Goal: Task Accomplishment & Management: Complete application form

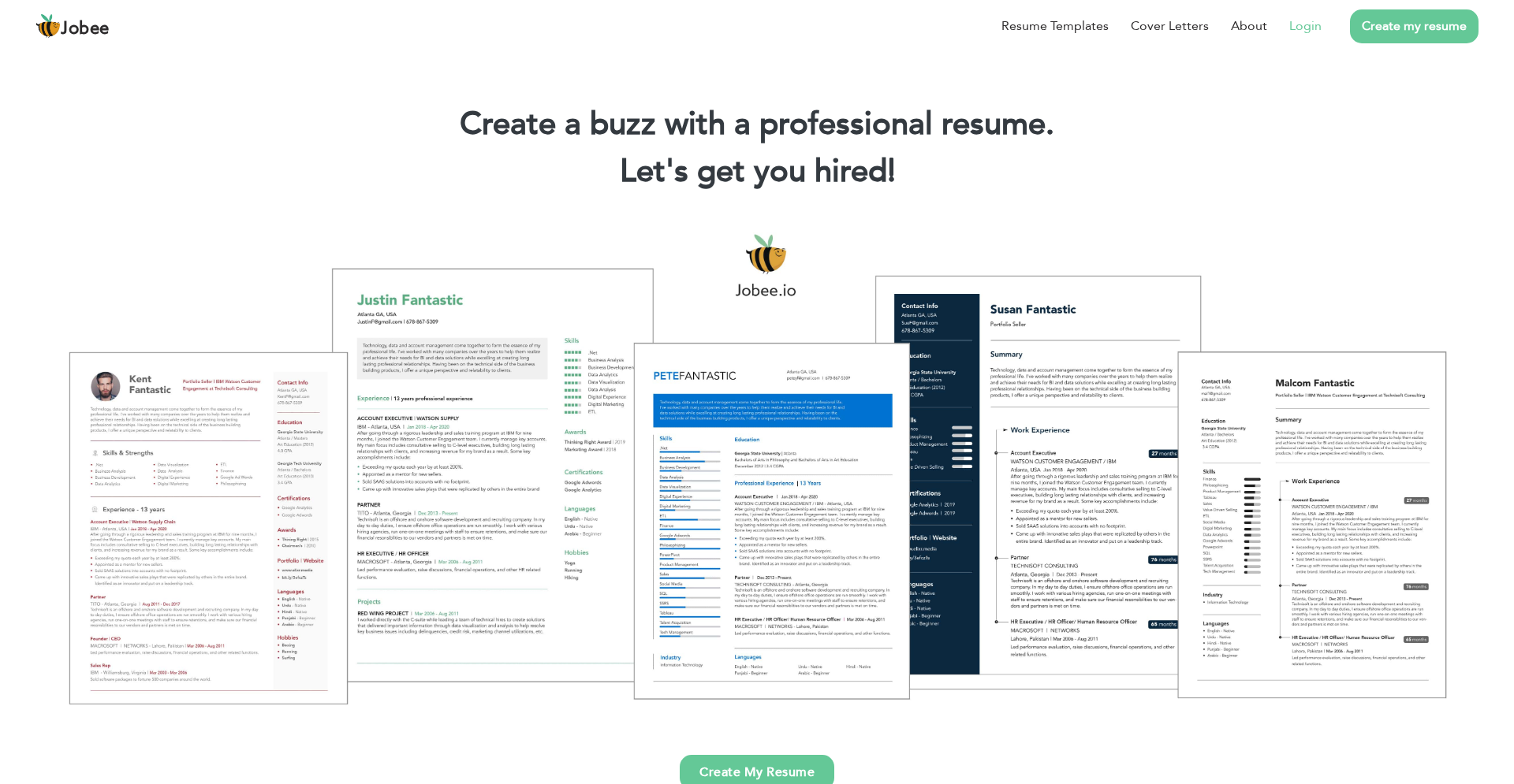
click at [1302, 22] on link "Login" at bounding box center [1306, 26] width 33 height 19
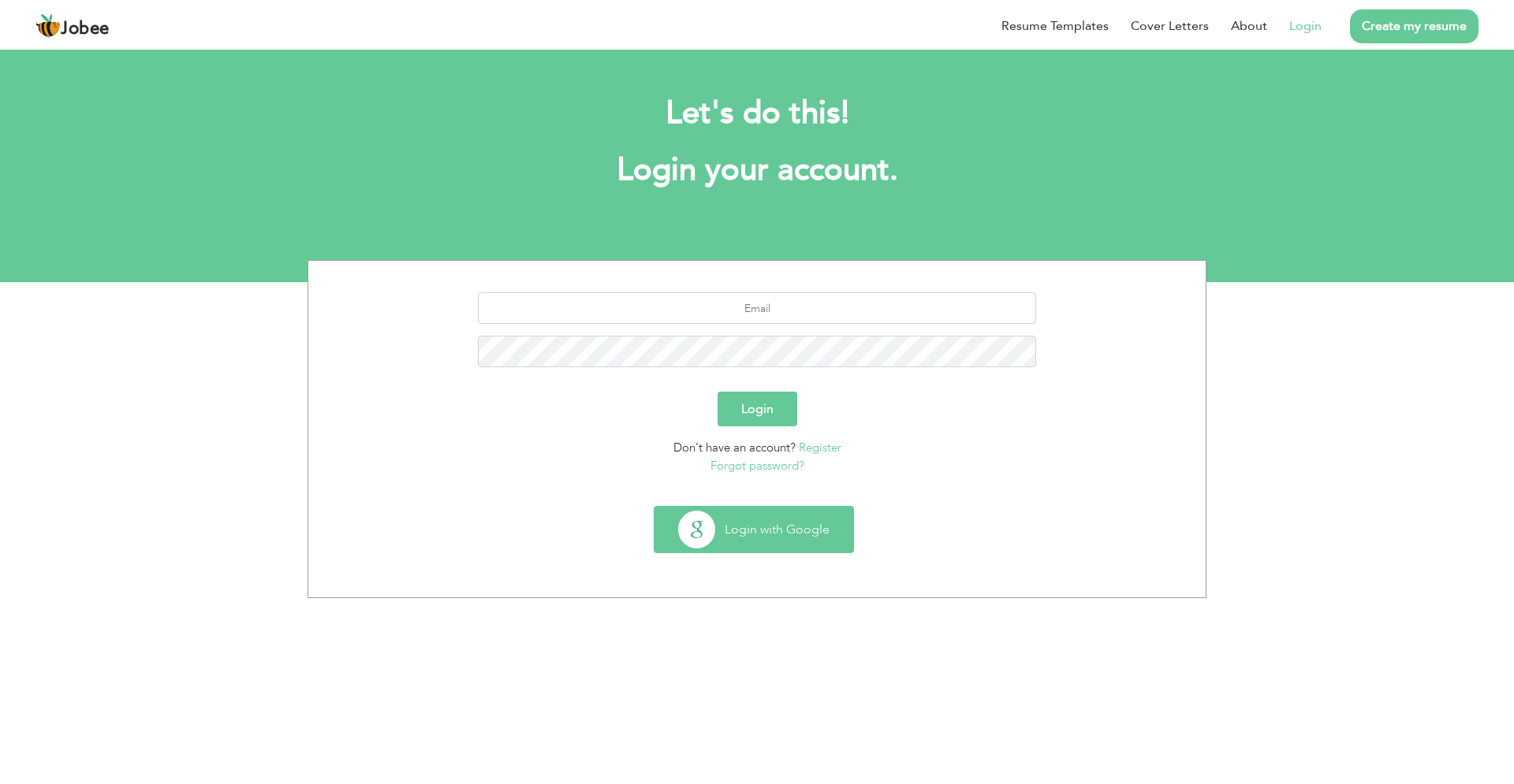
click at [718, 549] on button "Login with Google" at bounding box center [754, 529] width 199 height 45
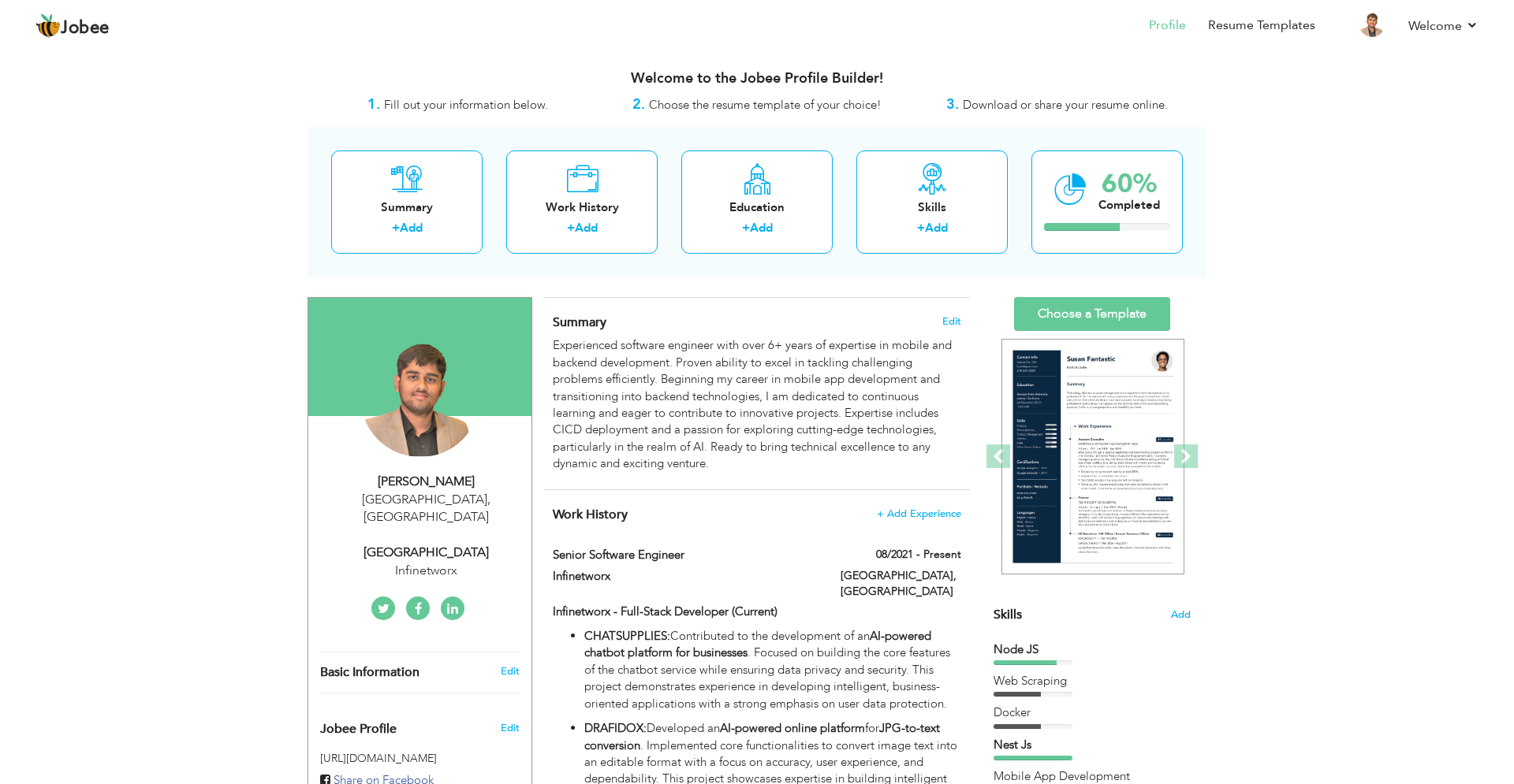
click at [431, 493] on div "[GEOGRAPHIC_DATA] , [GEOGRAPHIC_DATA]" at bounding box center [426, 509] width 212 height 36
type input "Arham"
type input "Sarwar"
type input "03084695012"
select select "number:166"
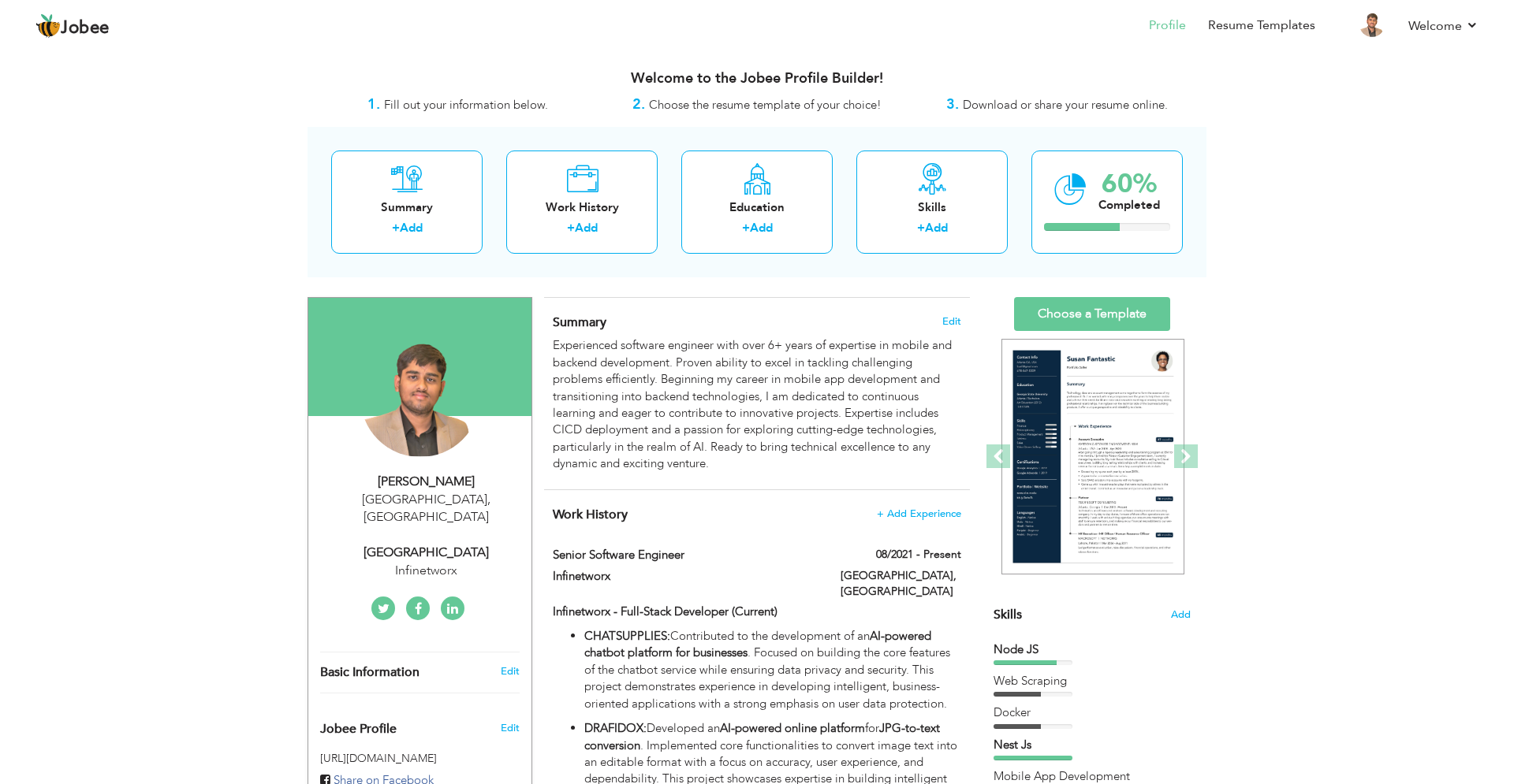
type input "[GEOGRAPHIC_DATA]"
select select "number:8"
type input "Infinetworx"
type input "[GEOGRAPHIC_DATA]"
type input "[DOMAIN_NAME][URL]"
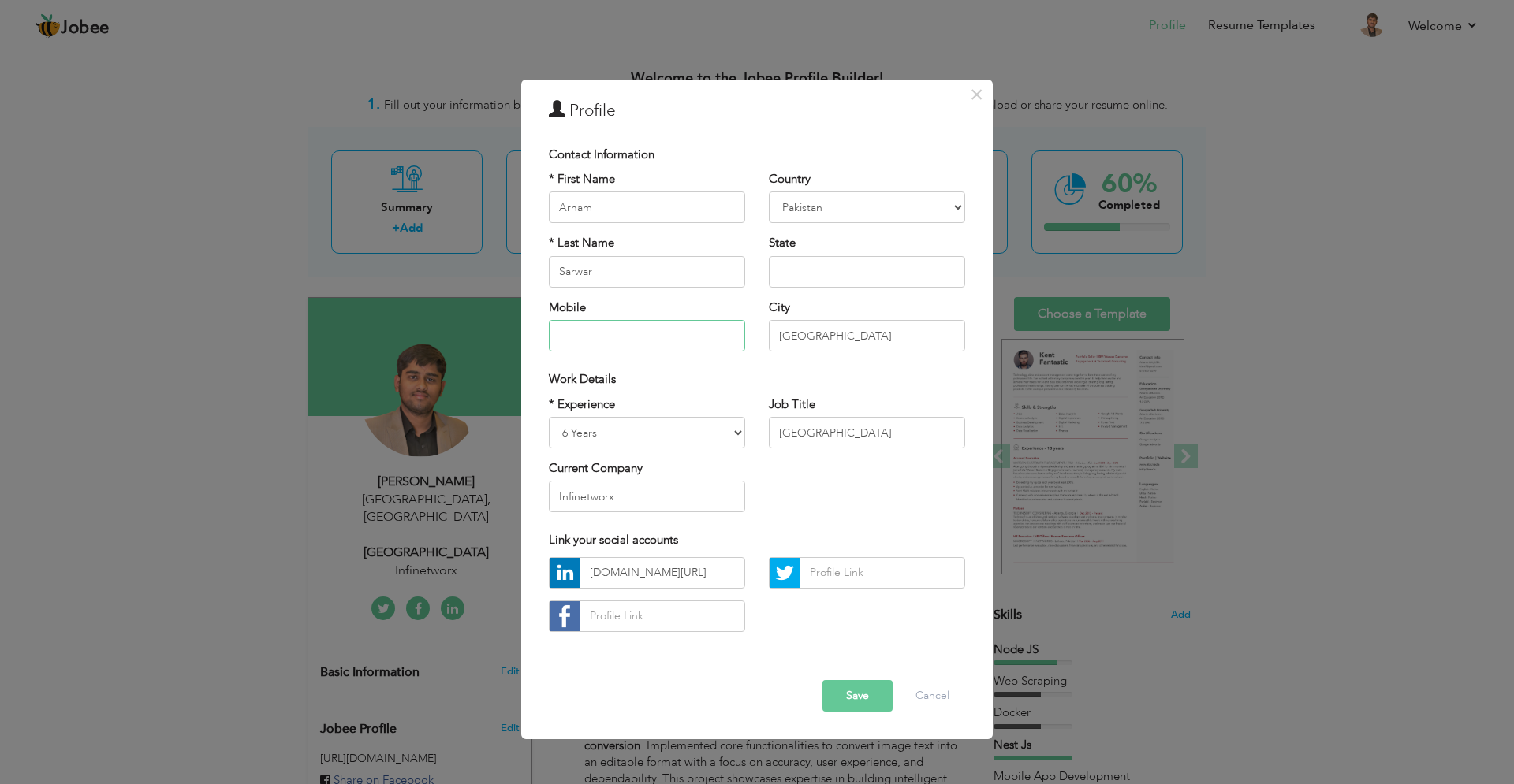
drag, startPoint x: 709, startPoint y: 342, endPoint x: 559, endPoint y: 344, distance: 150.0
click at [559, 344] on input "text" at bounding box center [647, 336] width 196 height 32
click at [769, 192] on select "[GEOGRAPHIC_DATA] [GEOGRAPHIC_DATA] [GEOGRAPHIC_DATA] [US_STATE] [GEOGRAPHIC_DA…" at bounding box center [867, 207] width 196 height 32
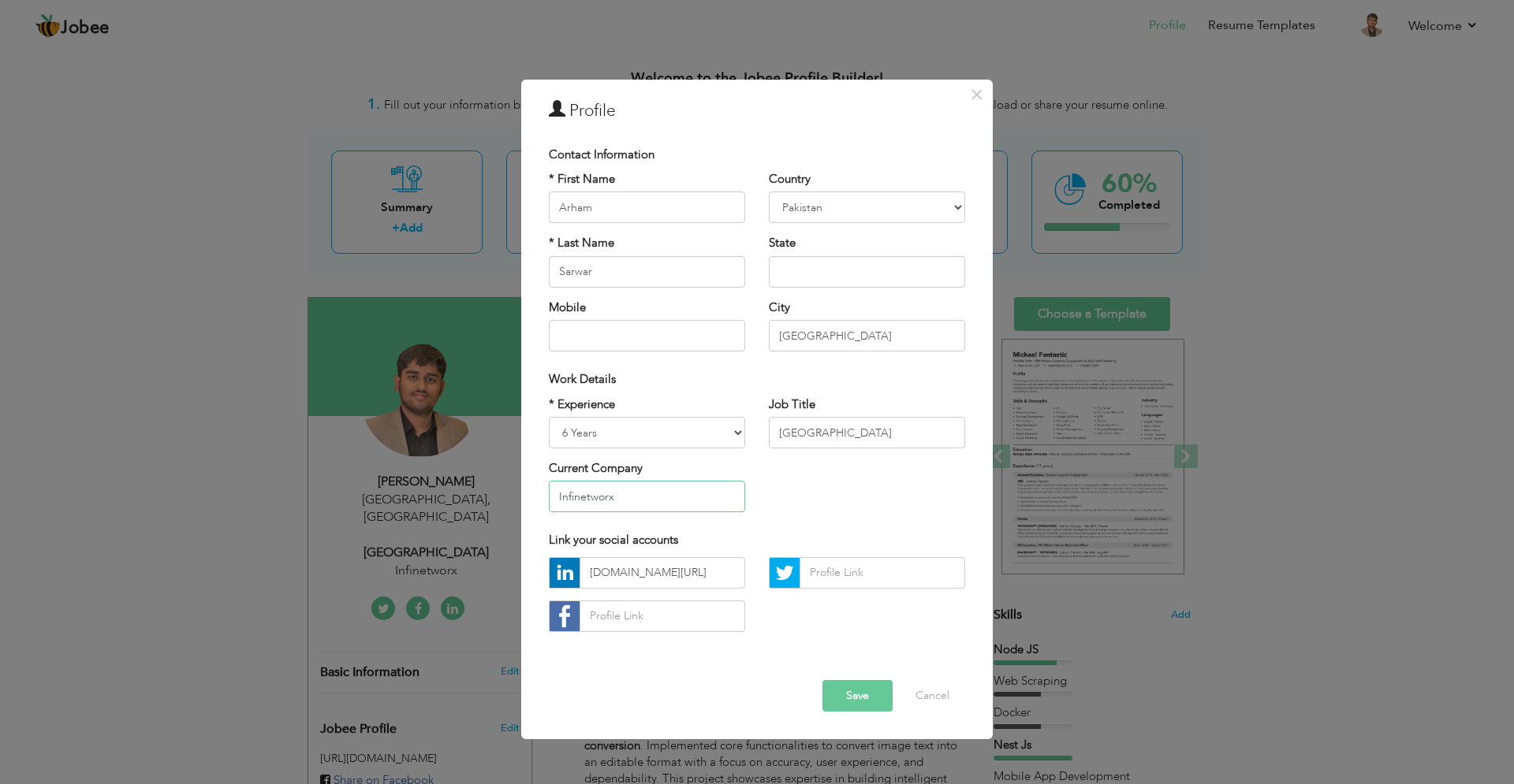
click at [627, 508] on input "Infinetworx" at bounding box center [647, 496] width 196 height 32
drag, startPoint x: 627, startPoint y: 508, endPoint x: 494, endPoint y: 489, distance: 134.4
click at [549, 489] on input "Infinetworx" at bounding box center [647, 496] width 196 height 32
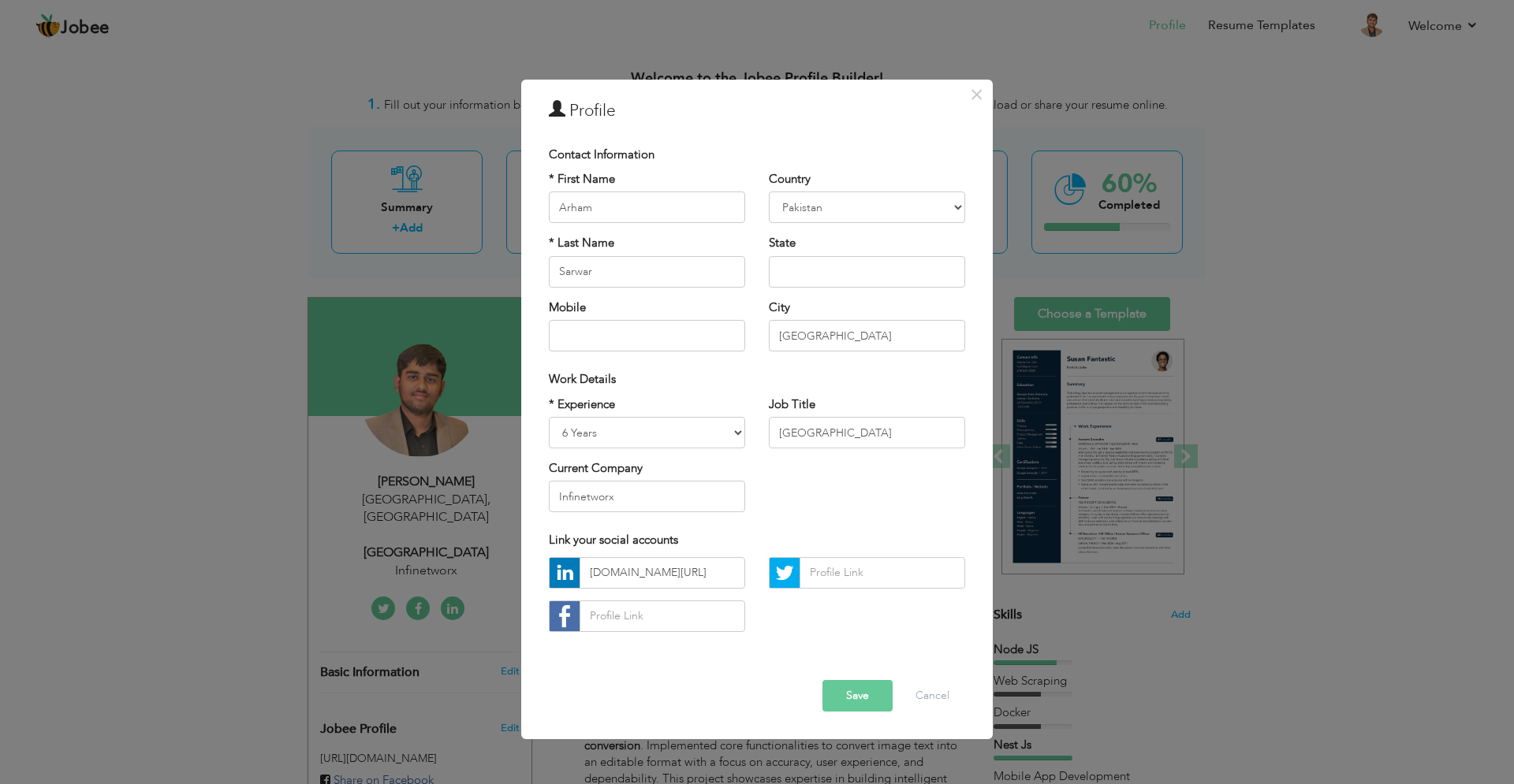
click at [834, 707] on button "Save" at bounding box center [858, 696] width 70 height 32
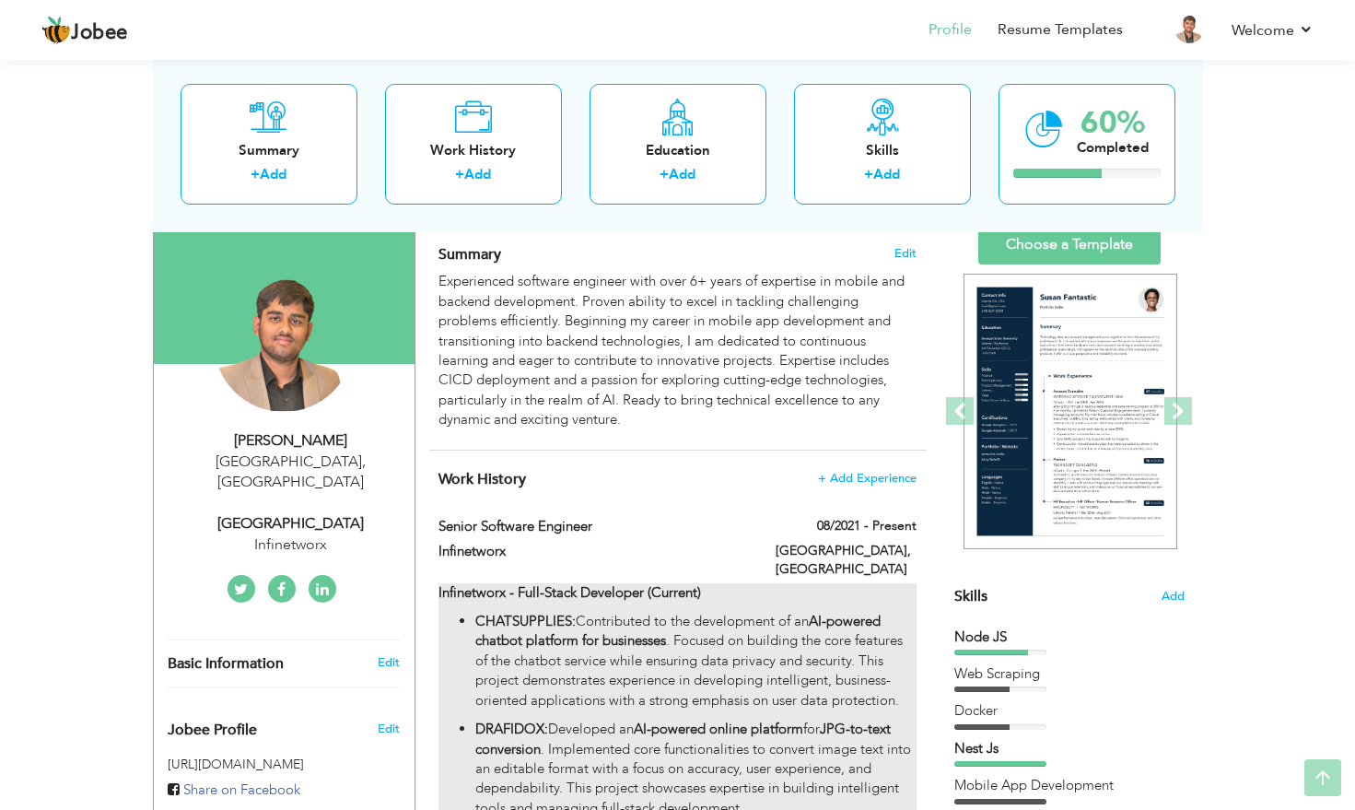
scroll to position [127, 0]
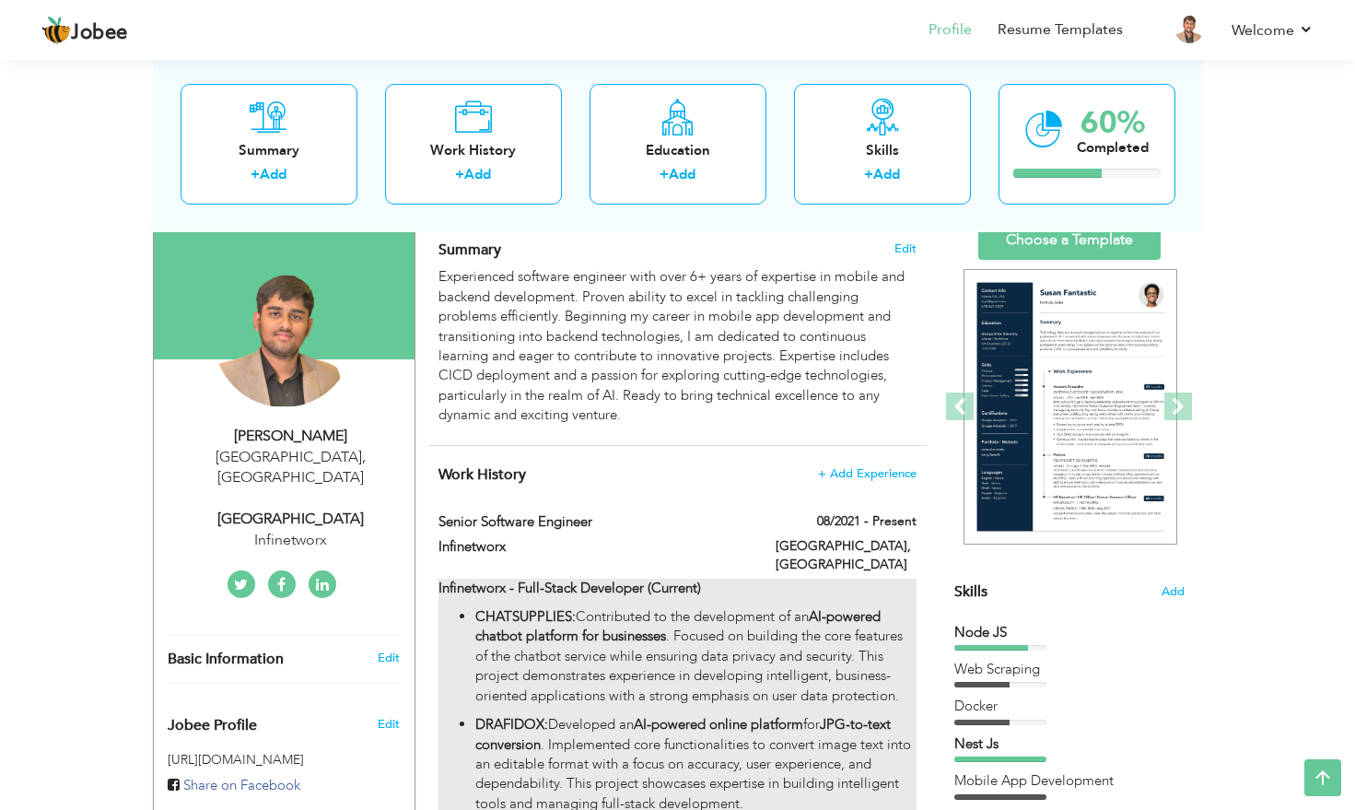
click at [633, 641] on p "CHATSUPPLIES: Contributed to the development of an AI-powered chatbot platform …" at bounding box center [695, 656] width 440 height 99
type input "Senior Software Engineer"
type input "Infinetworx"
type input "08/2021"
type input "[GEOGRAPHIC_DATA]"
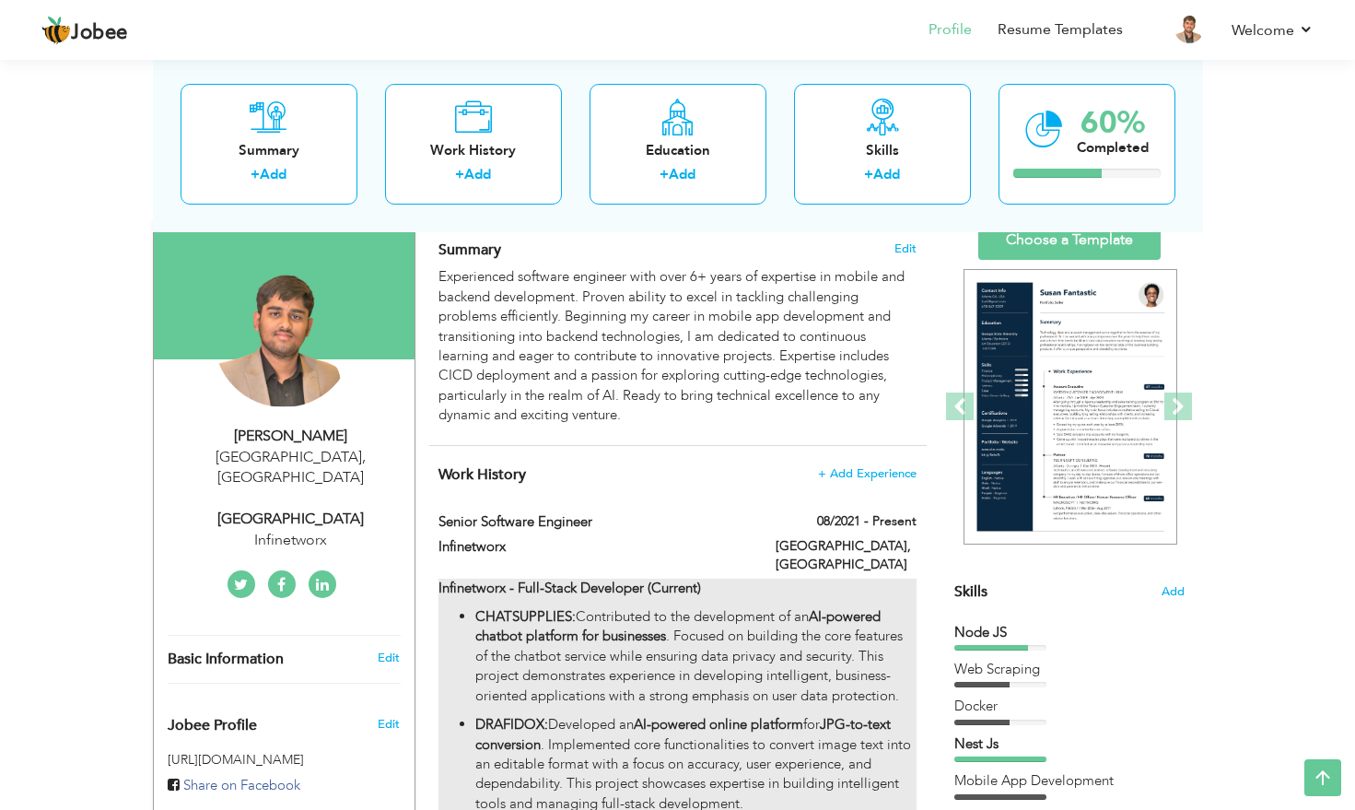
type input "[GEOGRAPHIC_DATA]"
checkbox input "true"
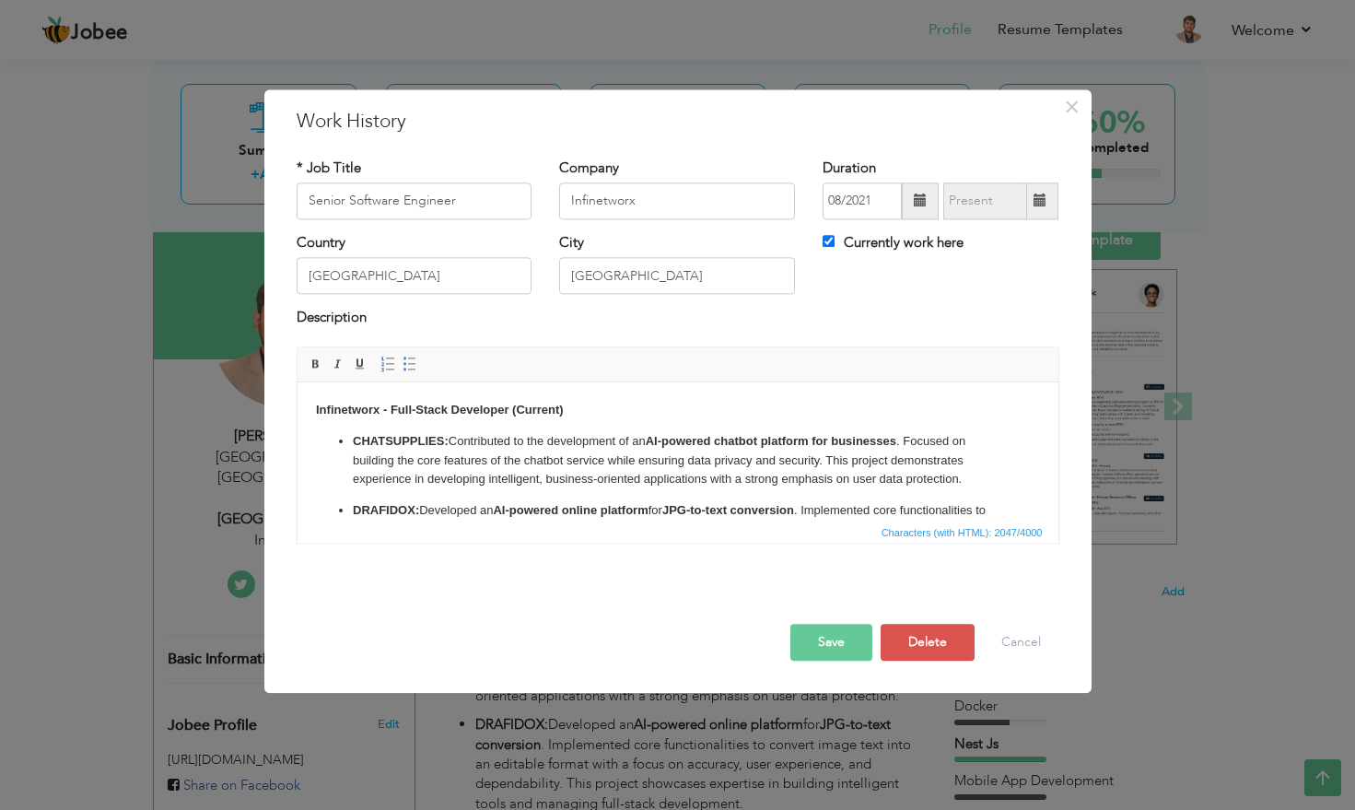
click at [482, 494] on ul "CHATSUPPLIES: Contributed to the development of an AI-powered chatbot platform …" at bounding box center [677, 605] width 724 height 347
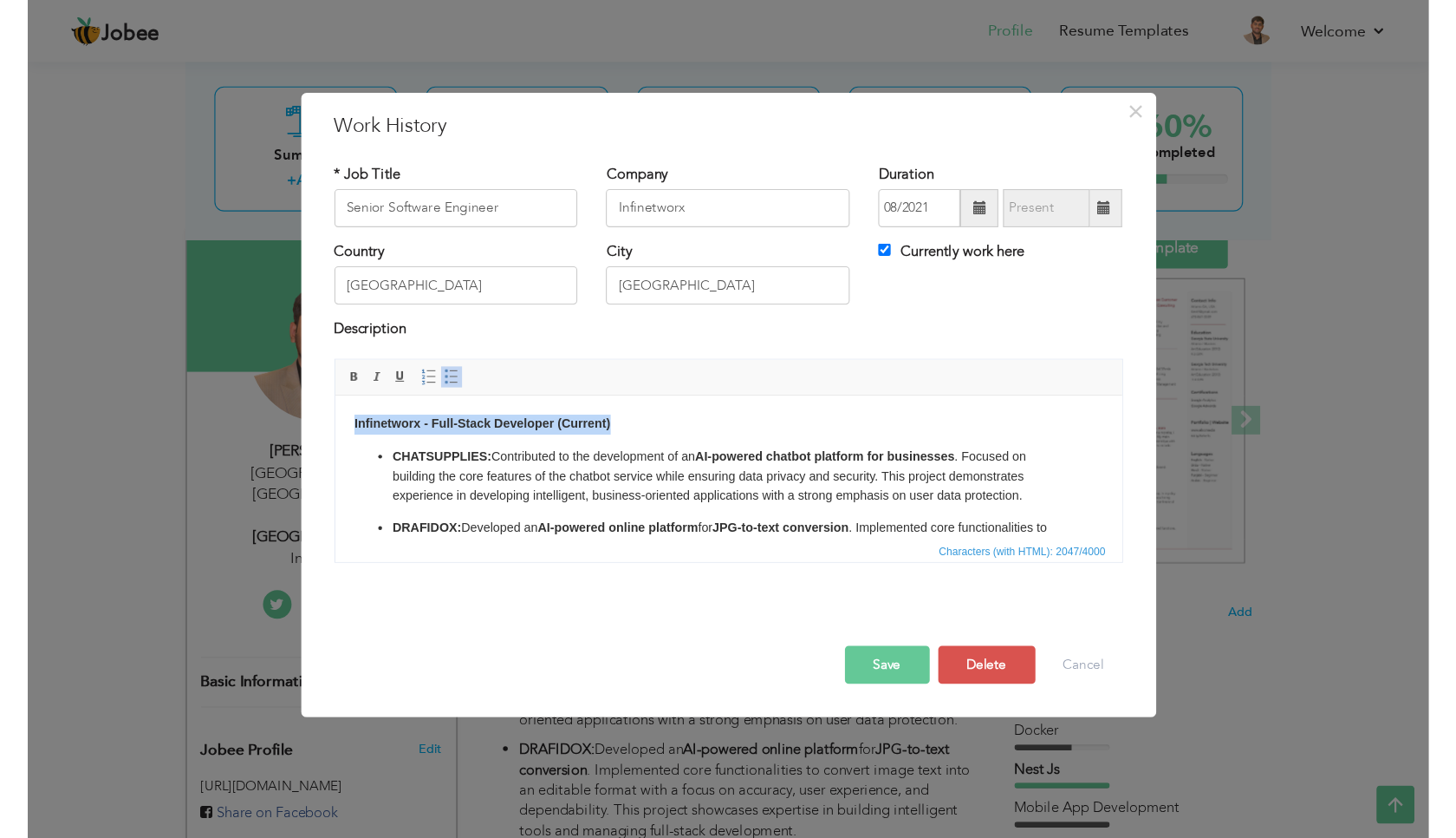
scroll to position [243, 0]
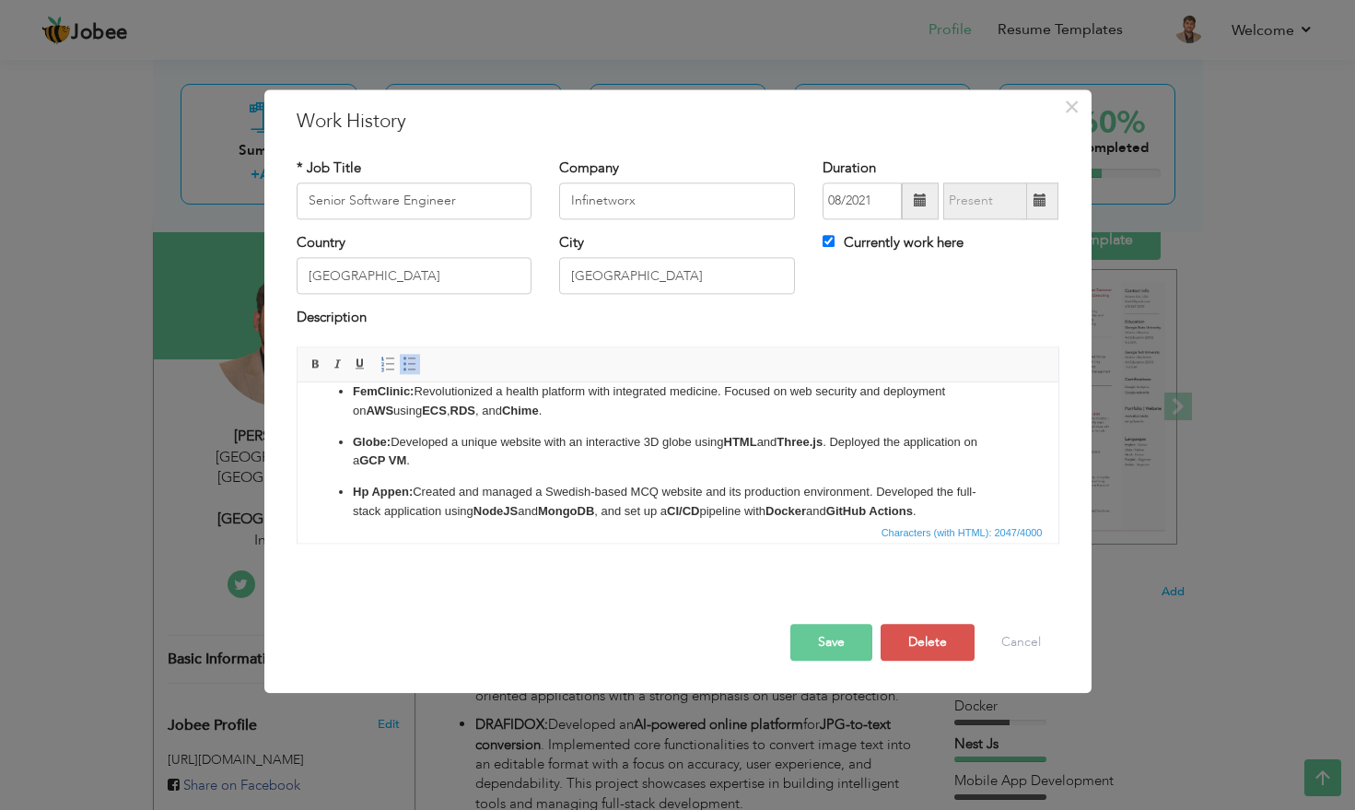
copy strong "Infinetworx - Full-Stack Developer (Current)"
click at [834, 648] on button "Save" at bounding box center [831, 641] width 82 height 37
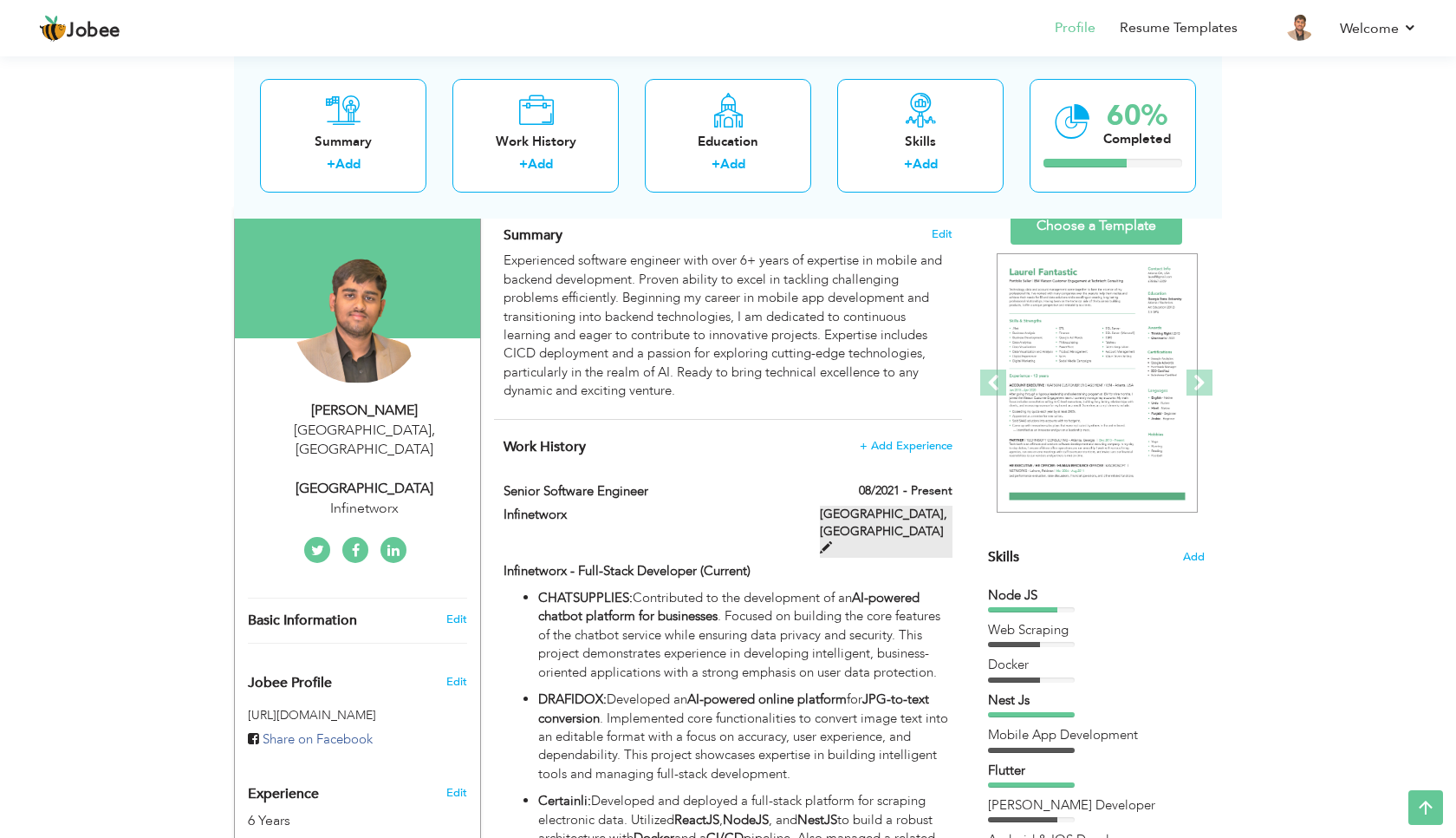
click at [832, 541] on span at bounding box center [825, 547] width 12 height 12
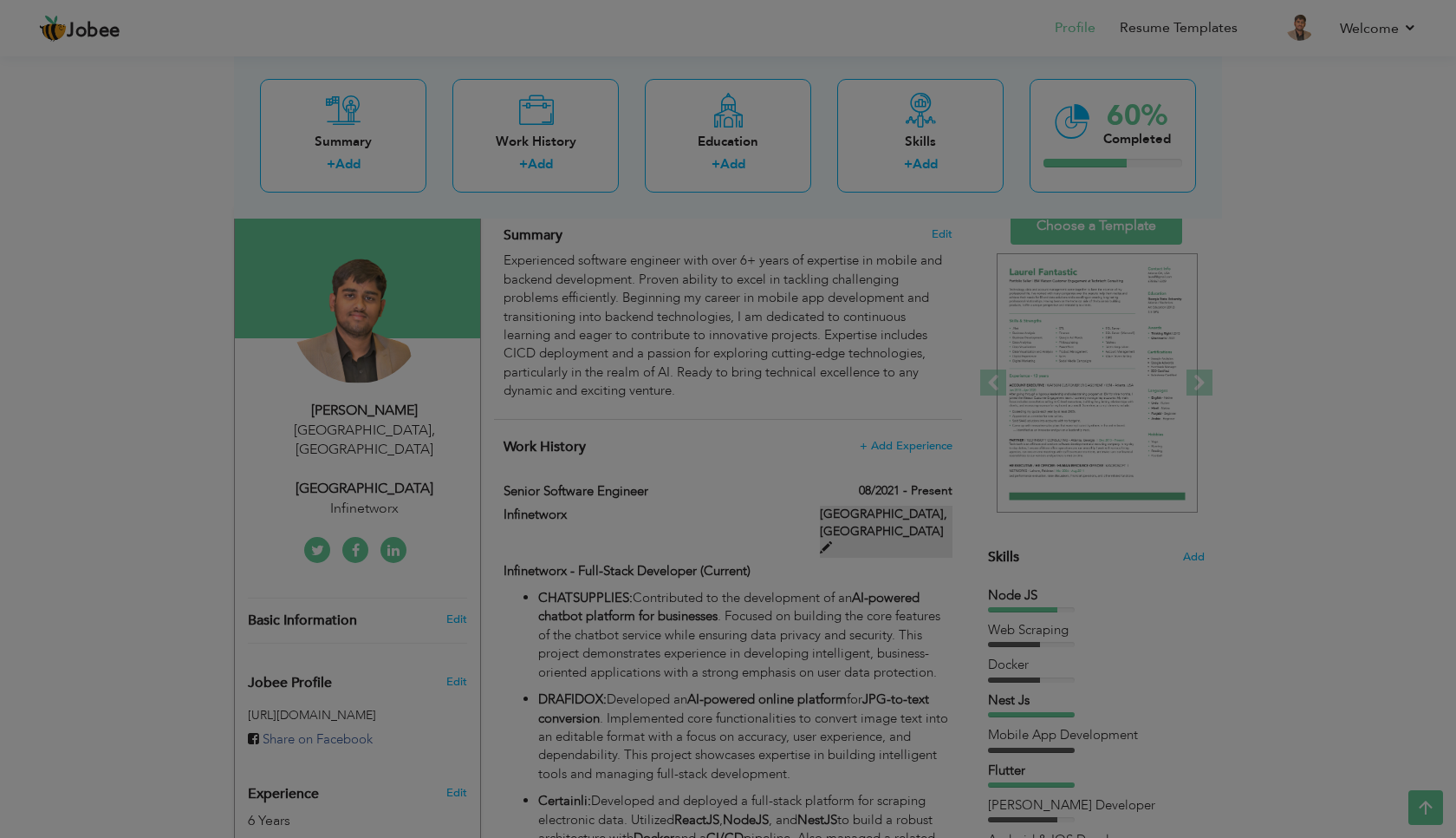
scroll to position [0, 0]
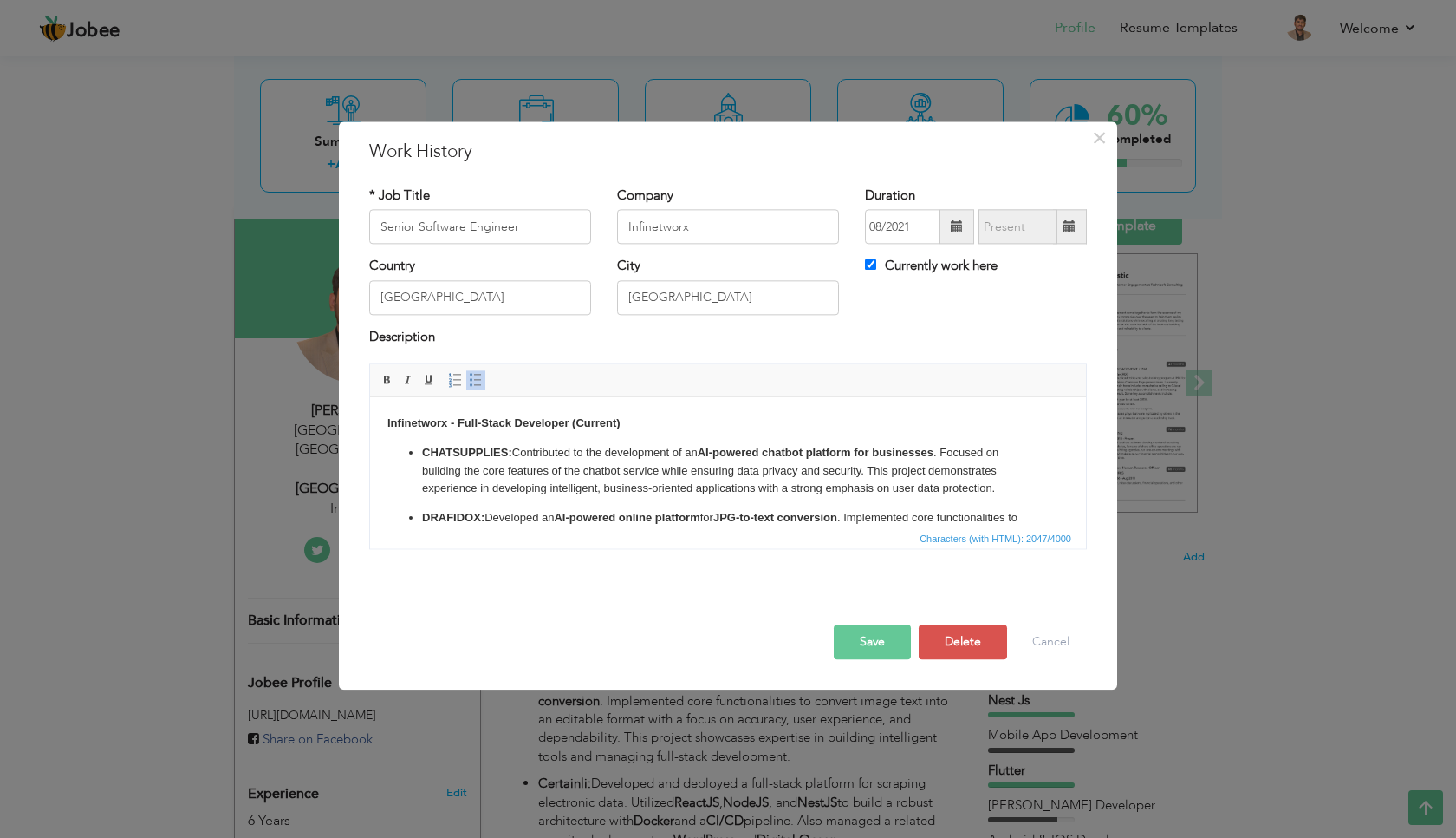
click at [485, 454] on strong "CHATSUPPLIES:" at bounding box center [468, 452] width 90 height 13
paste body
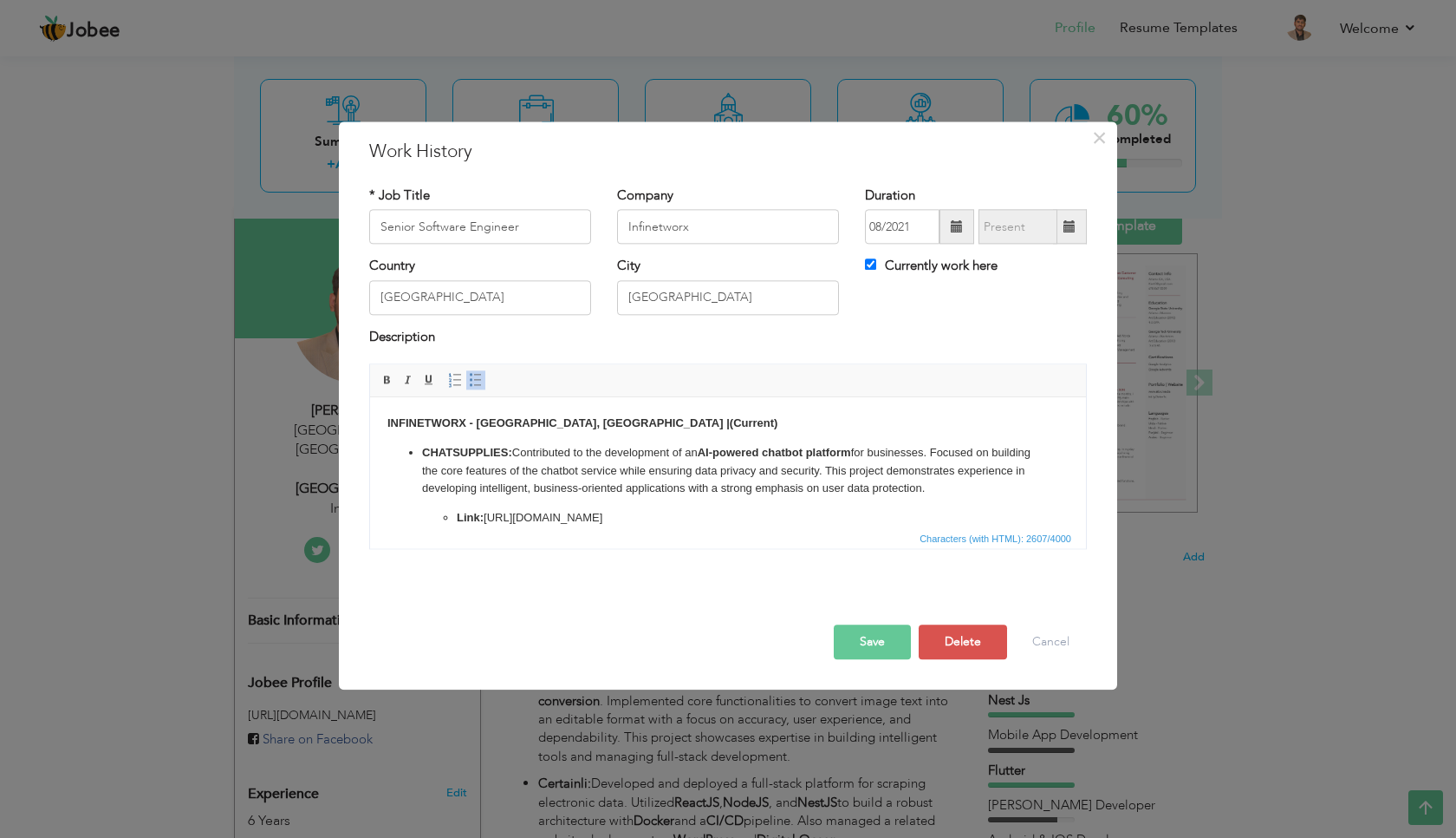
drag, startPoint x: 796, startPoint y: 424, endPoint x: 575, endPoint y: 425, distance: 221.0
click at [729, 425] on strong "(Current)" at bounding box center [754, 423] width 49 height 13
drag, startPoint x: 490, startPoint y: 518, endPoint x: 686, endPoint y: 522, distance: 196.0
click at [686, 522] on p "Link: https://your-chatsupplies-link.com" at bounding box center [728, 518] width 543 height 18
click at [493, 520] on p "Link: h https://www.chatsupplies.com/" at bounding box center [728, 518] width 543 height 18
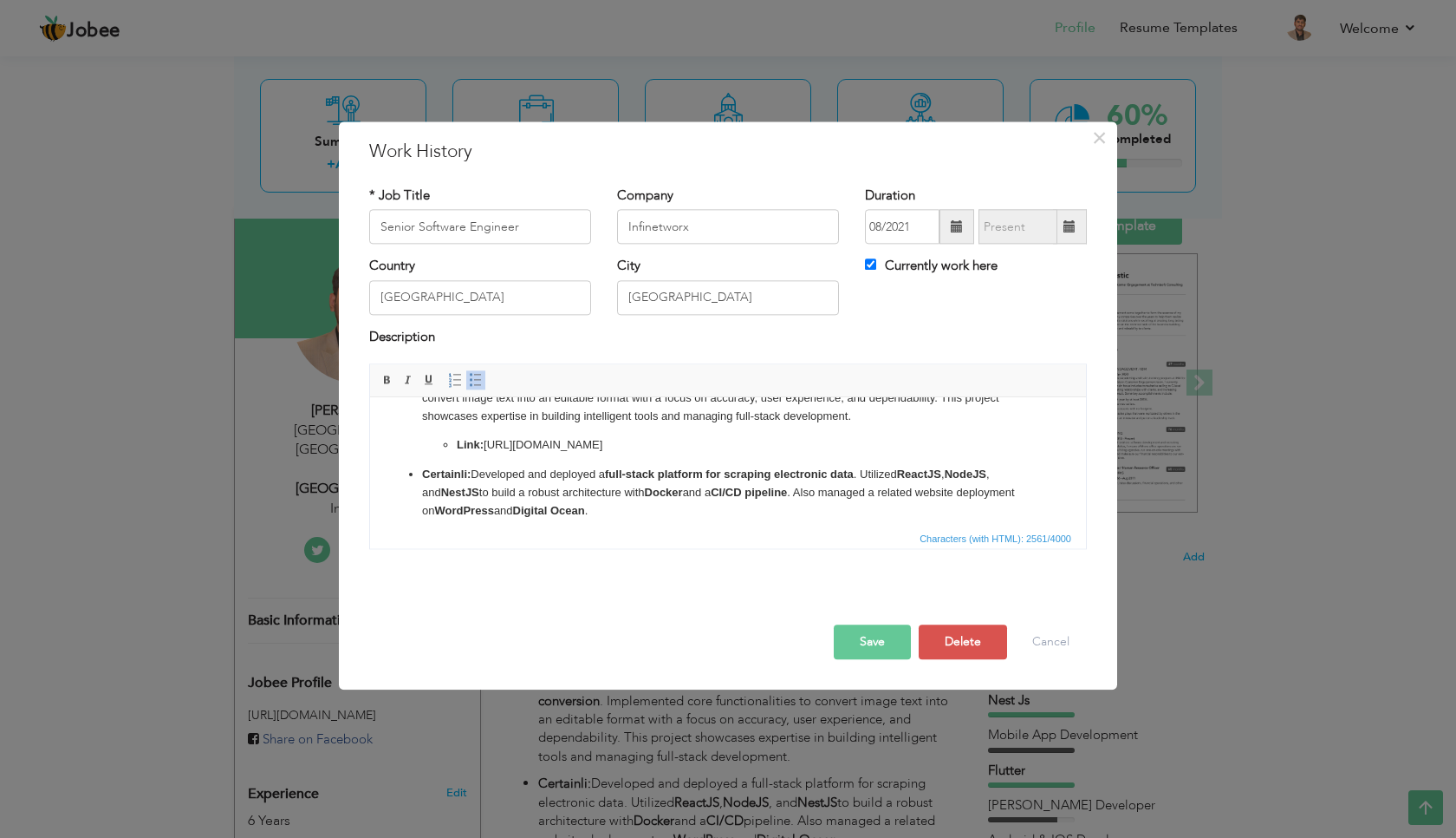
scroll to position [154, 0]
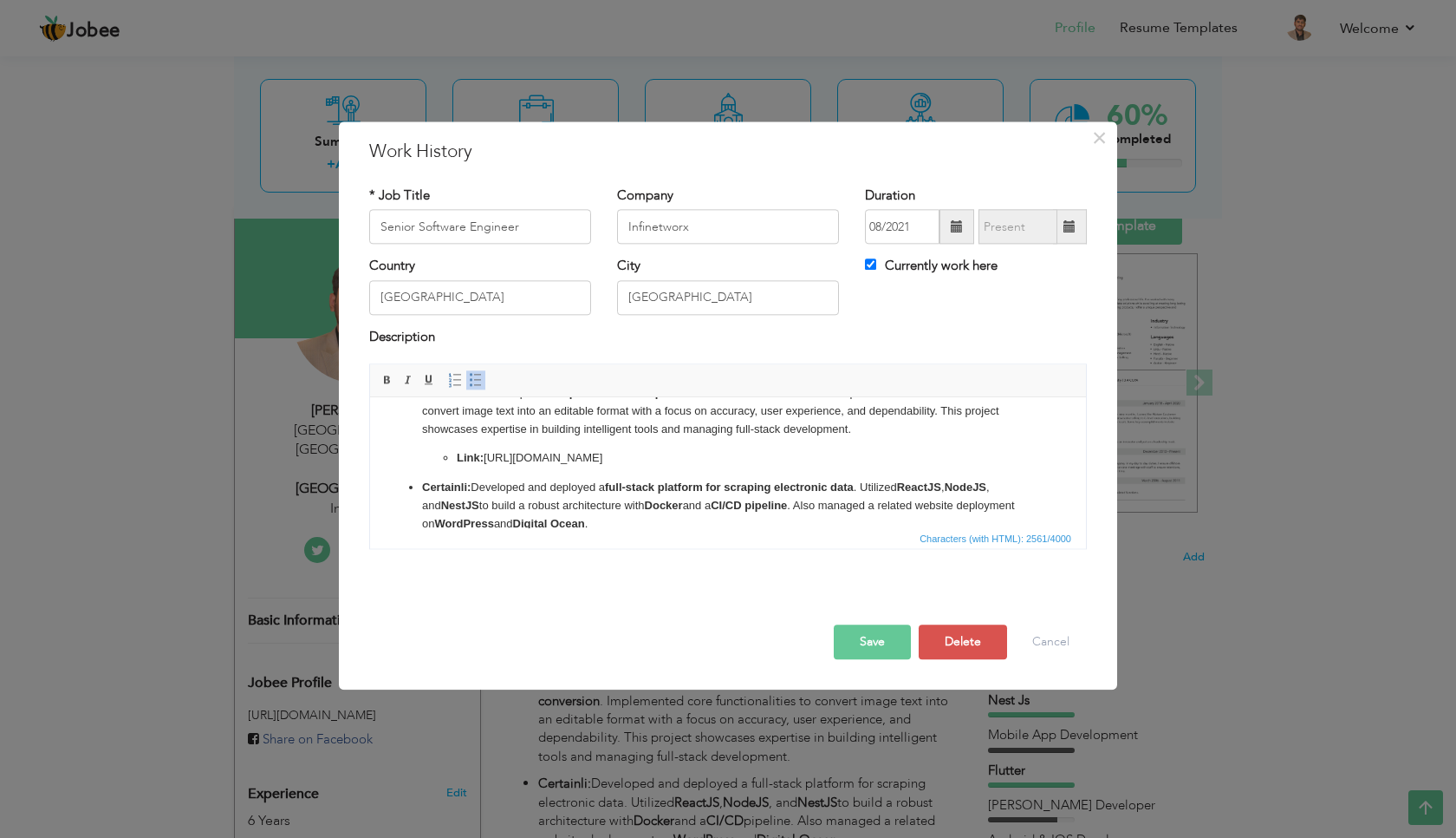
drag, startPoint x: 608, startPoint y: 456, endPoint x: 520, endPoint y: 463, distance: 88.3
click at [520, 463] on p "Link: https://your-drafidox-link.com" at bounding box center [728, 458] width 543 height 18
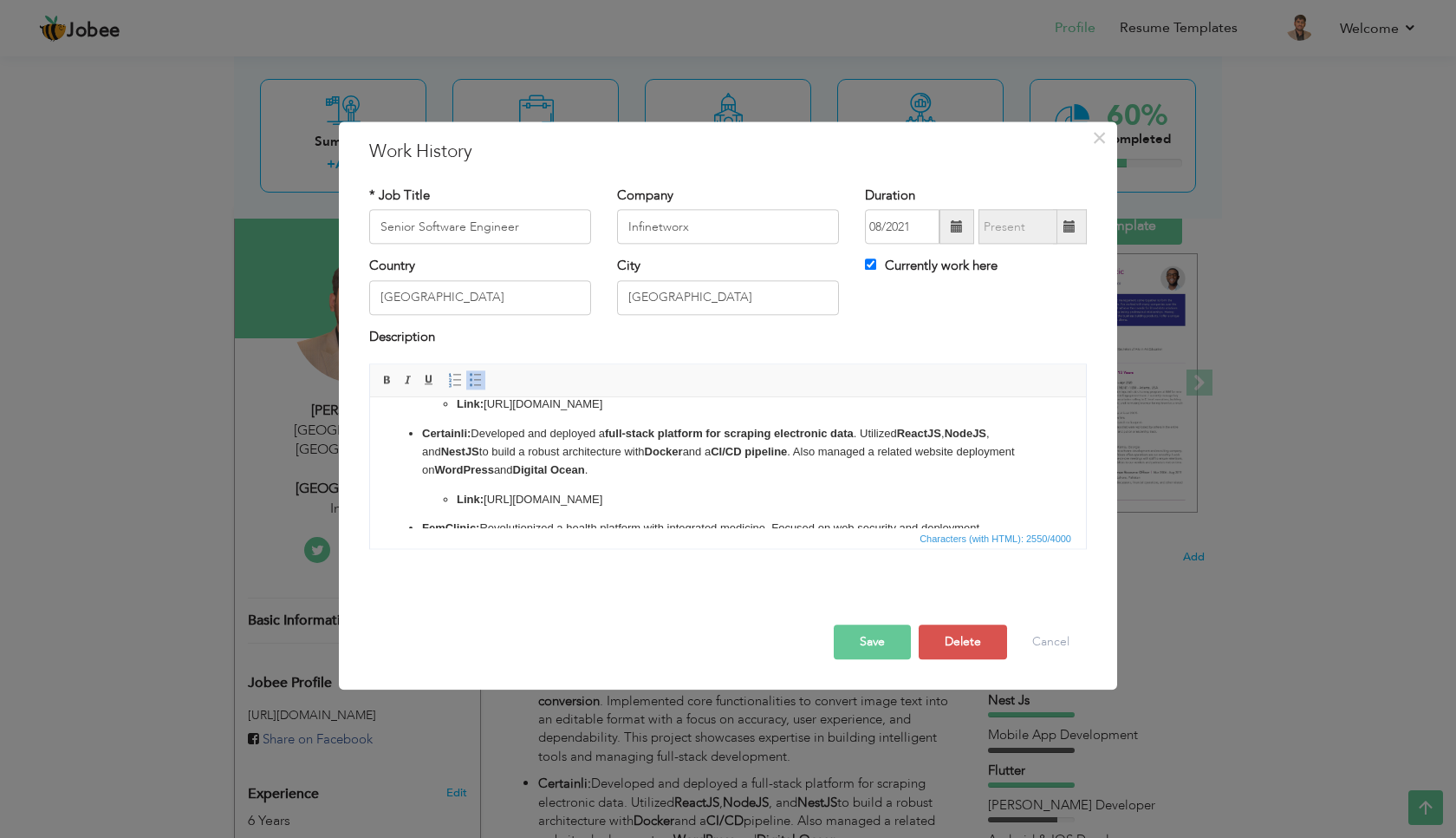
scroll to position [218, 0]
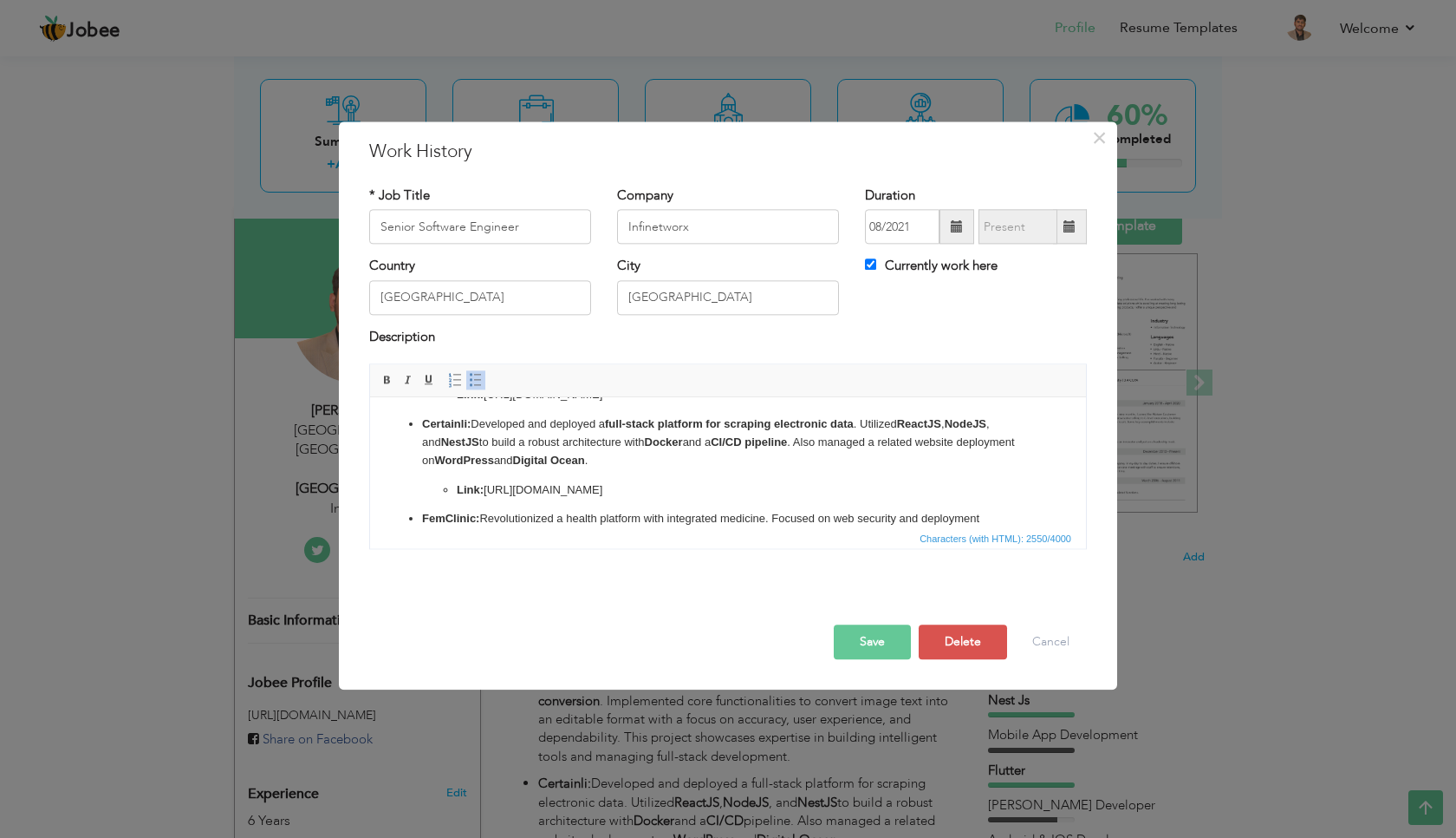
click at [559, 488] on p "Link: https://your-certainli-link.com" at bounding box center [728, 490] width 543 height 18
click at [579, 486] on p "Link: https://your-certainli-link.com" at bounding box center [728, 490] width 543 height 18
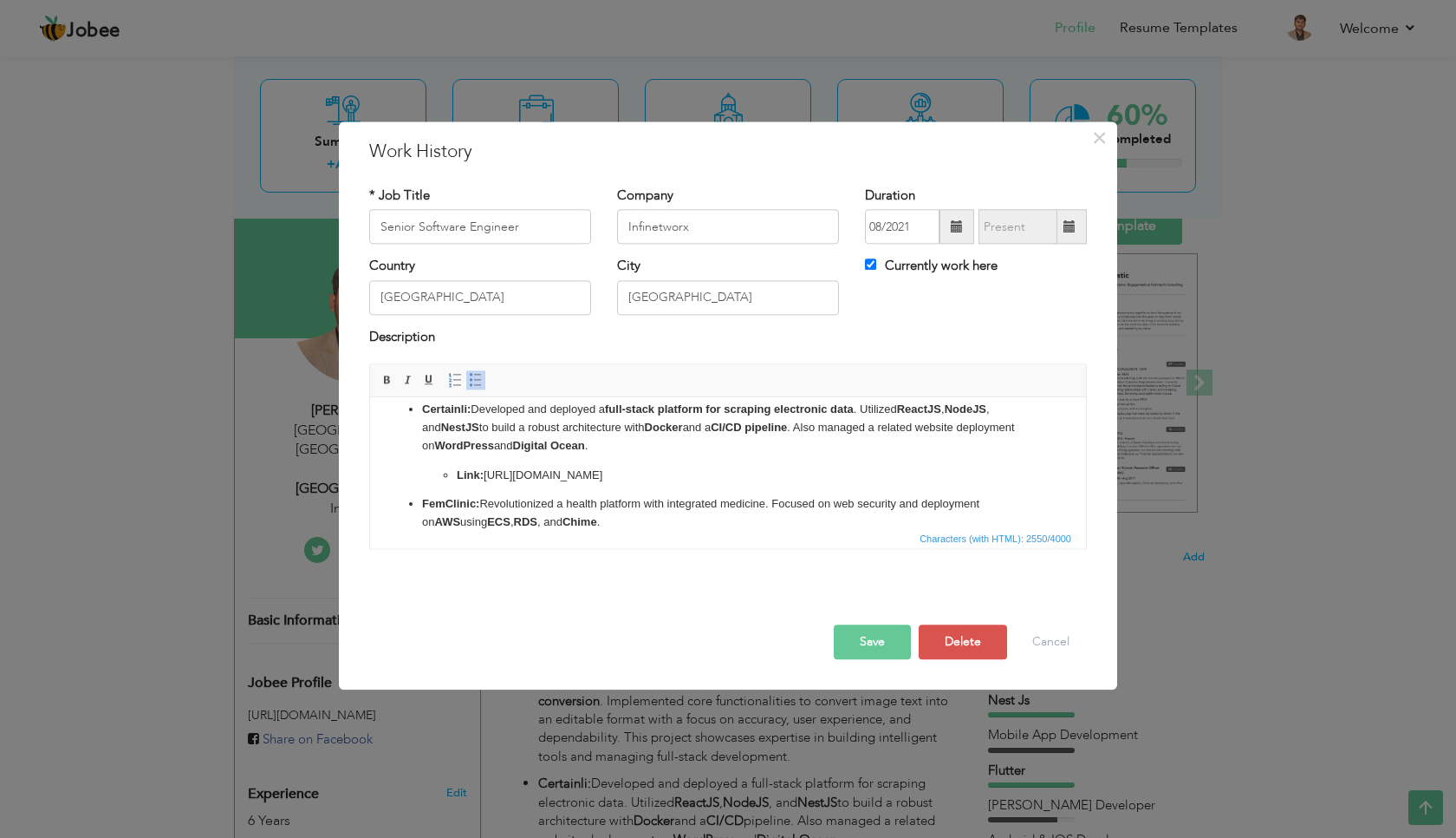
scroll to position [242, 0]
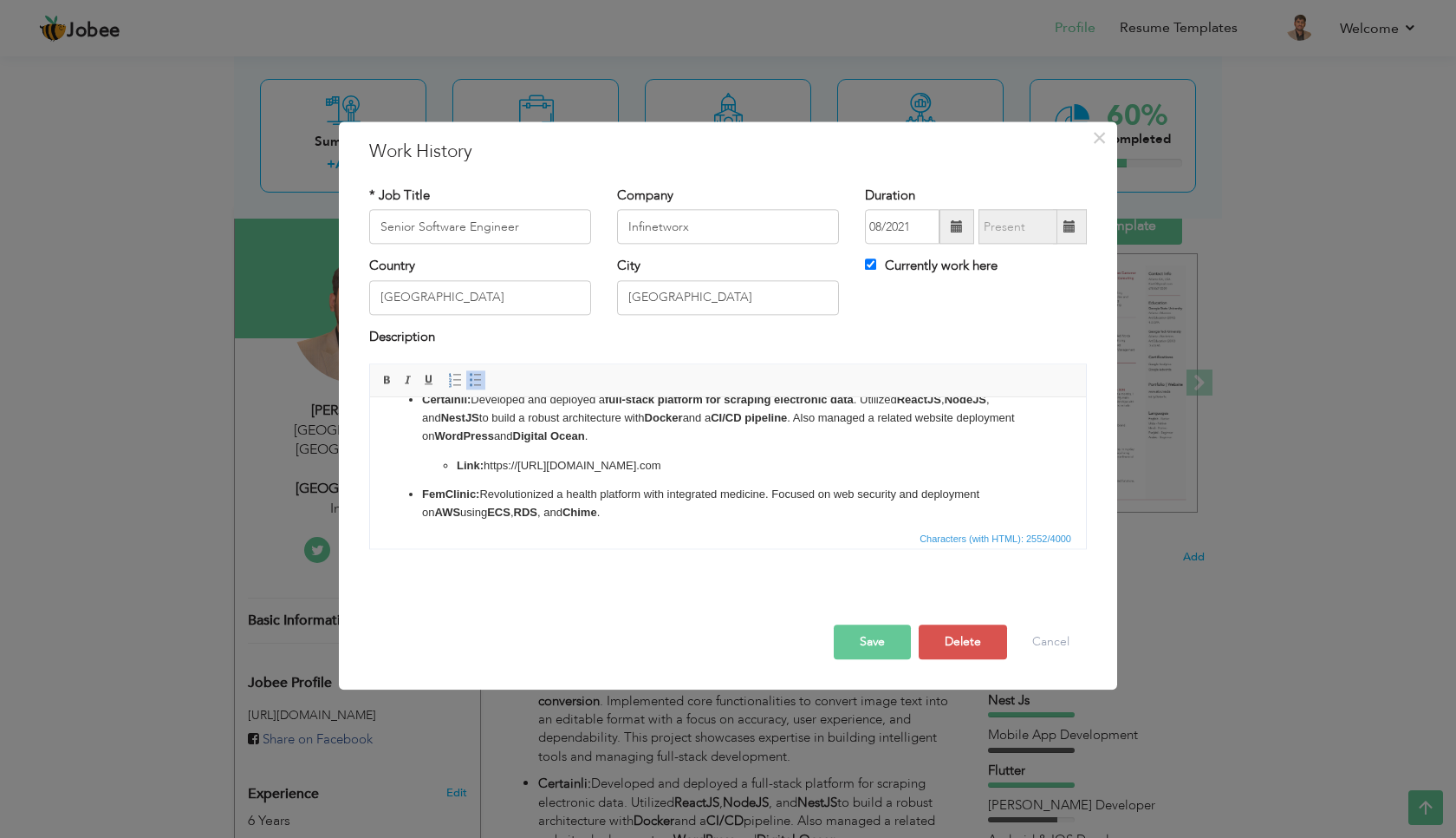
drag, startPoint x: 606, startPoint y: 467, endPoint x: 522, endPoint y: 471, distance: 84.1
click at [522, 471] on p "Link: https:// https://certainli.se/ .com" at bounding box center [728, 465] width 543 height 18
click at [643, 467] on p "Link: https:// https://certainli.se/ .com" at bounding box center [728, 465] width 543 height 18
click at [523, 468] on p "Link: https:// https://certainli.se/" at bounding box center [728, 465] width 543 height 18
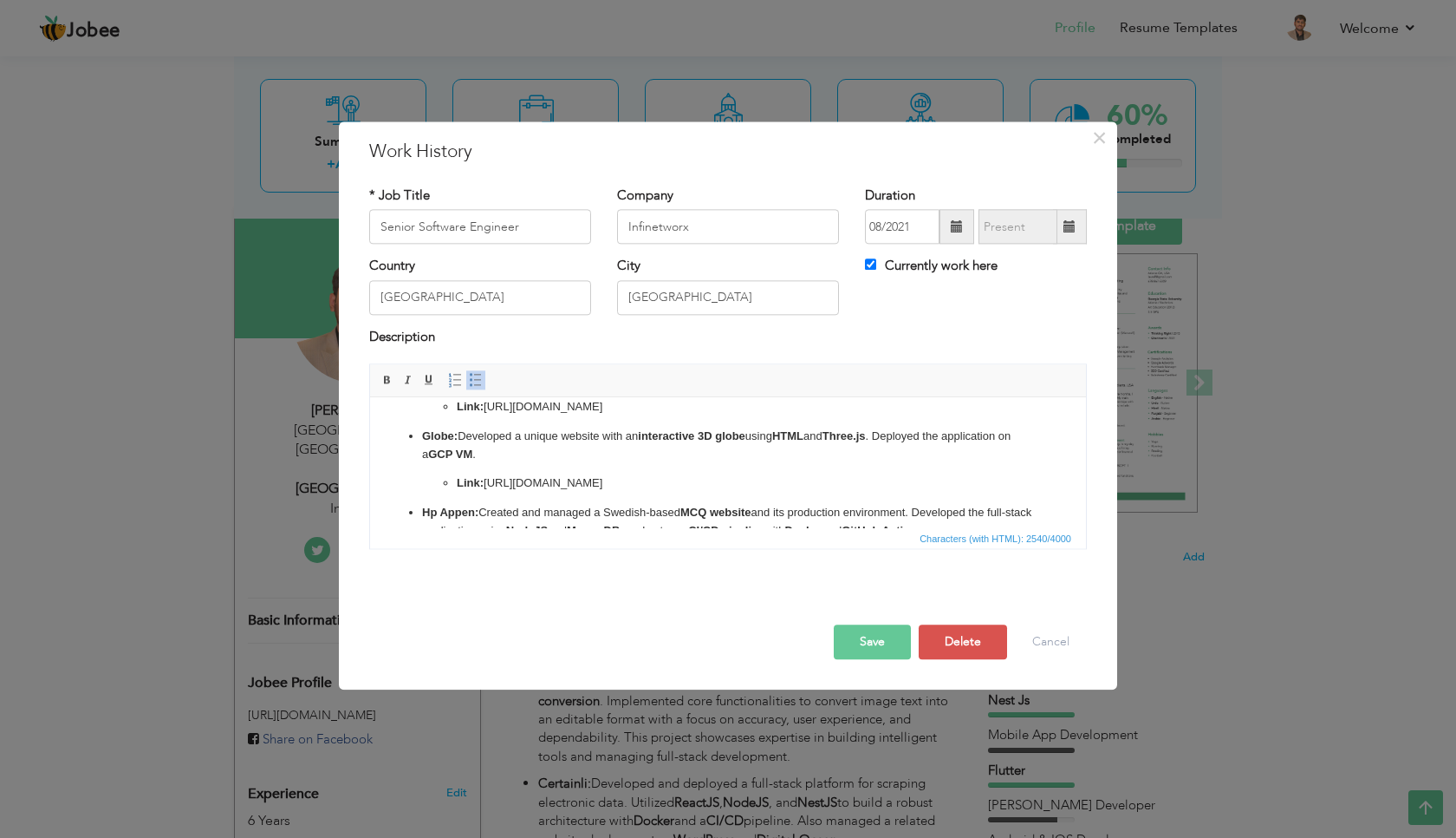
scroll to position [395, 0]
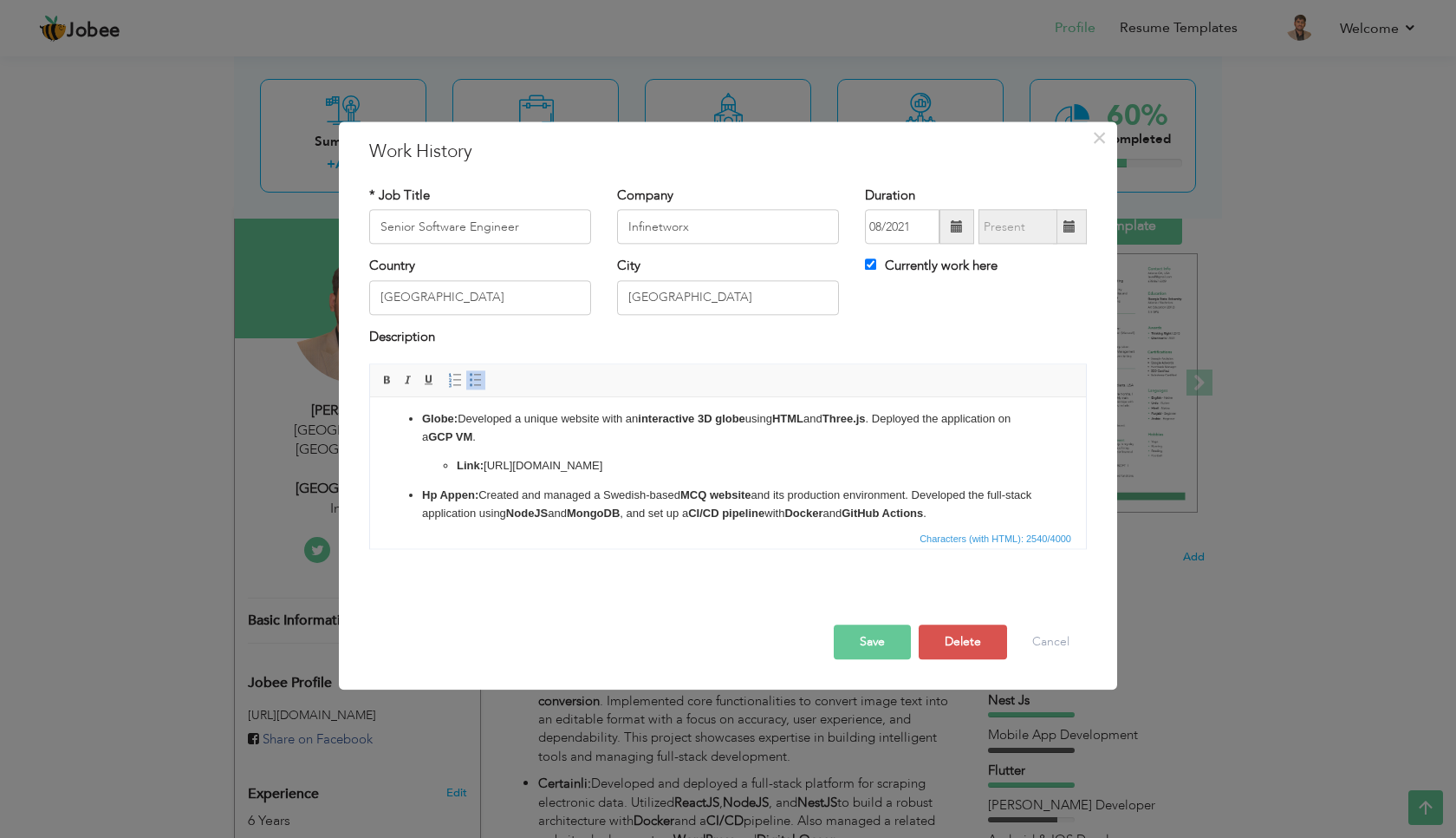
click at [573, 466] on p "Link: https://your-globe-link.com" at bounding box center [728, 465] width 543 height 18
drag, startPoint x: 638, startPoint y: 466, endPoint x: 487, endPoint y: 467, distance: 151.0
click at [487, 467] on p "Link: http://34.29.235.205/" at bounding box center [728, 465] width 543 height 18
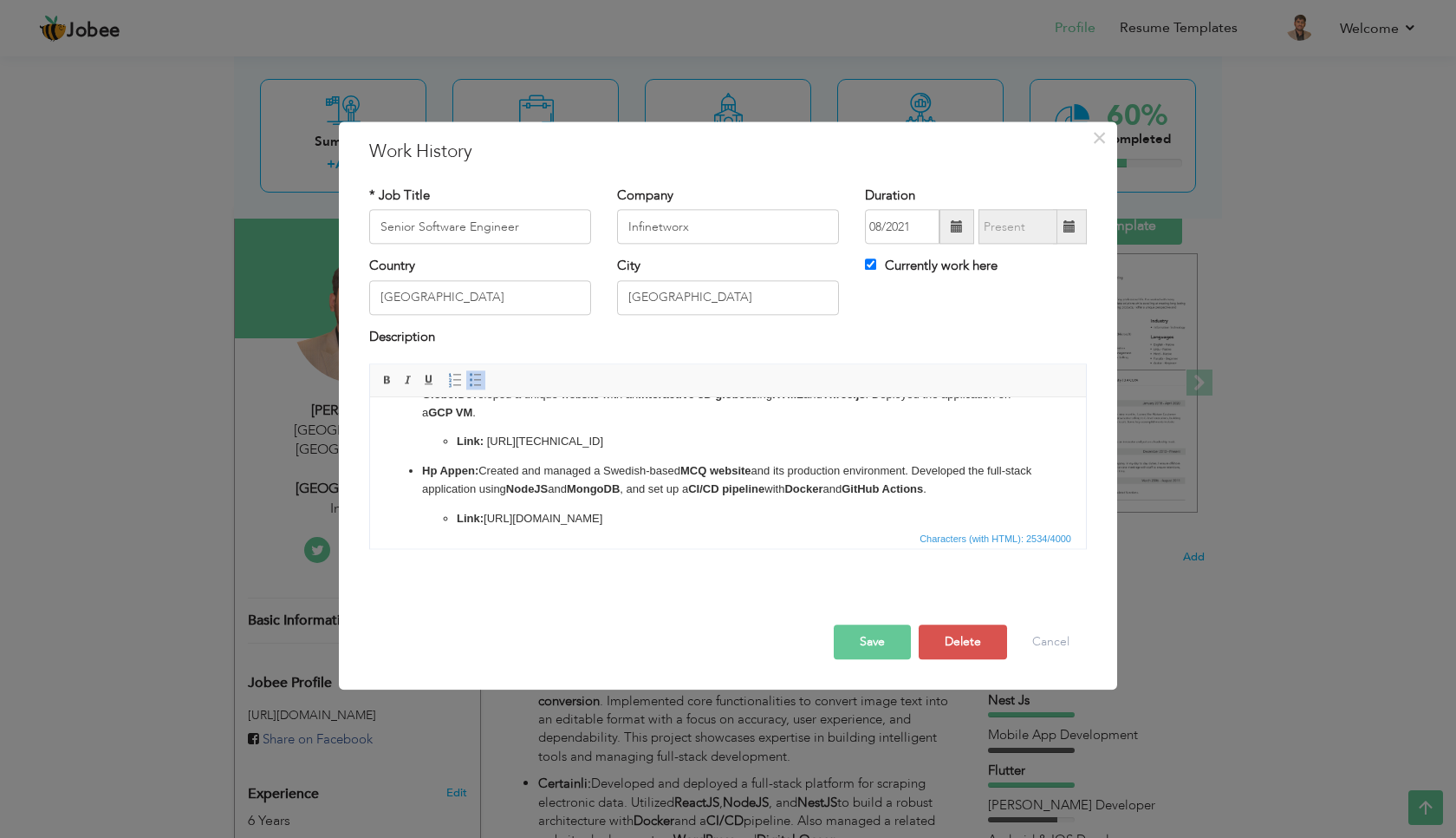
scroll to position [419, 0]
drag, startPoint x: 641, startPoint y: 521, endPoint x: 488, endPoint y: 514, distance: 153.2
click at [488, 514] on p "Link: https://your-hp-appen-link.com" at bounding box center [728, 519] width 543 height 18
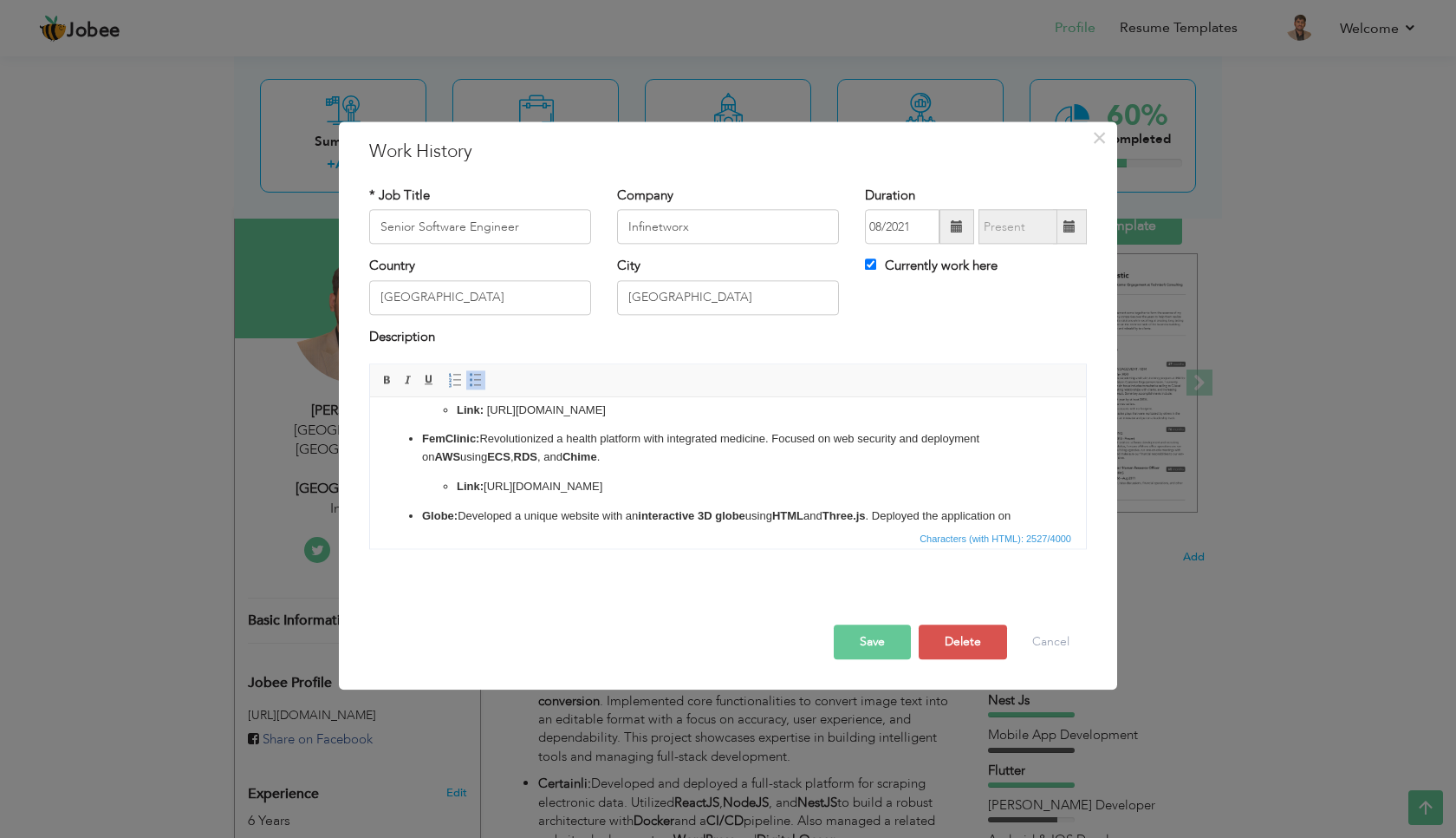
scroll to position [296, 0]
drag, startPoint x: 1824, startPoint y: 397, endPoint x: 487, endPoint y: 492, distance: 1340.4
click at [487, 492] on p "Link: https://your-femclinic-link.com" at bounding box center [728, 488] width 543 height 18
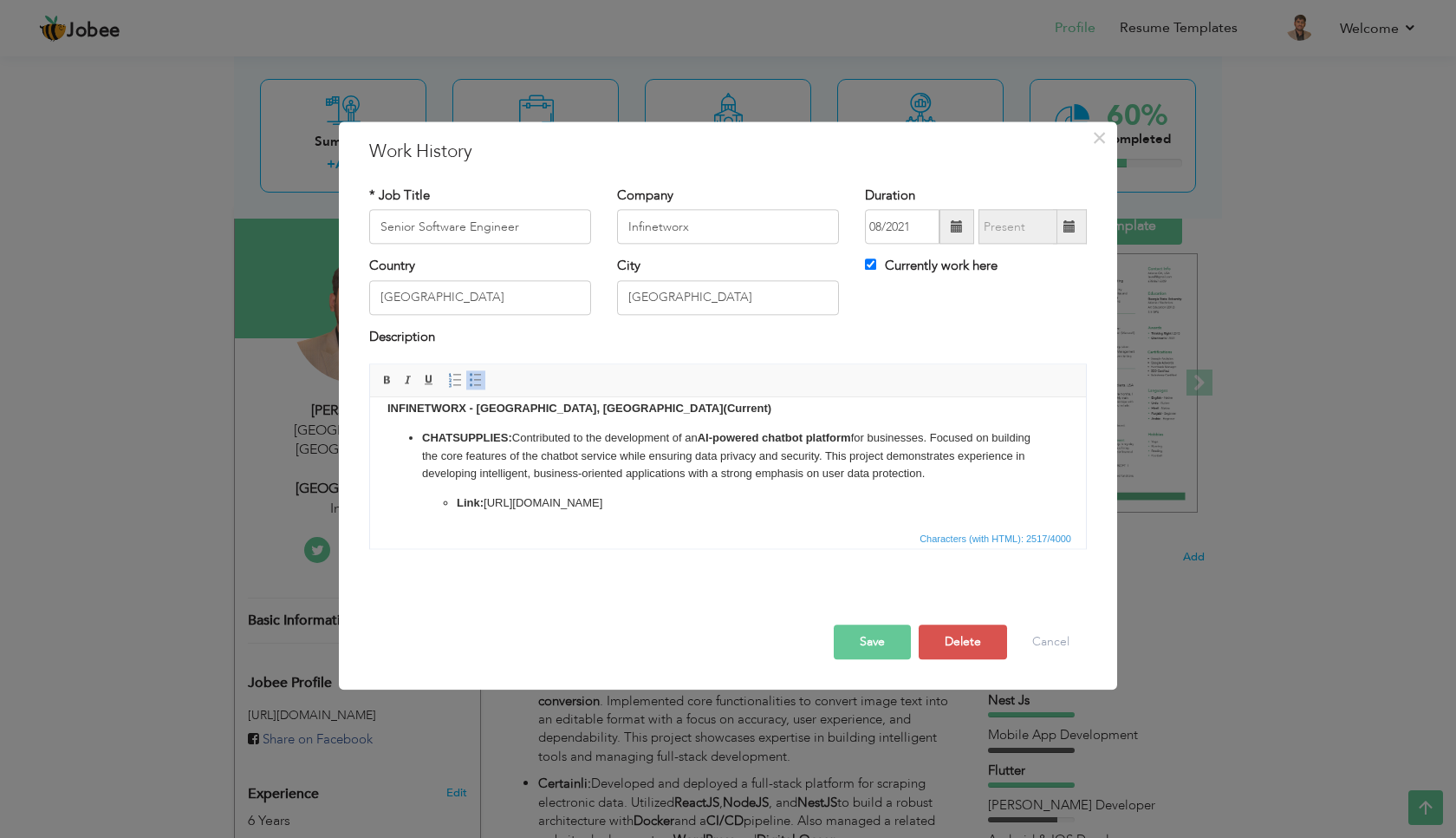
scroll to position [0, 0]
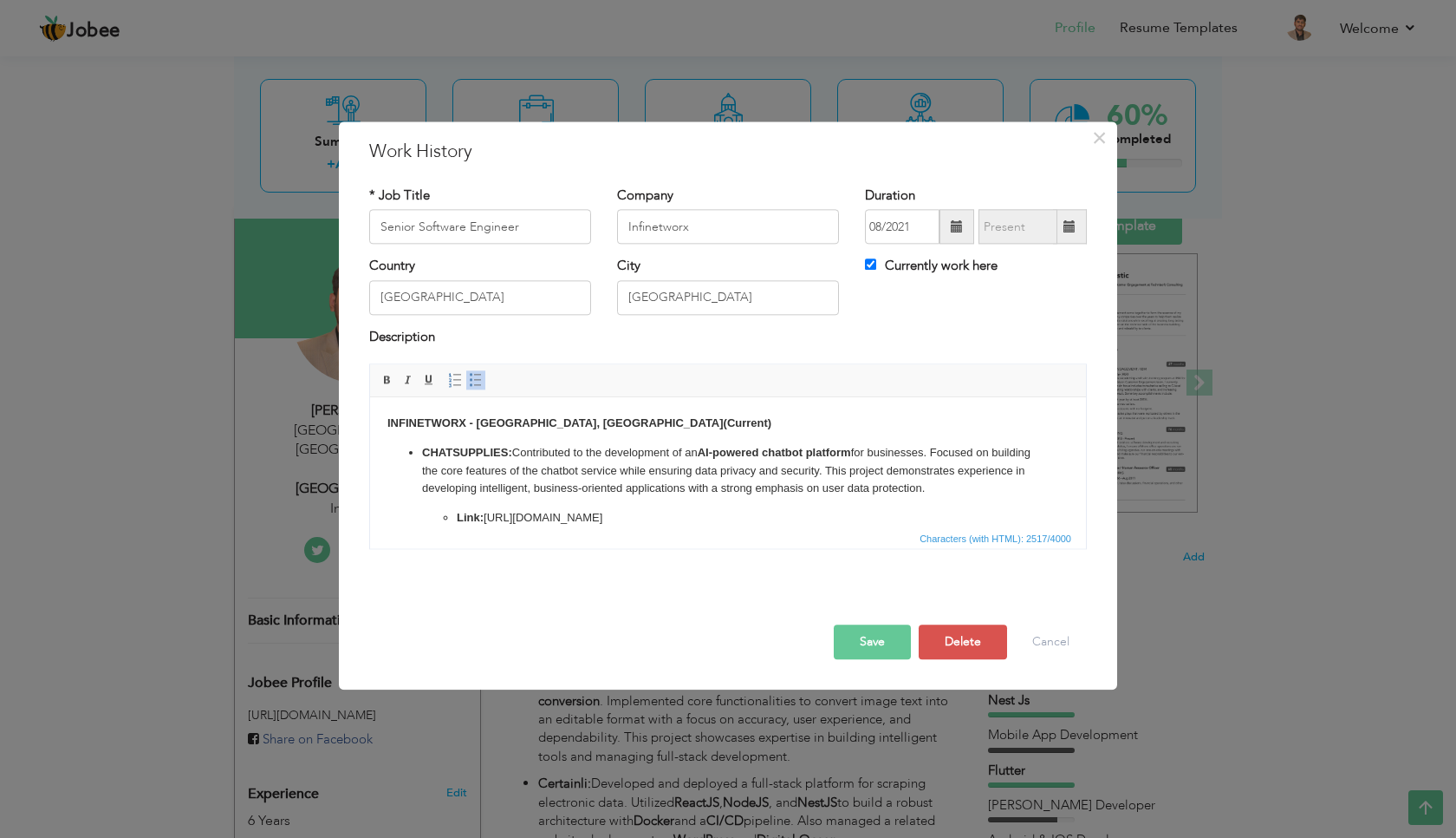
click at [878, 642] on button "Save" at bounding box center [872, 642] width 77 height 35
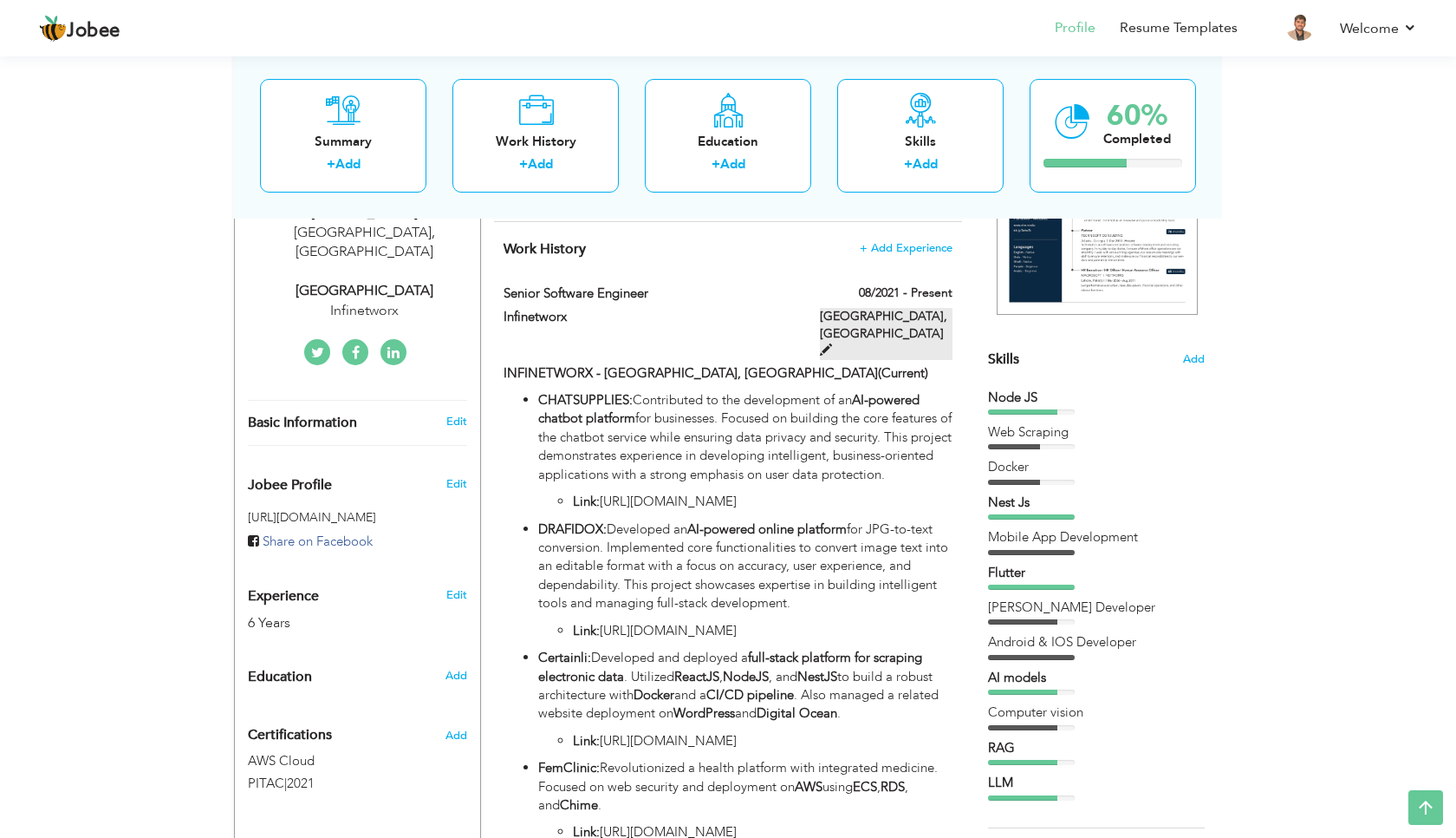
scroll to position [305, 0]
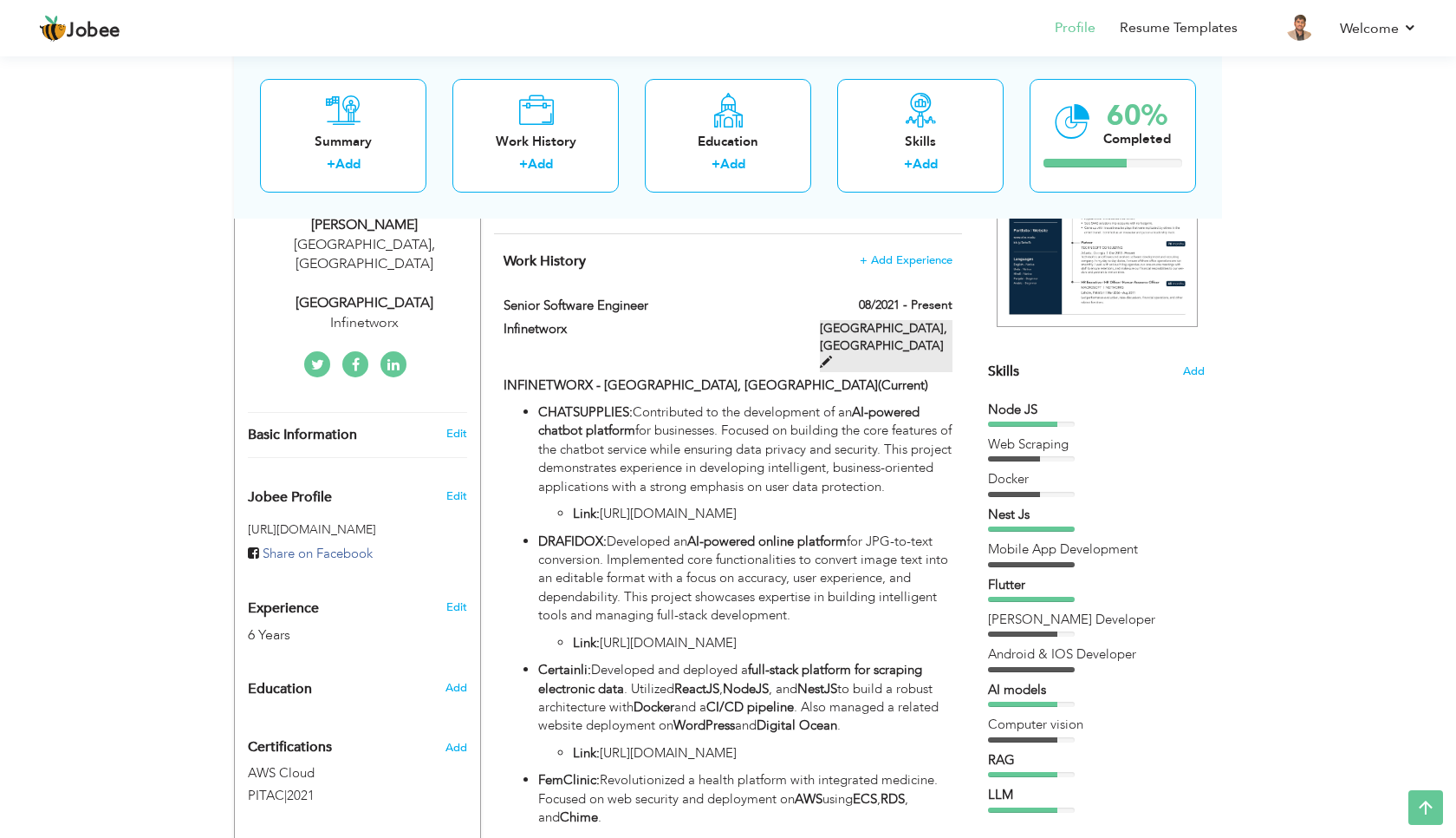
click at [832, 356] on span at bounding box center [825, 362] width 12 height 12
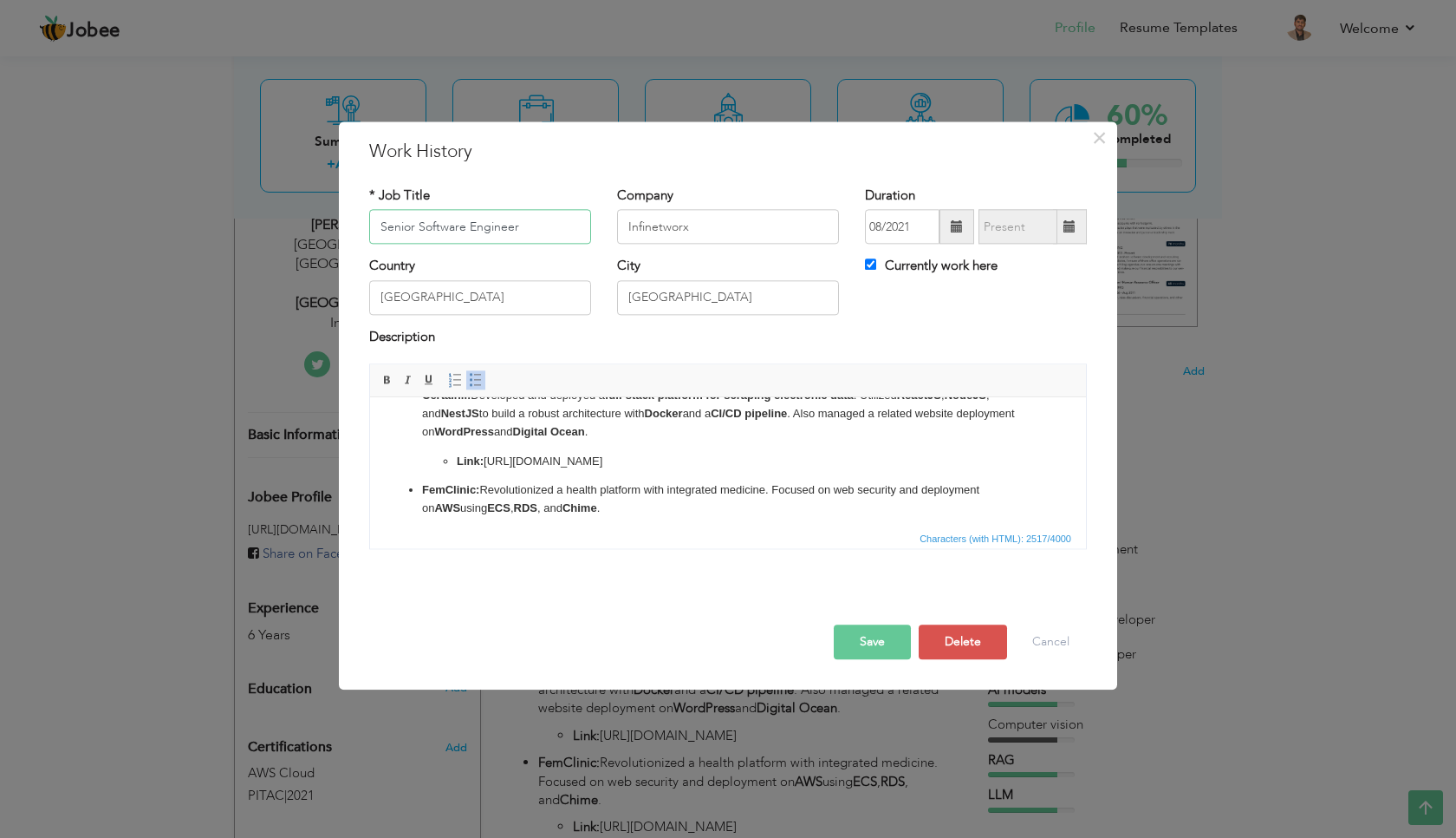
scroll to position [419, 0]
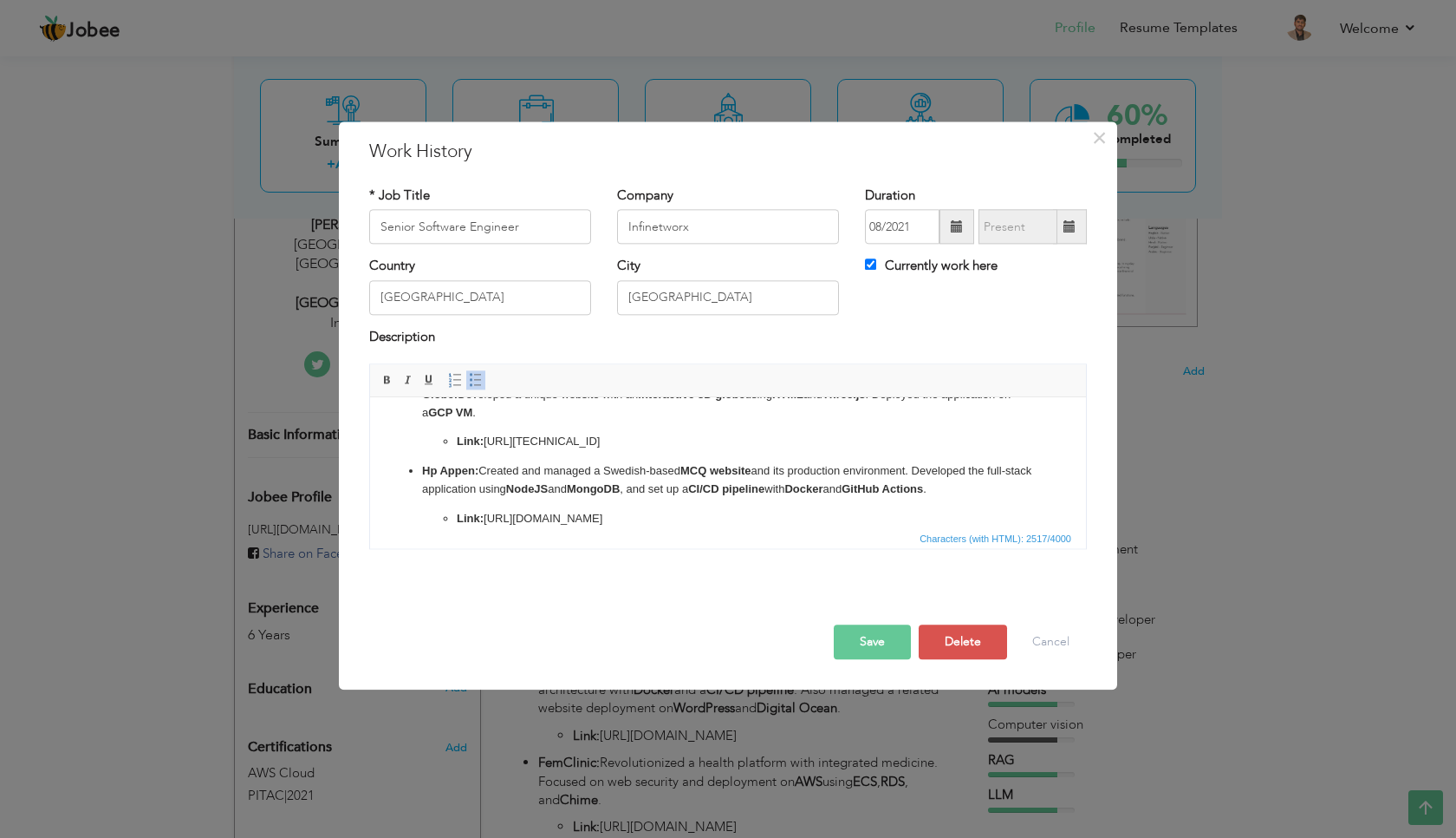
drag, startPoint x: 413, startPoint y: 472, endPoint x: 632, endPoint y: 525, distance: 225.3
click at [632, 525] on li "Hp Appen: Created and managed a Swedish-based MCQ website and its production en…" at bounding box center [728, 494] width 612 height 65
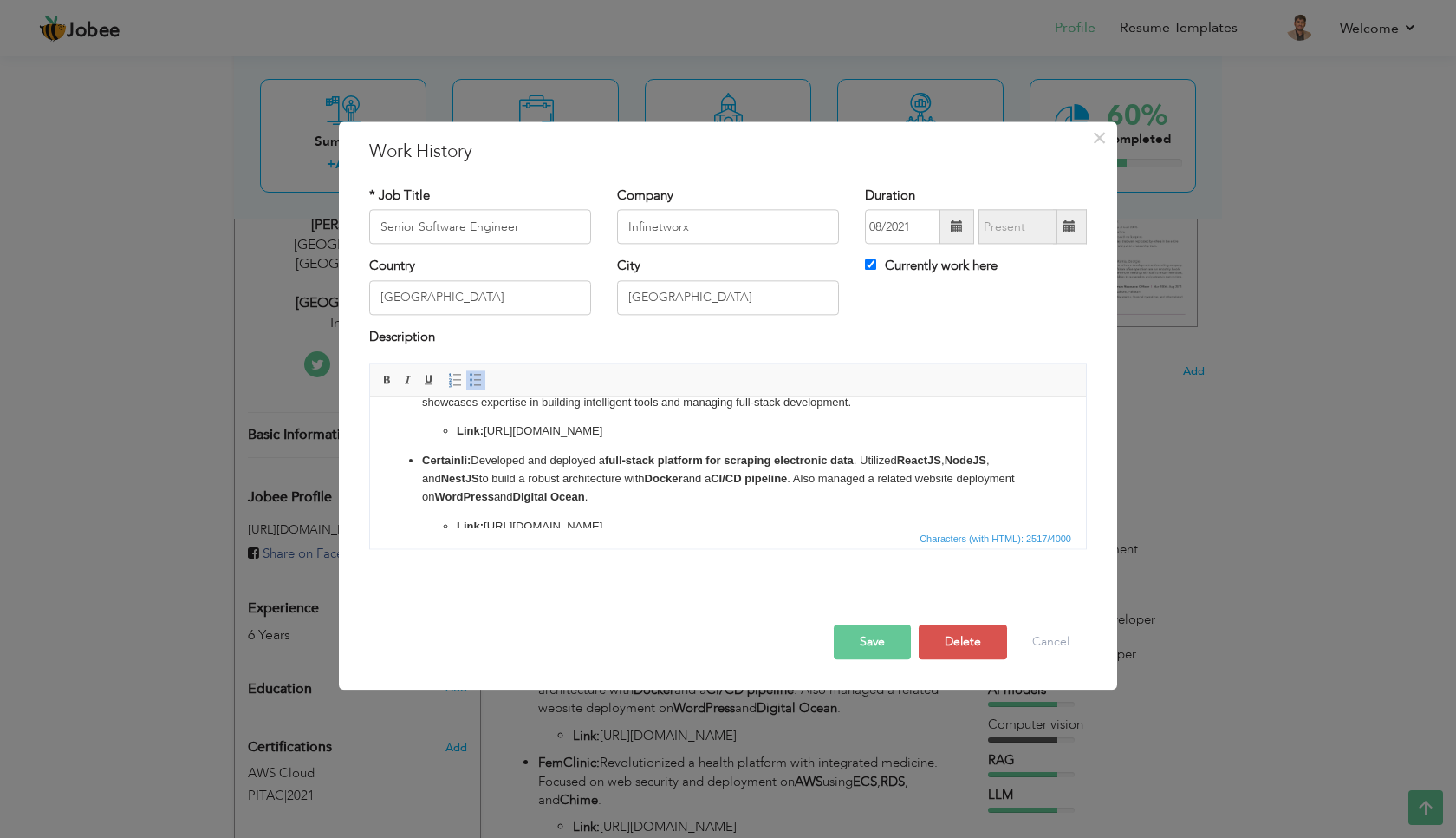
scroll to position [184, 0]
copy li "Certainli: Developed and deployed a full-stack platform for scraping electronic…"
drag, startPoint x: 405, startPoint y: 454, endPoint x: 584, endPoint y: 525, distance: 192.6
click at [584, 525] on ul "CHATSUPPLIES: Contributed to the development of an AI-powered chatbot platform …" at bounding box center [728, 511] width 681 height 503
click at [627, 427] on p "Link: https://drafidox.com" at bounding box center [728, 428] width 543 height 18
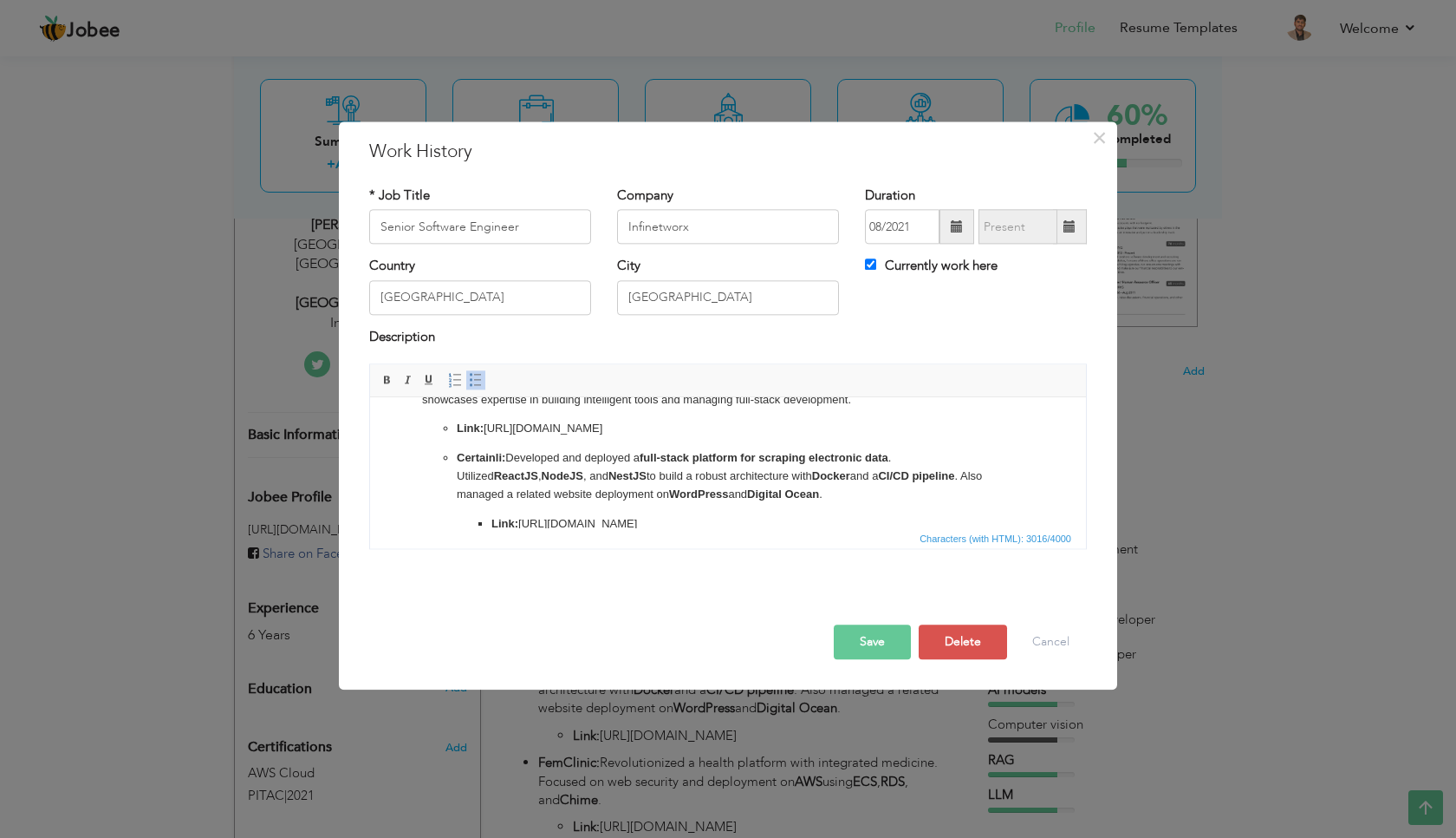
scroll to position [187, 0]
click at [456, 451] on li "Certainli: Developed and deployed a full-stack platform for scraping electronic…" at bounding box center [728, 487] width 543 height 83
click at [463, 453] on strong "Certainli:" at bounding box center [481, 454] width 49 height 13
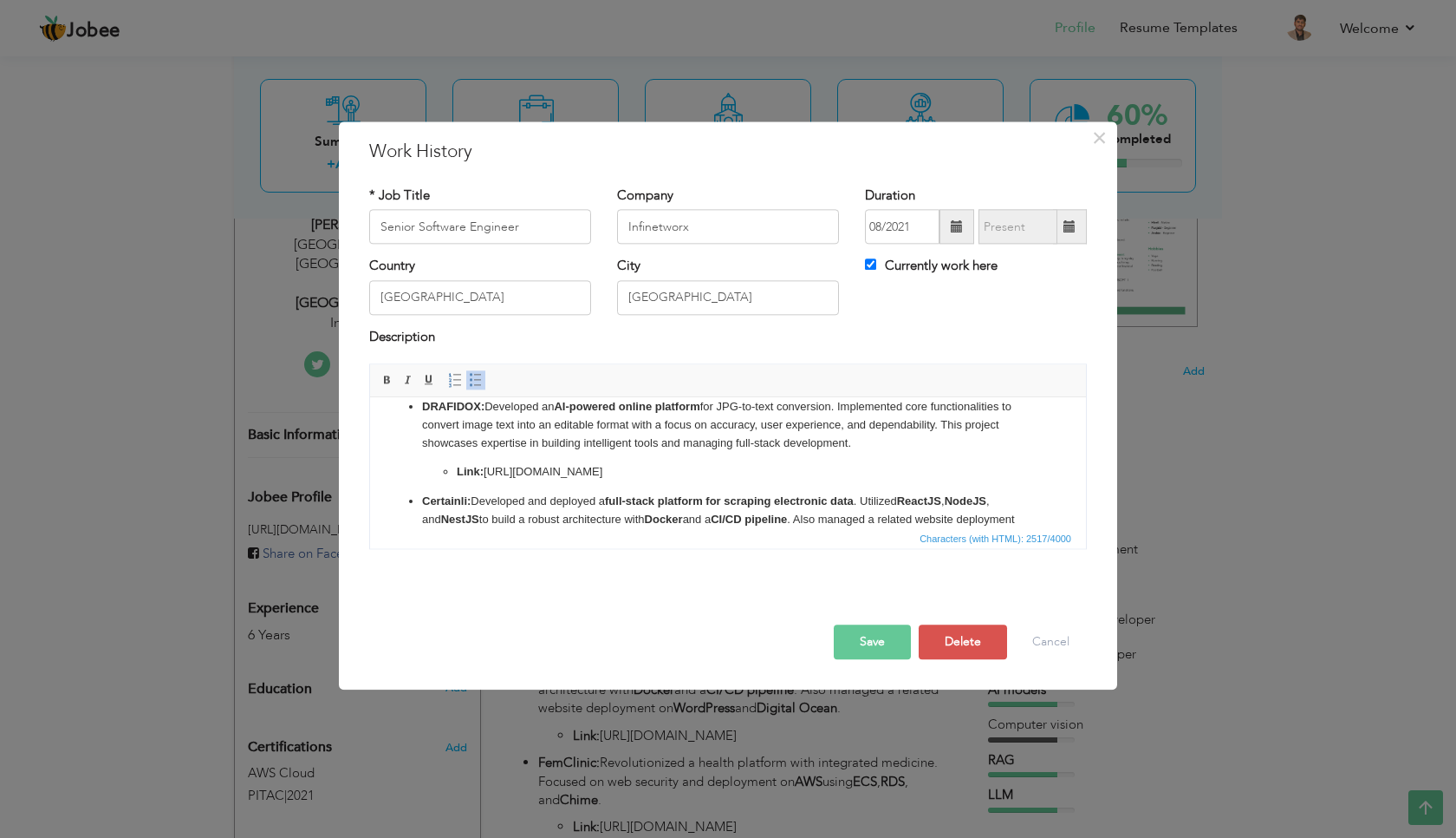
scroll to position [126, 0]
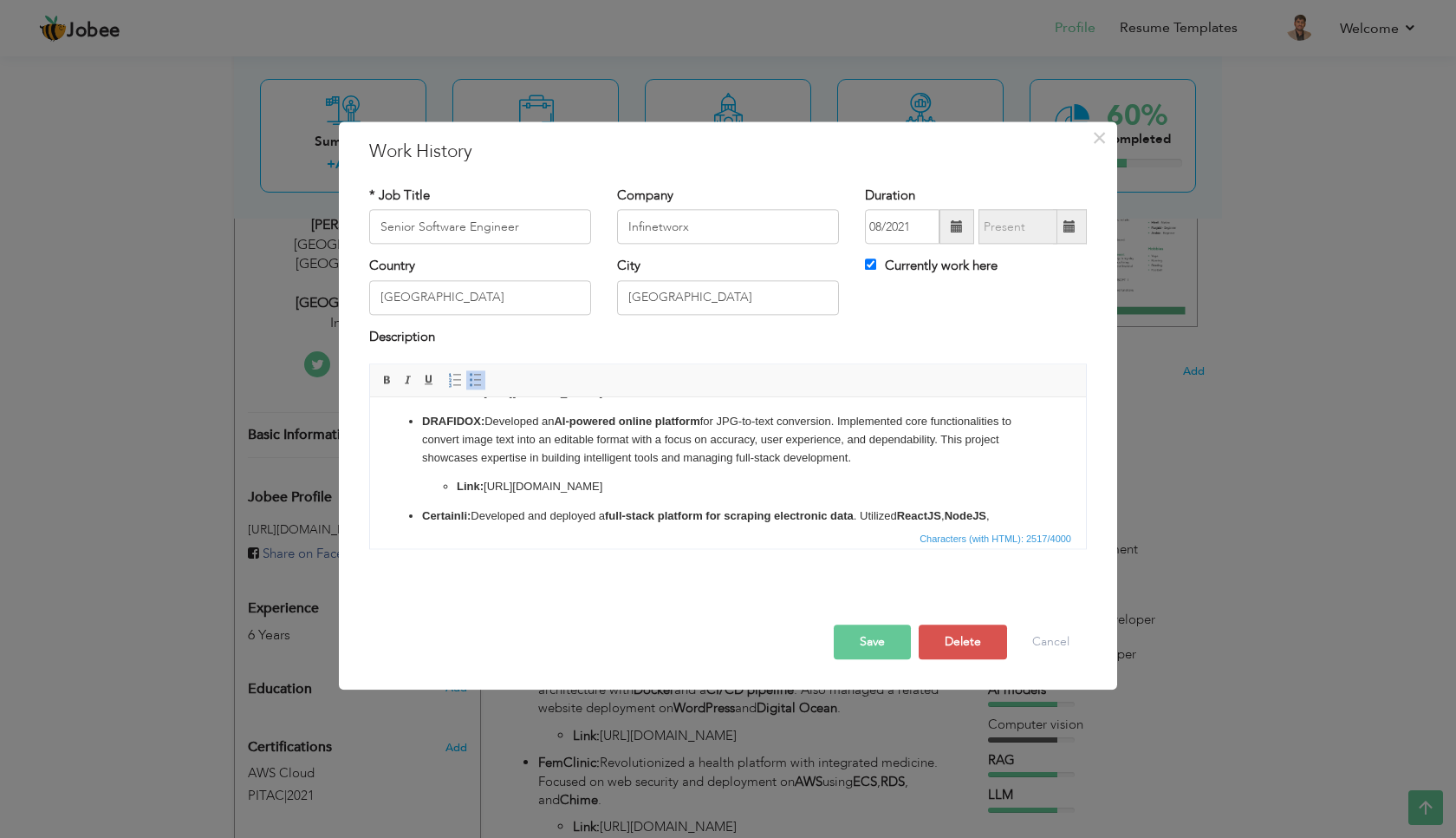
click at [411, 512] on ul "CHATSUPPLIES: Contributed to the development of an AI-powered chatbot platform …" at bounding box center [728, 570] width 681 height 503
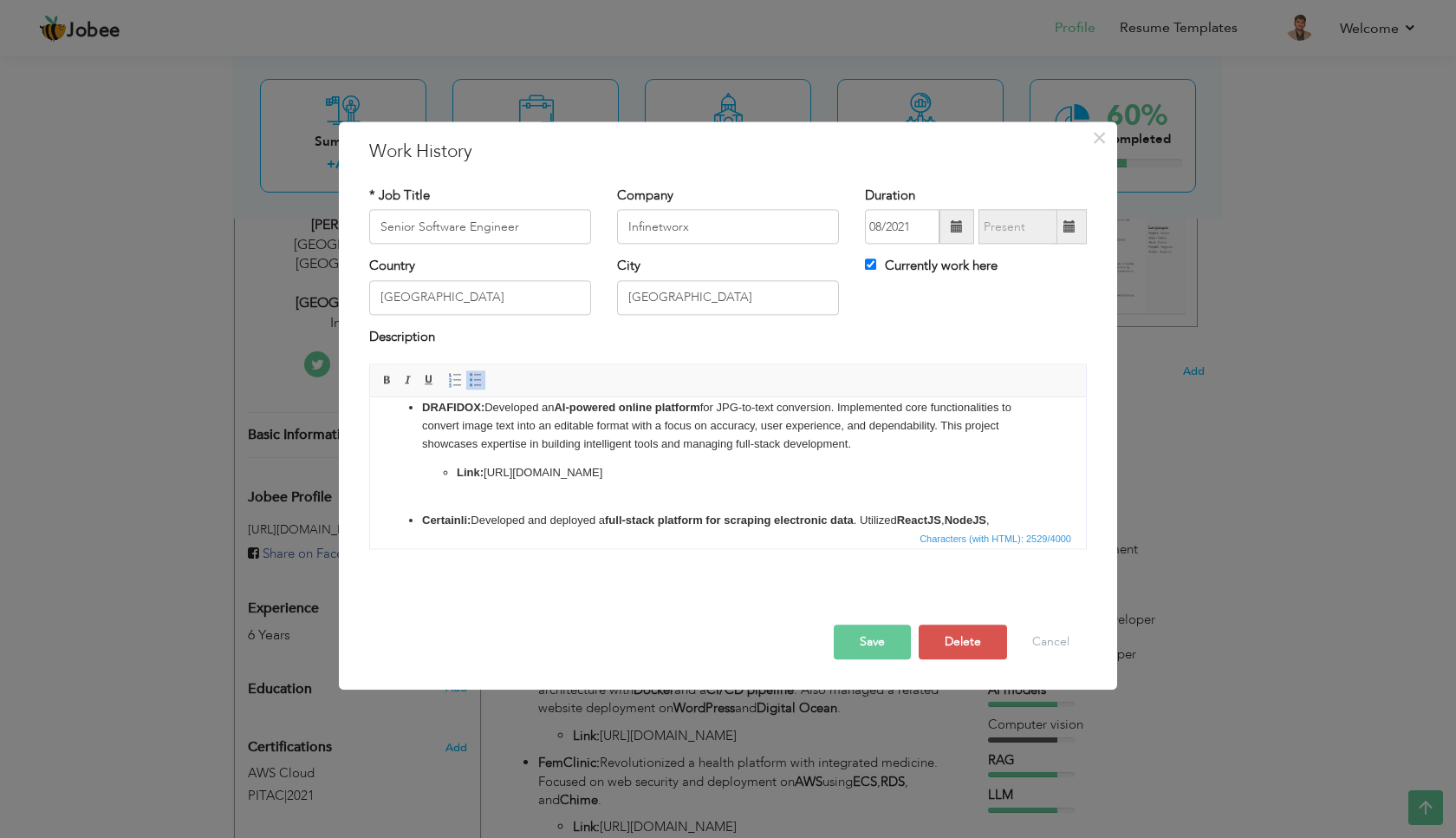
click at [424, 504] on ul "CHATSUPPLIES: Contributed to the development of an AI-powered chatbot platform …" at bounding box center [728, 564] width 681 height 521
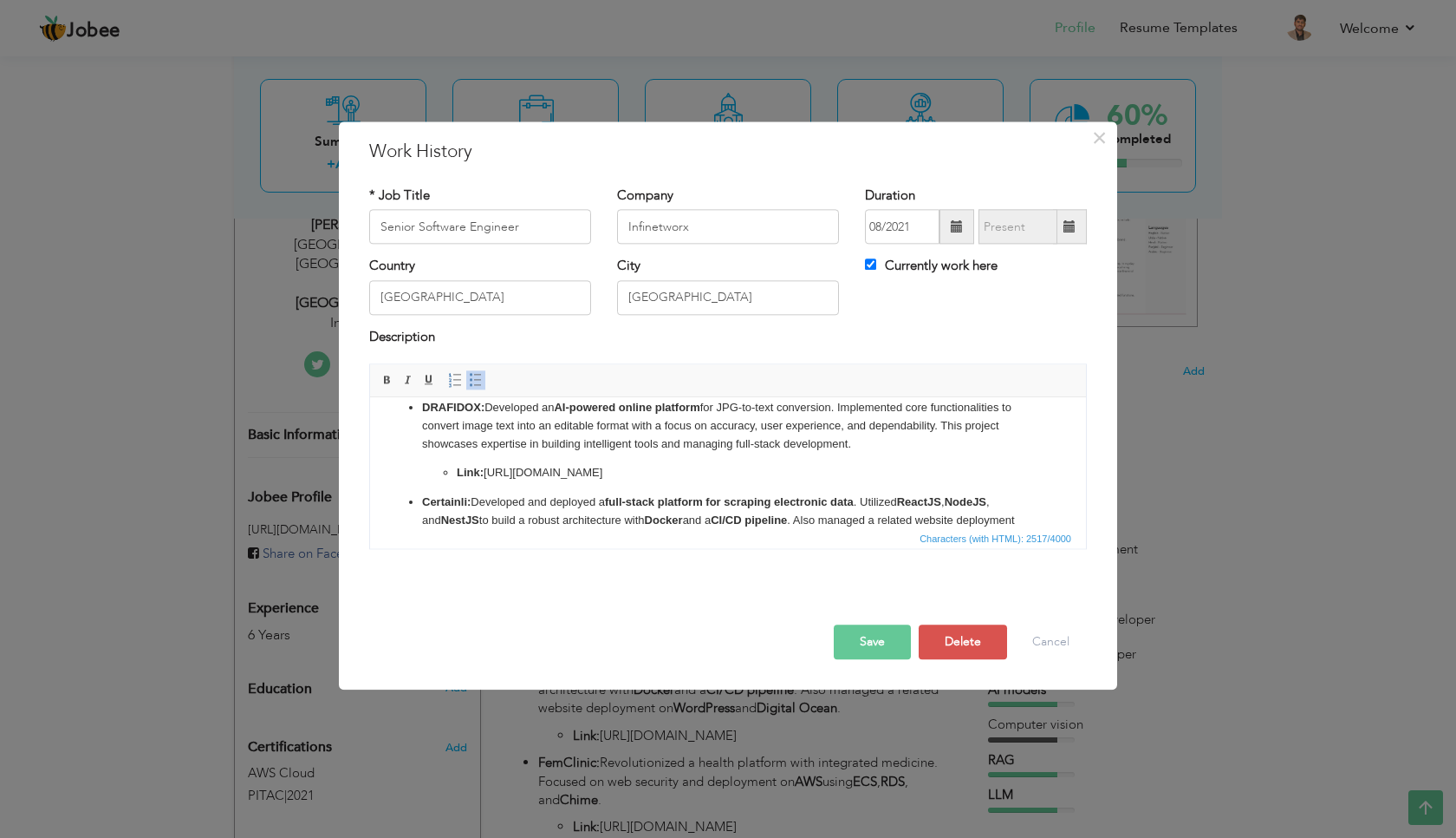
click at [408, 504] on ul "CHATSUPPLIES: Contributed to the development of an AI-powered chatbot platform …" at bounding box center [728, 556] width 681 height 503
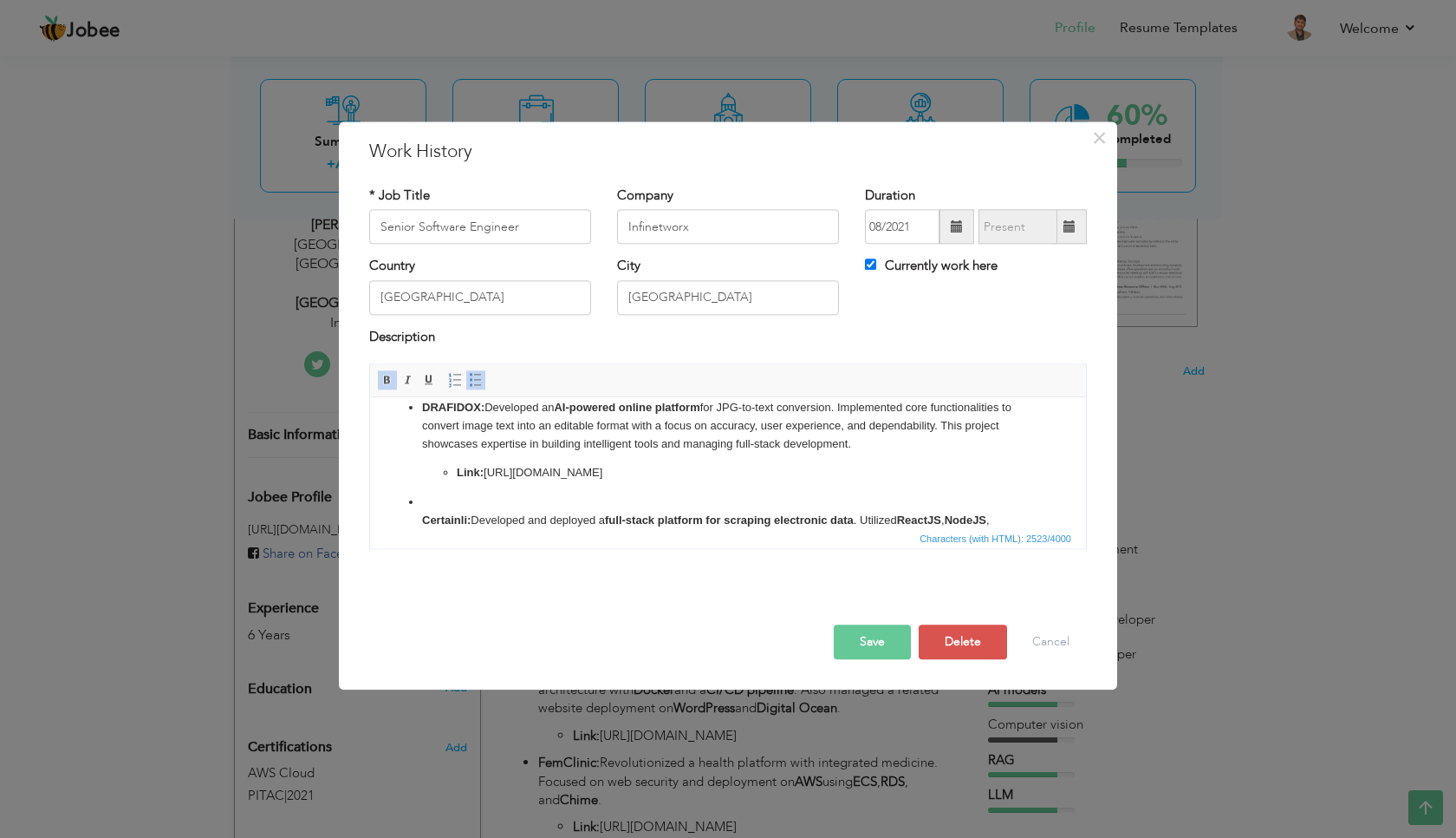
click at [475, 379] on span at bounding box center [475, 380] width 14 height 14
click at [475, 385] on span at bounding box center [475, 380] width 14 height 14
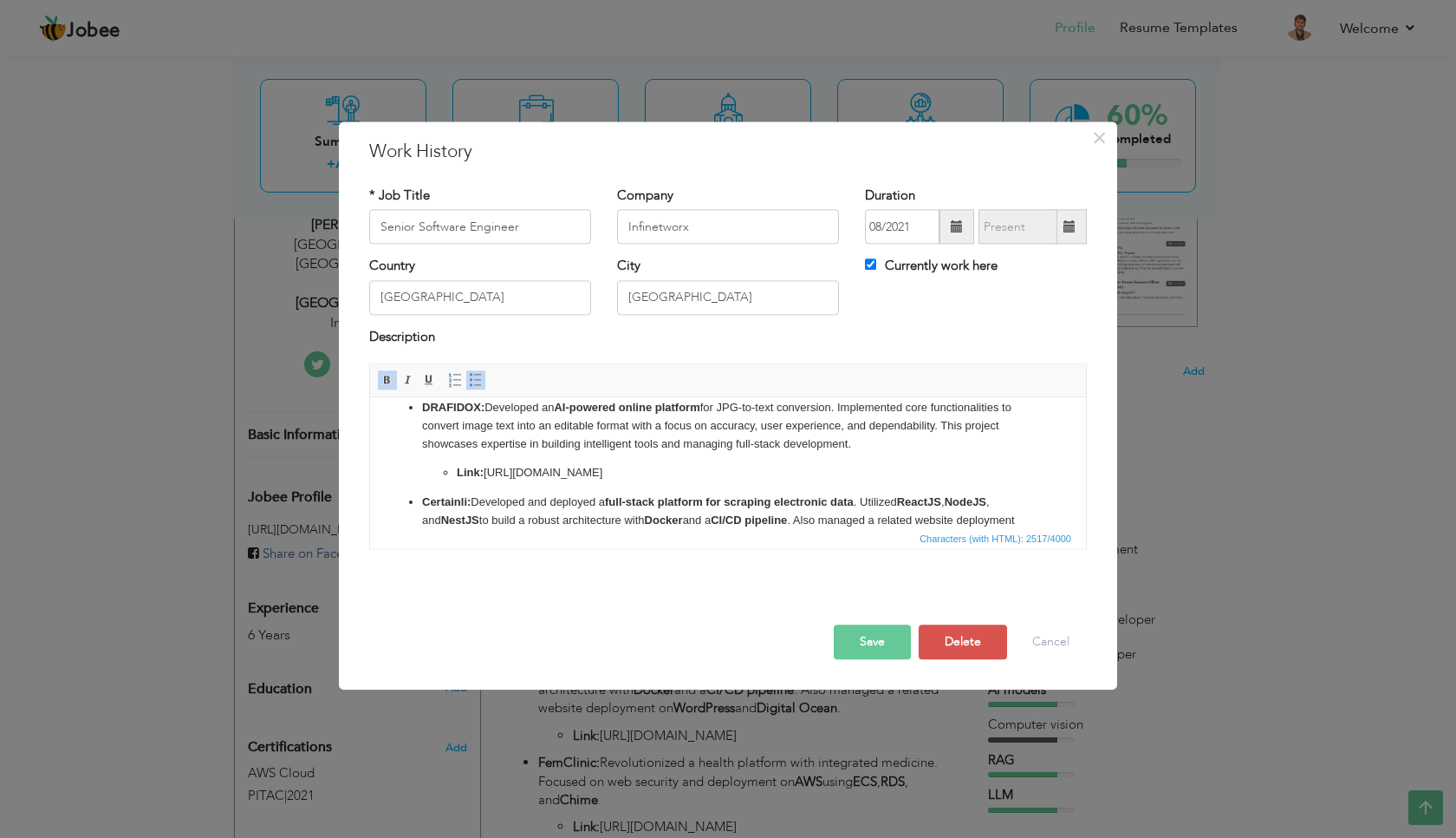
click at [411, 507] on ul "CHATSUPPLIES: Contributed to the development of an AI-powered chatbot platform …" at bounding box center [728, 556] width 681 height 503
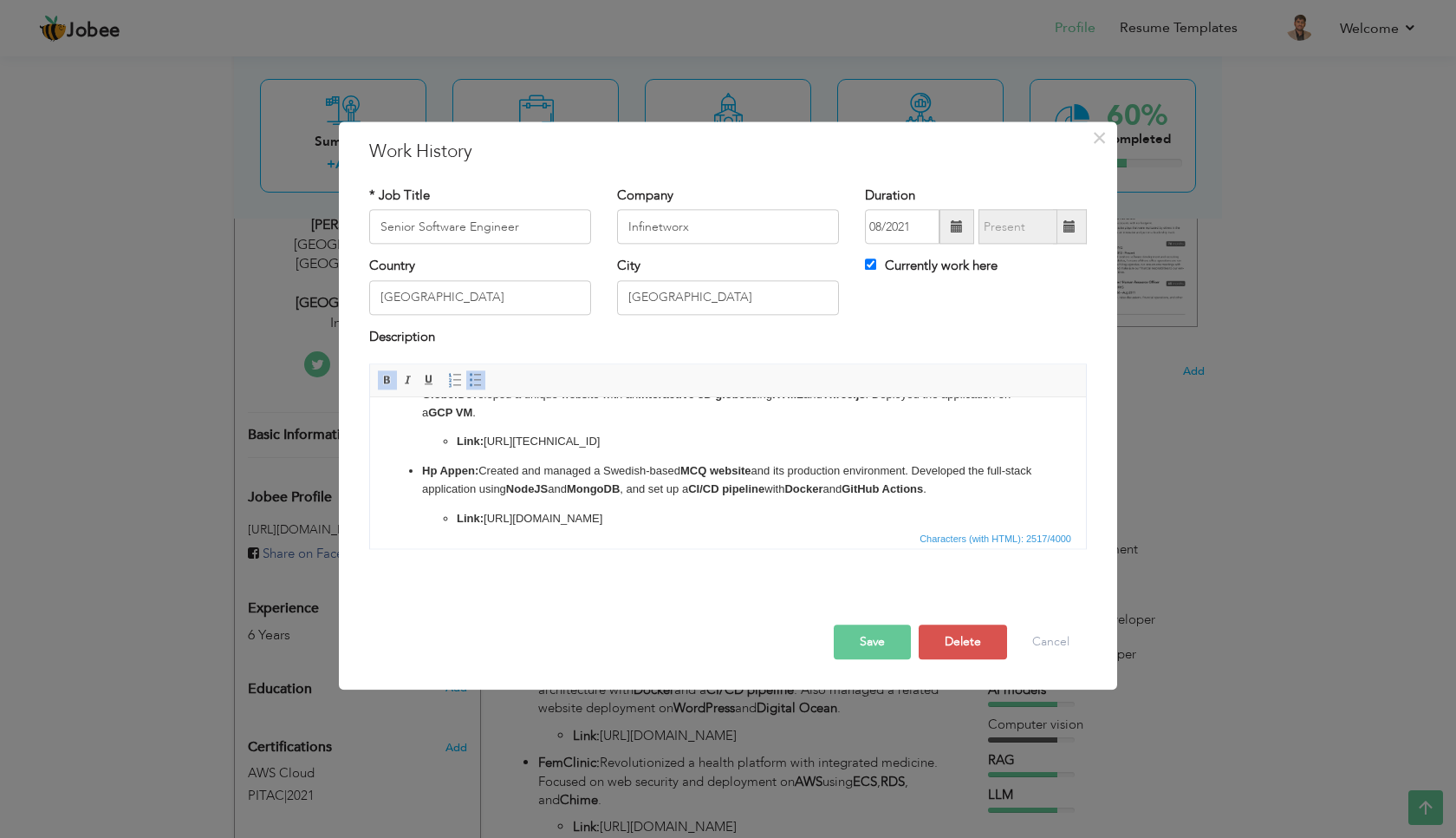
click at [634, 521] on p "Link: https://www.hpappen.se/" at bounding box center [728, 519] width 543 height 18
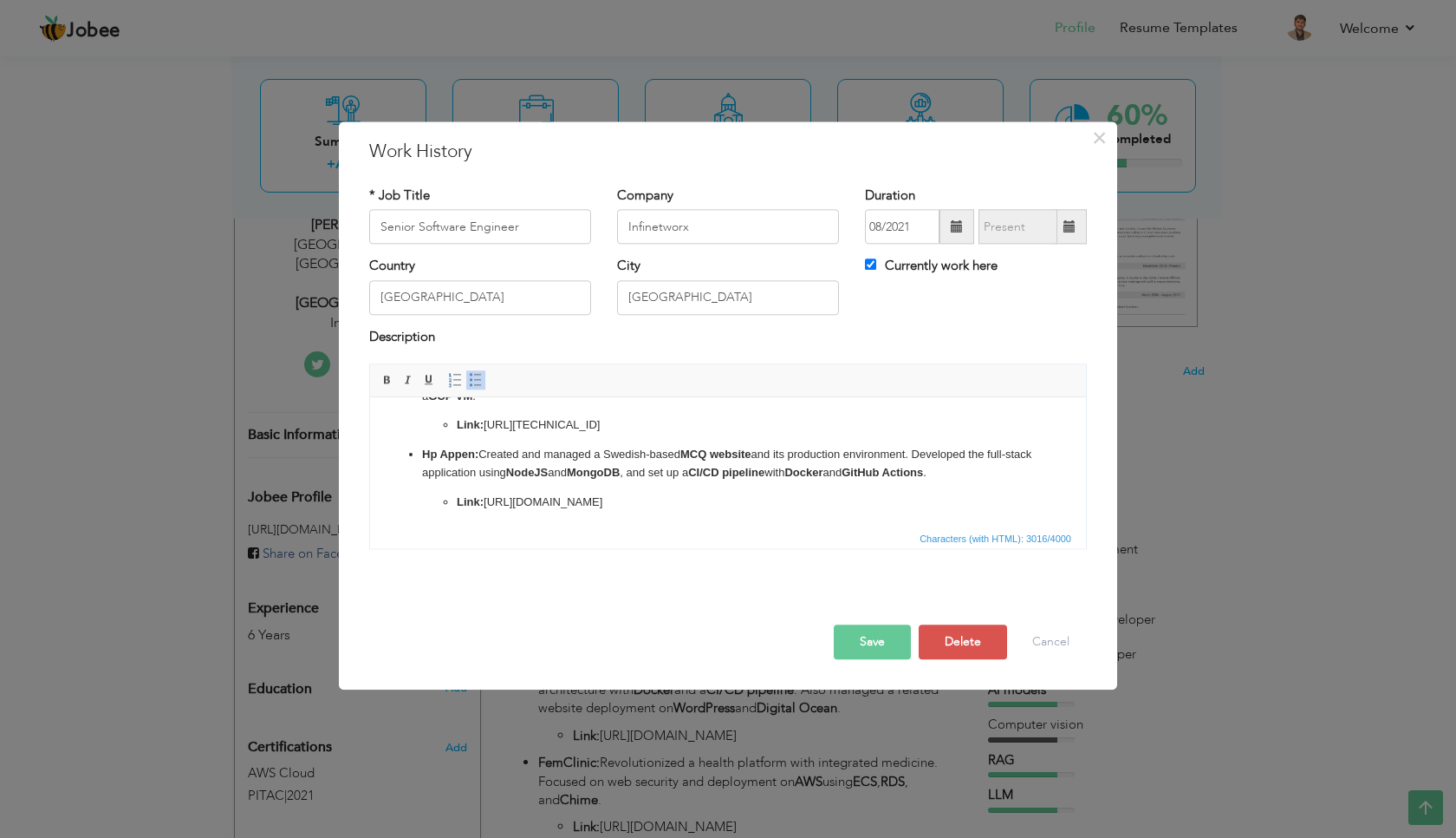
scroll to position [510, 0]
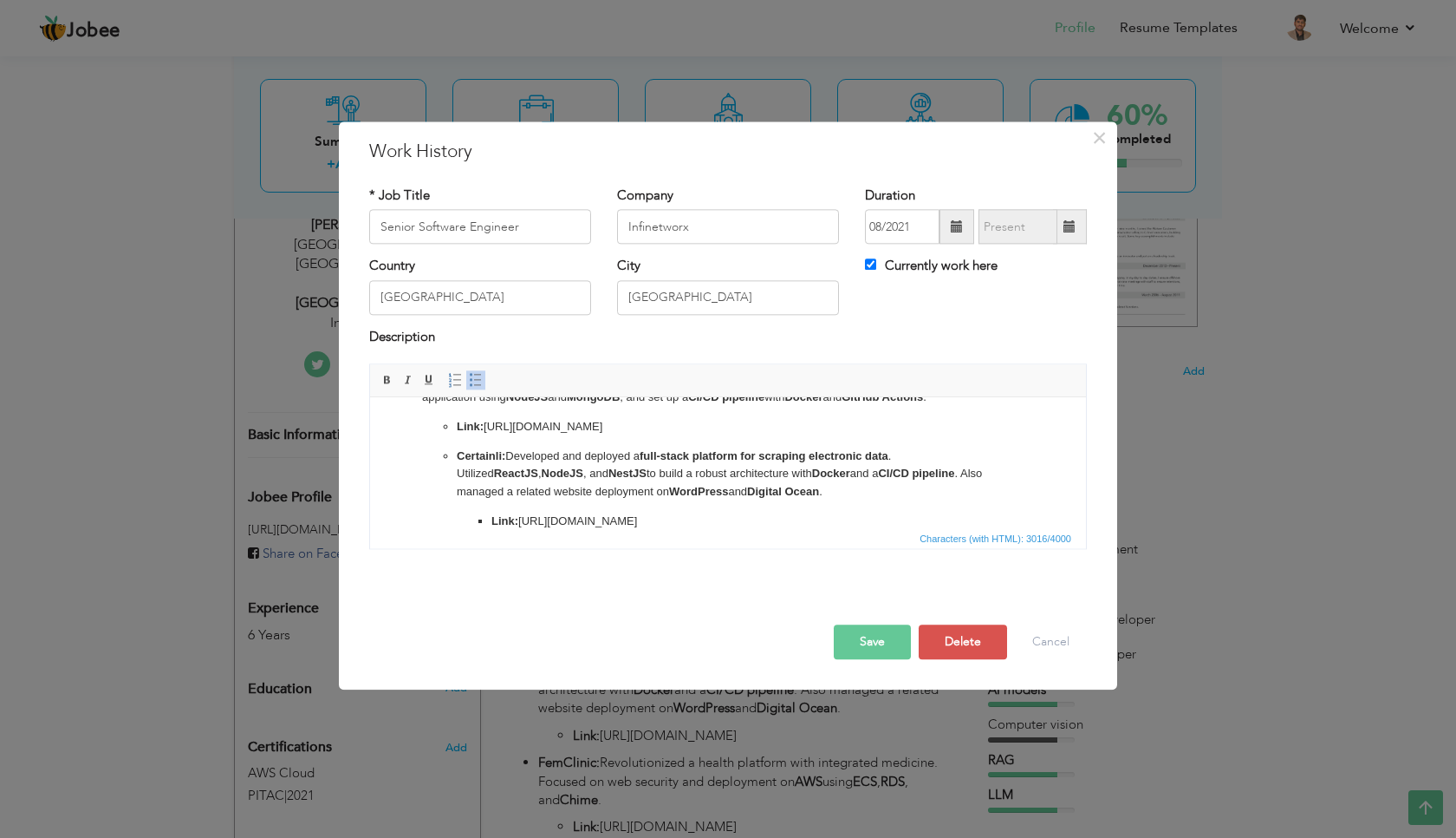
click at [456, 455] on li "Certainli: Developed and deployed a full-stack platform for scraping electronic…" at bounding box center [728, 489] width 543 height 83
click at [461, 463] on p "Certainli: Developed and deployed a full-stack platform for scraping electronic…" at bounding box center [728, 474] width 543 height 54
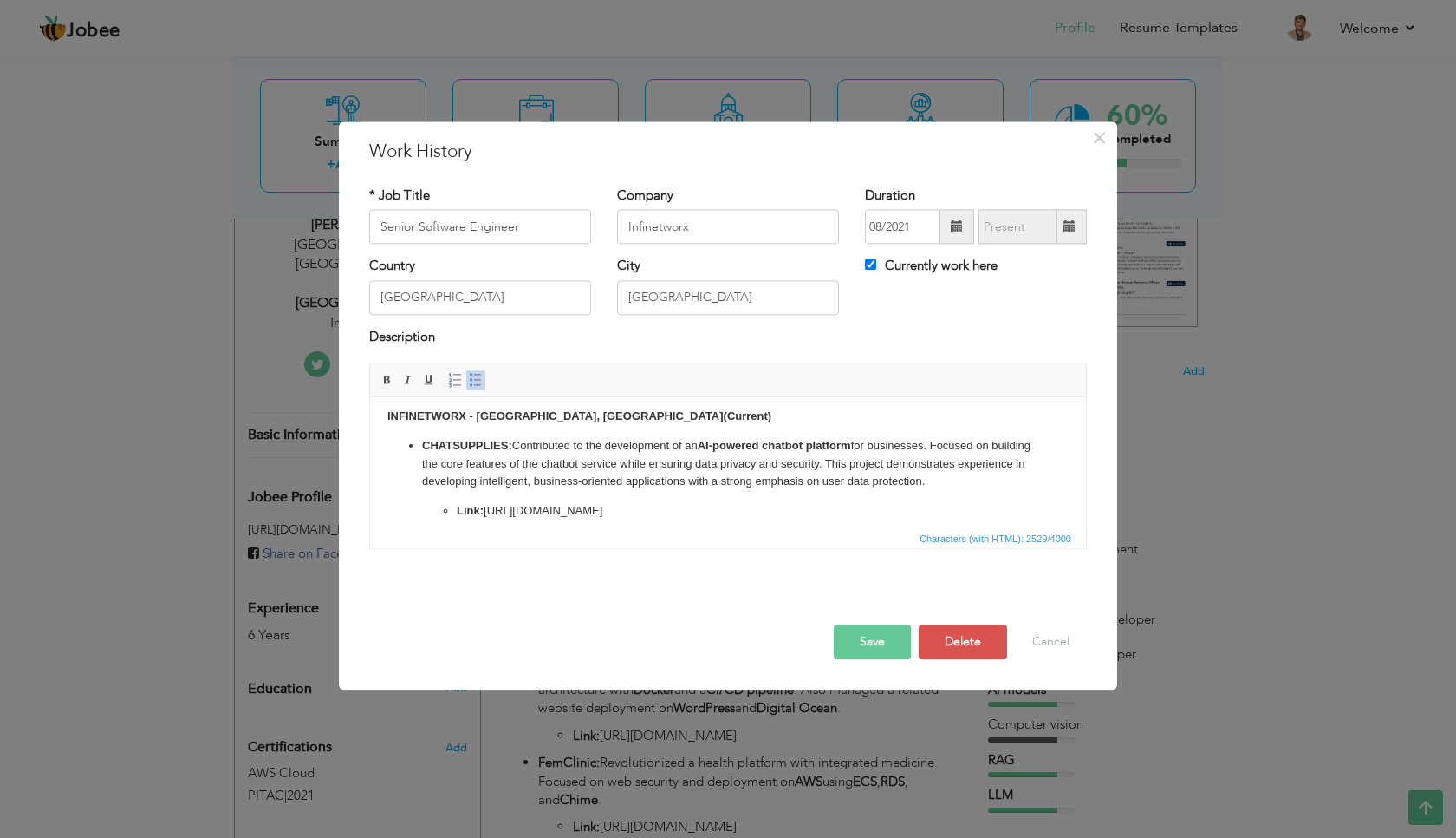
scroll to position [0, 0]
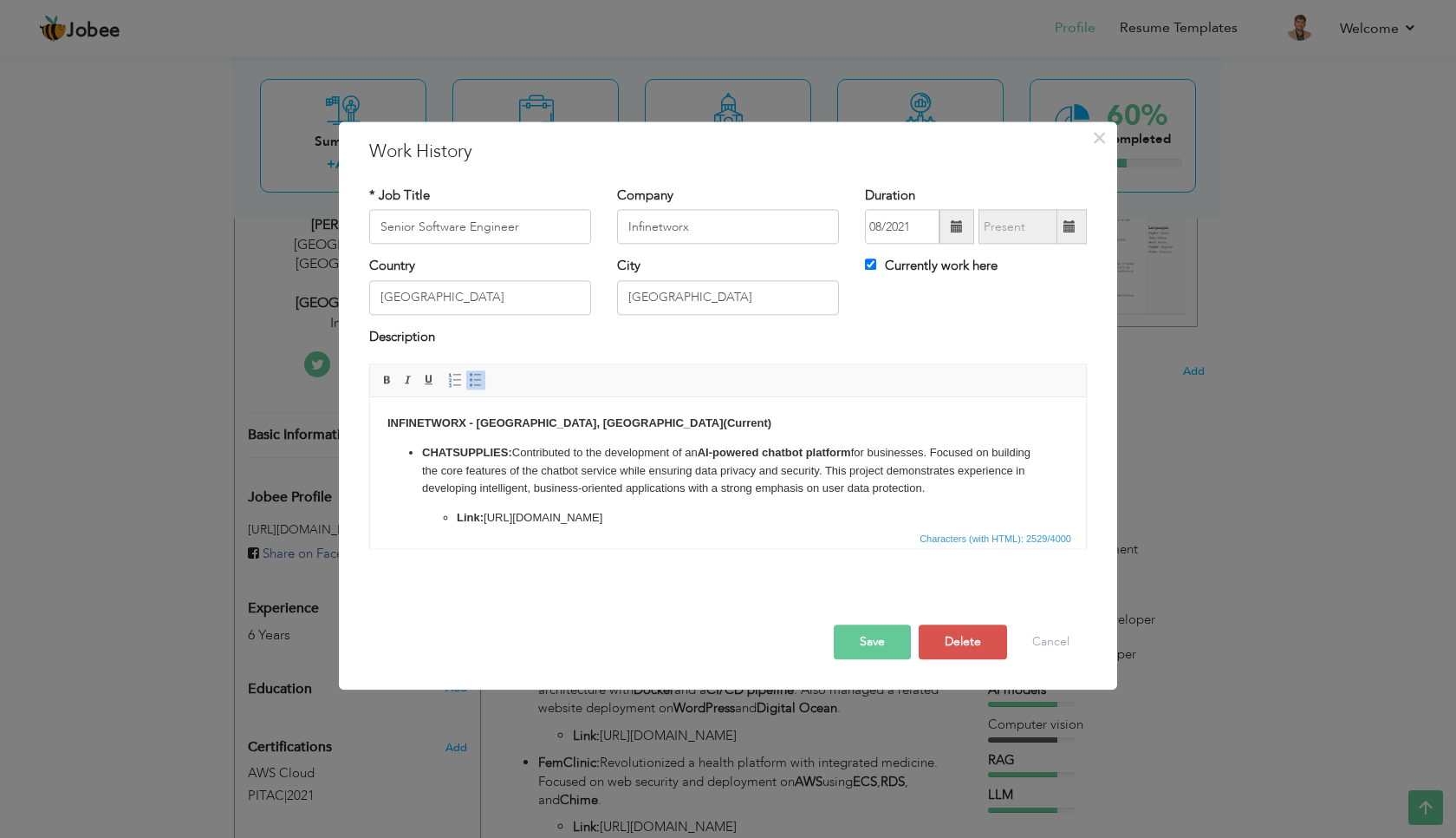
click at [627, 427] on p "INFINETWORX - Lahore, Pakistan (Current)" at bounding box center [728, 423] width 681 height 18
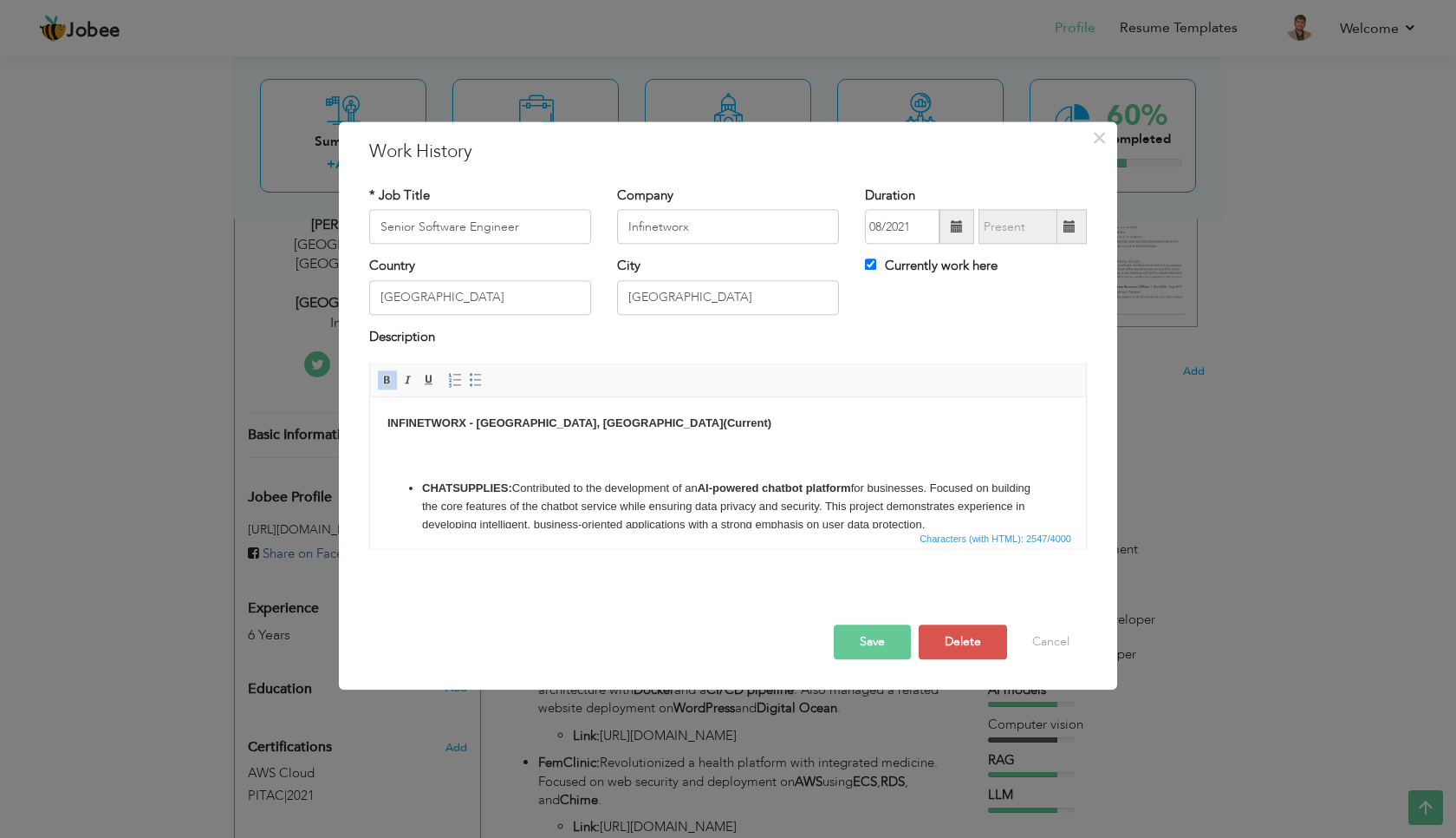
click at [592, 445] on p "INFINETWORX - Lahore, Pakistan (Current)" at bounding box center [728, 441] width 681 height 54
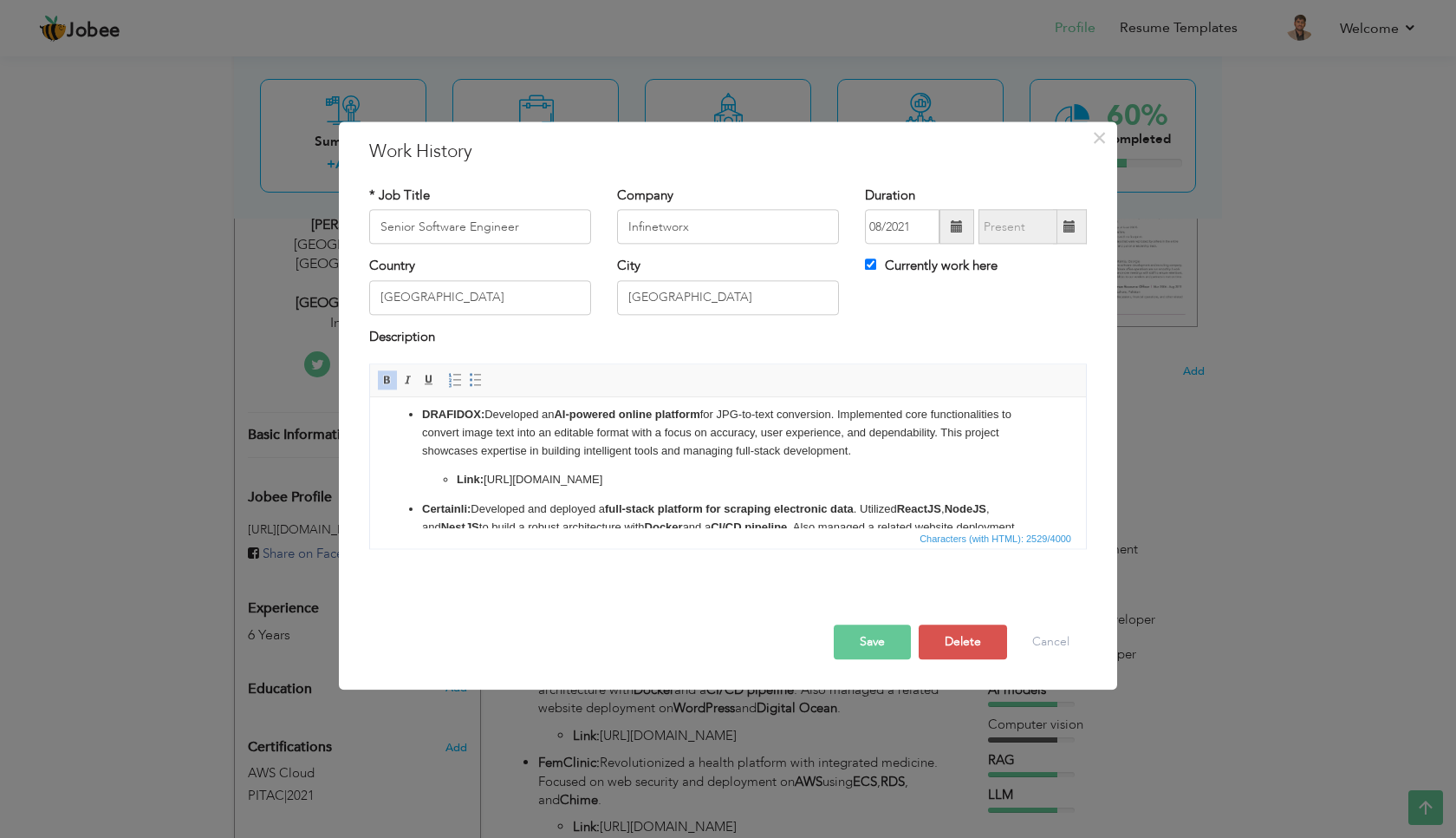
scroll to position [158, 0]
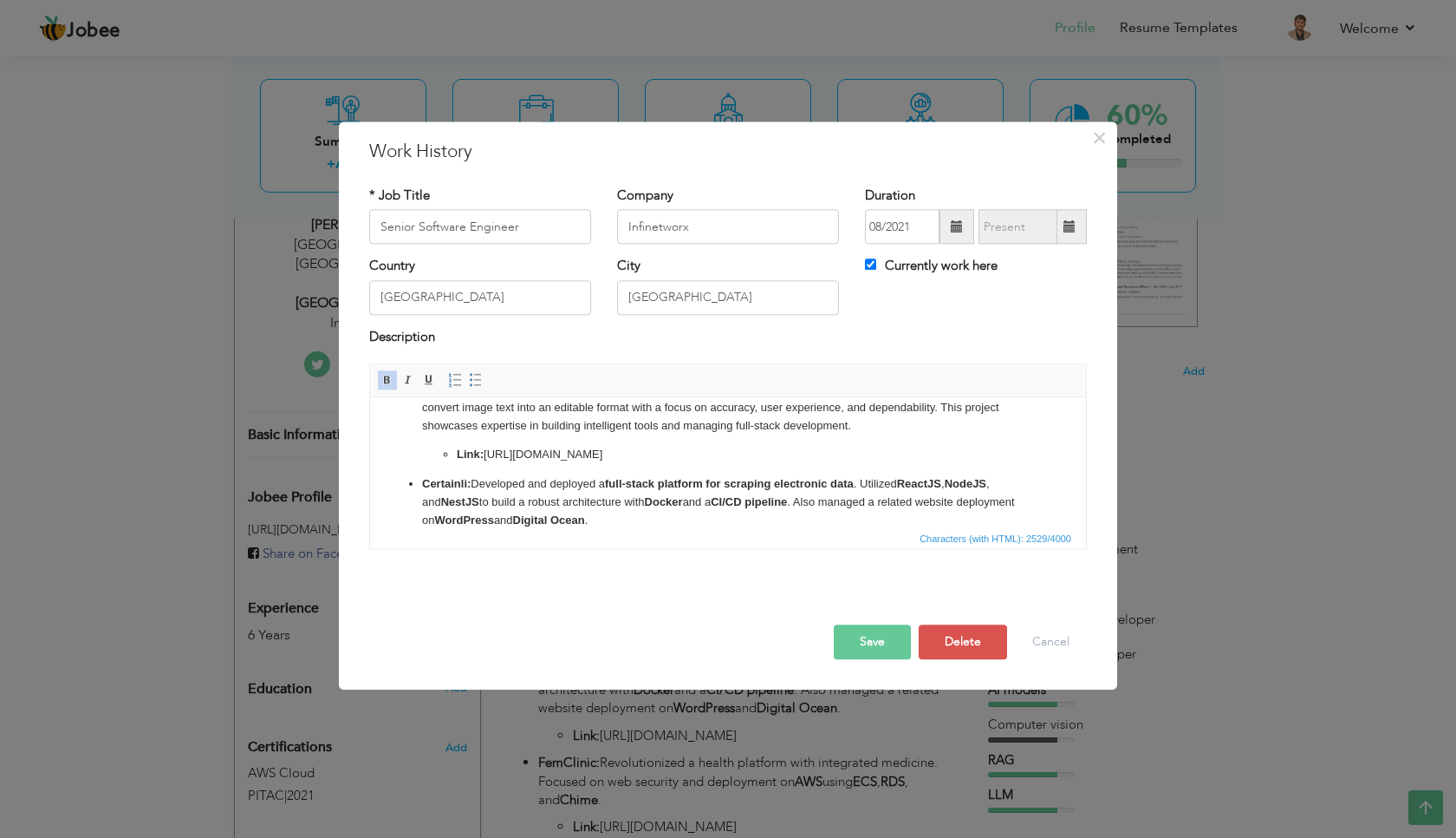
click at [402, 469] on ul "CHATSUPPLIES: Contributed to the development of an AI-powered chatbot platform …" at bounding box center [728, 546] width 681 height 521
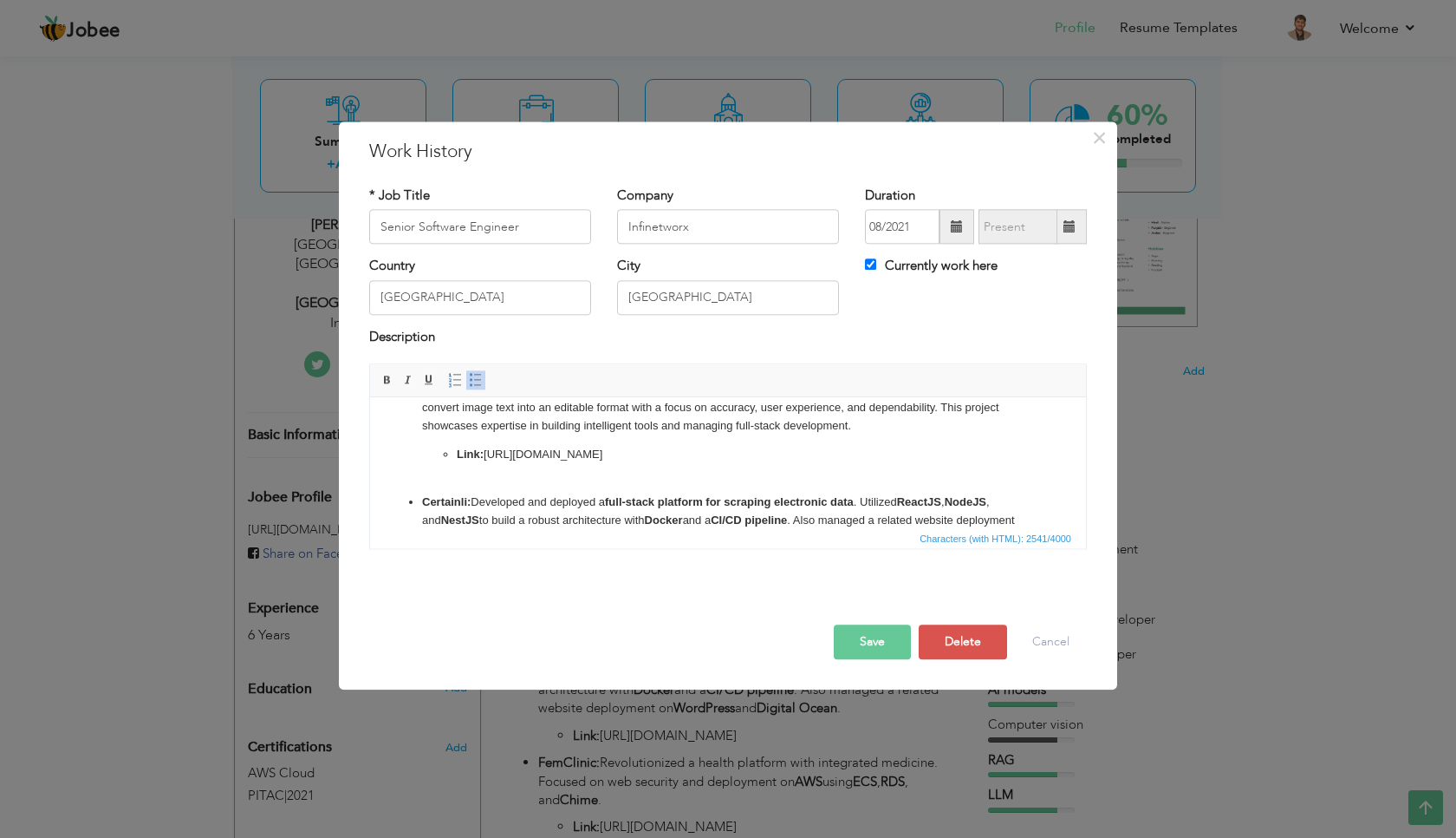
click at [484, 383] on link "Insert/Remove Bulleted List" at bounding box center [475, 380] width 19 height 19
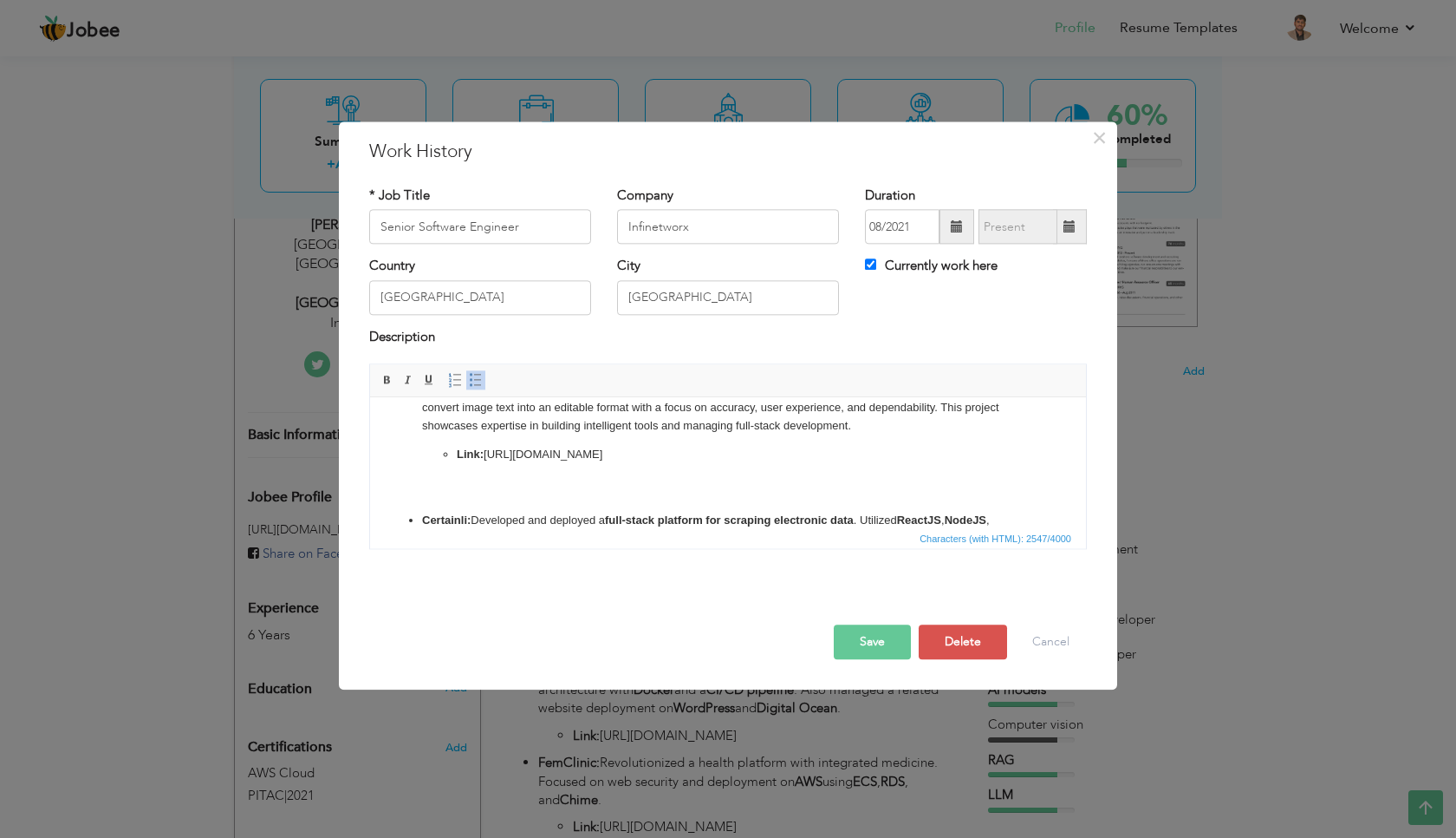
click at [481, 379] on span at bounding box center [475, 380] width 14 height 14
click at [479, 380] on span at bounding box center [475, 380] width 14 height 14
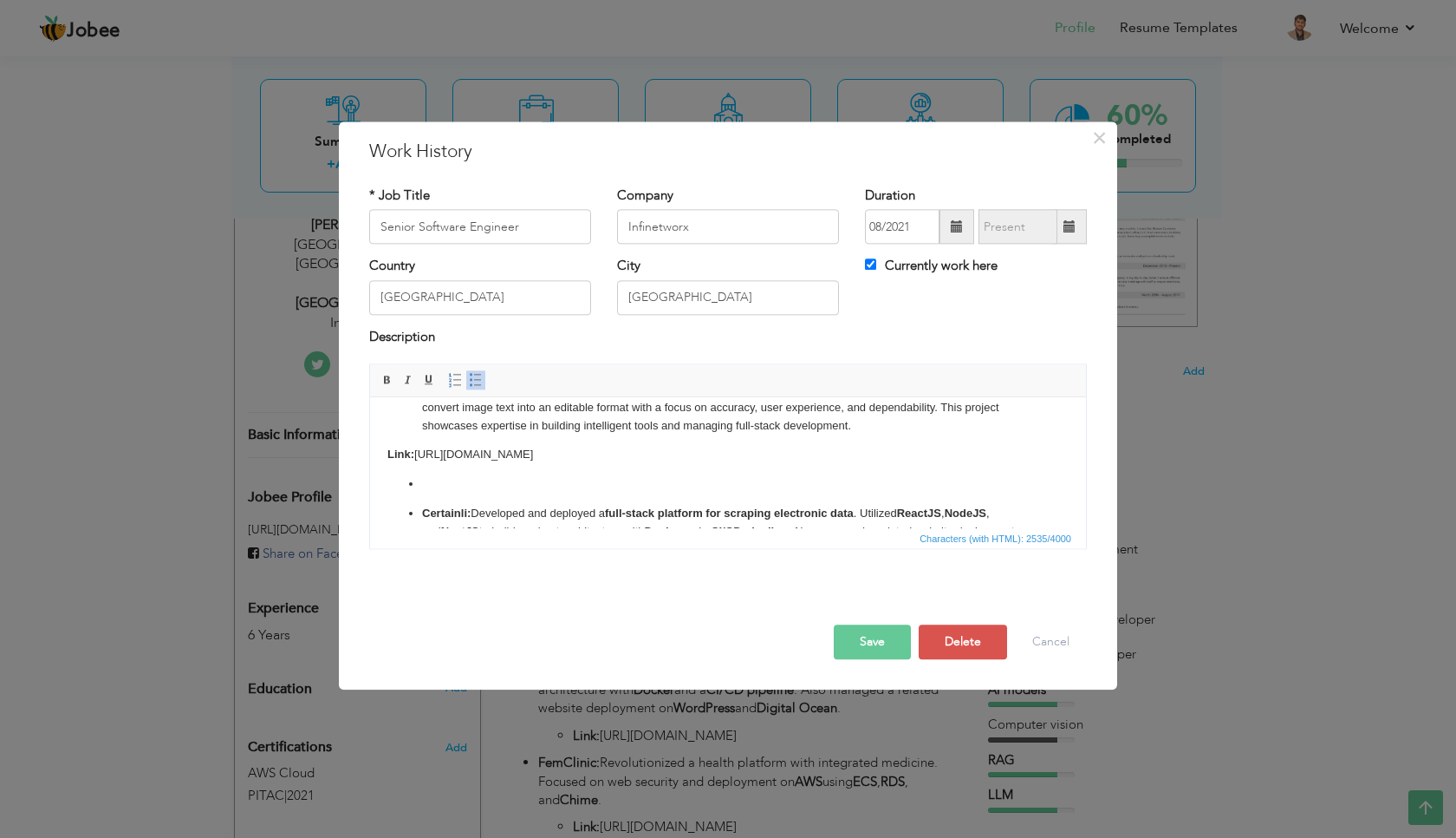
click at [385, 369] on html "INFINETWORX - Lahore, Pakistan (Current) CHATSUPPLIES: Contributed to the devel…" at bounding box center [728, 304] width 716 height 130
click at [457, 459] on p "Link: https://drafidox.com" at bounding box center [728, 454] width 681 height 18
click at [510, 489] on li at bounding box center [728, 484] width 612 height 18
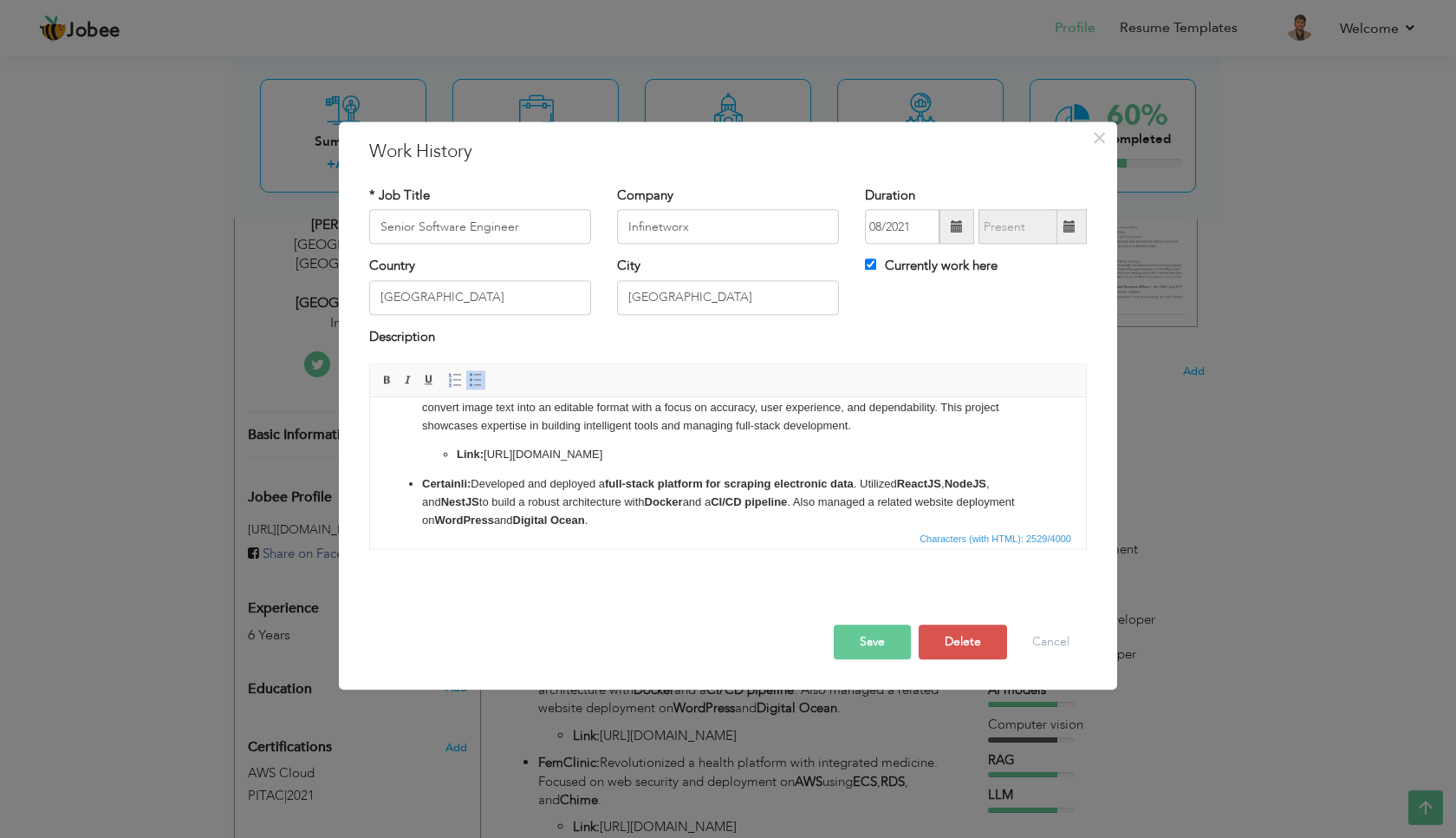
scroll to position [437, 0]
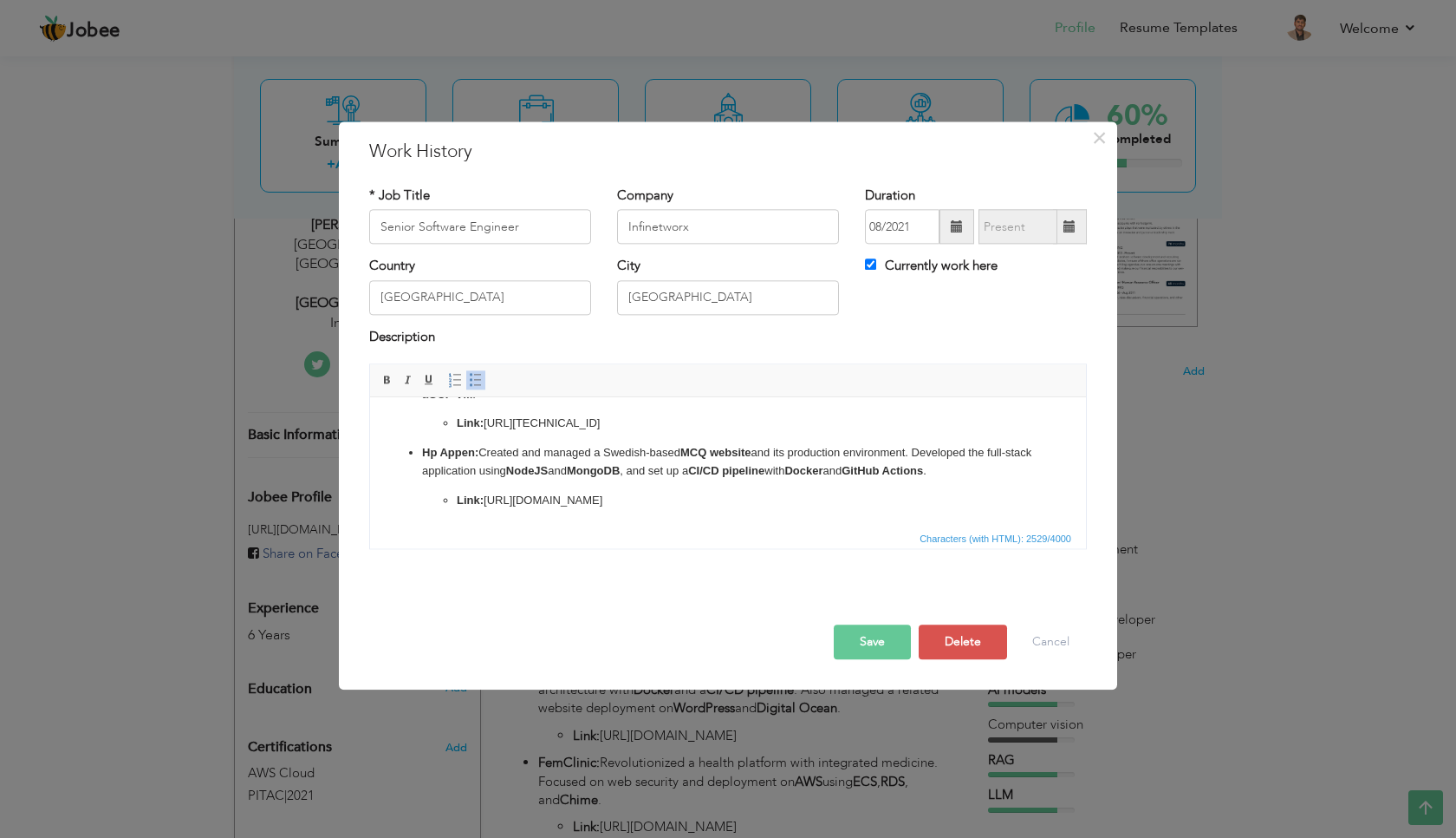
click at [642, 532] on span "Characters (with HTML): 2529/4000" at bounding box center [728, 539] width 716 height 21
click at [646, 505] on p "Link: https://www.hpappen.se/" at bounding box center [728, 509] width 543 height 37
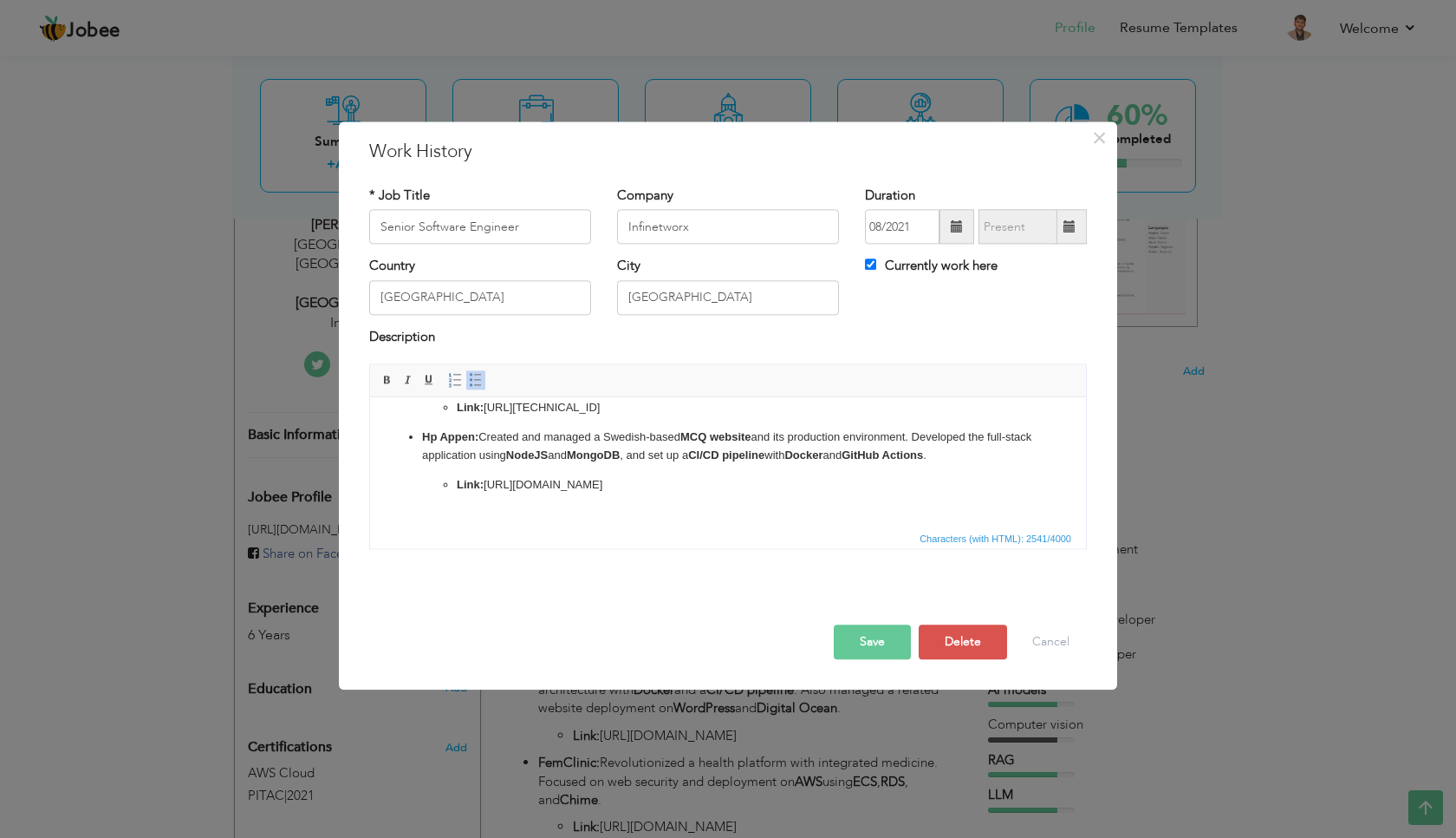
scroll to position [510, 0]
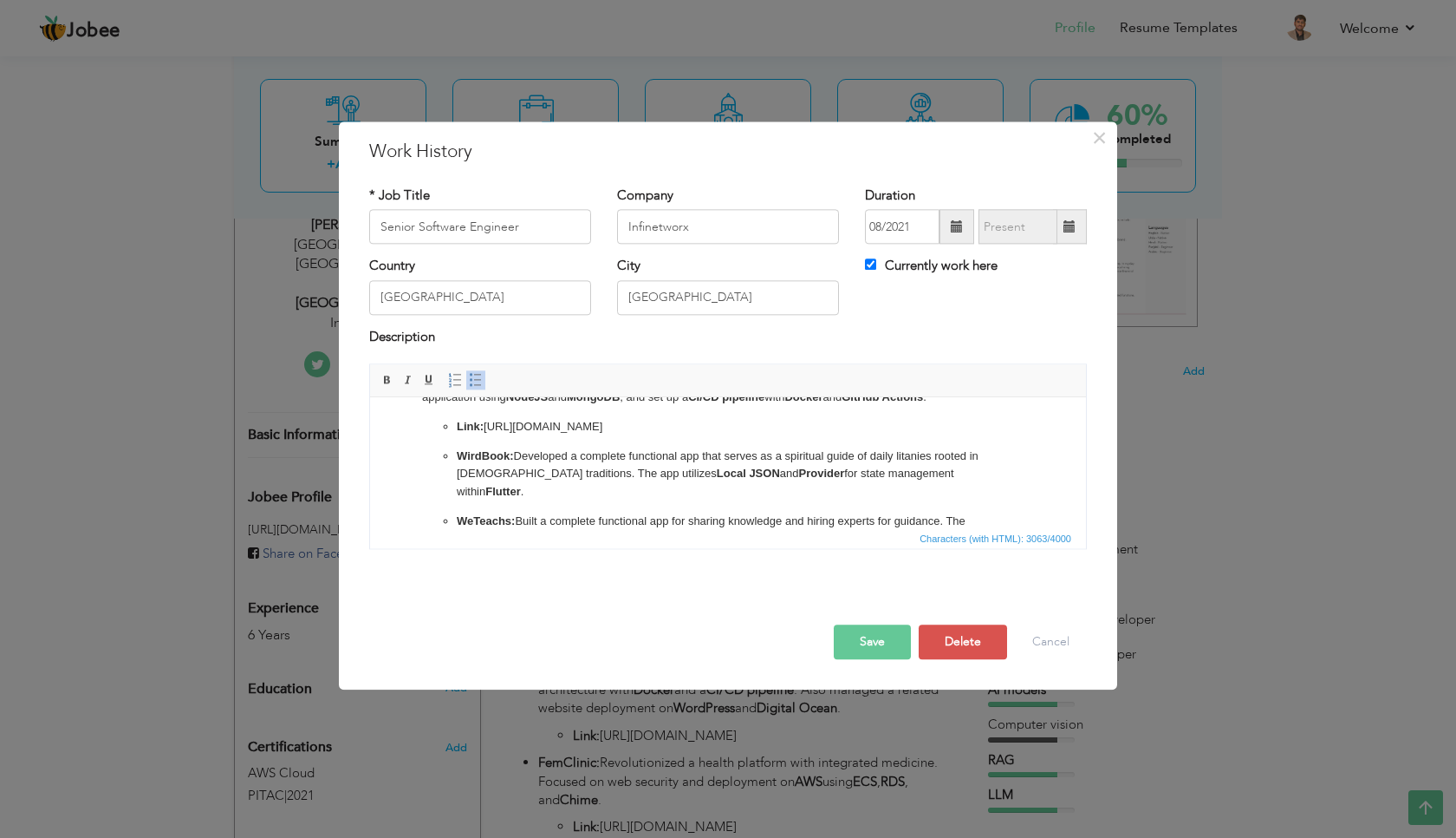
click at [456, 453] on li "WirdBook: Developed a complete functional app that serves as a spiritual guide …" at bounding box center [728, 474] width 543 height 54
click at [458, 455] on strong "WirdBook:" at bounding box center [485, 456] width 57 height 13
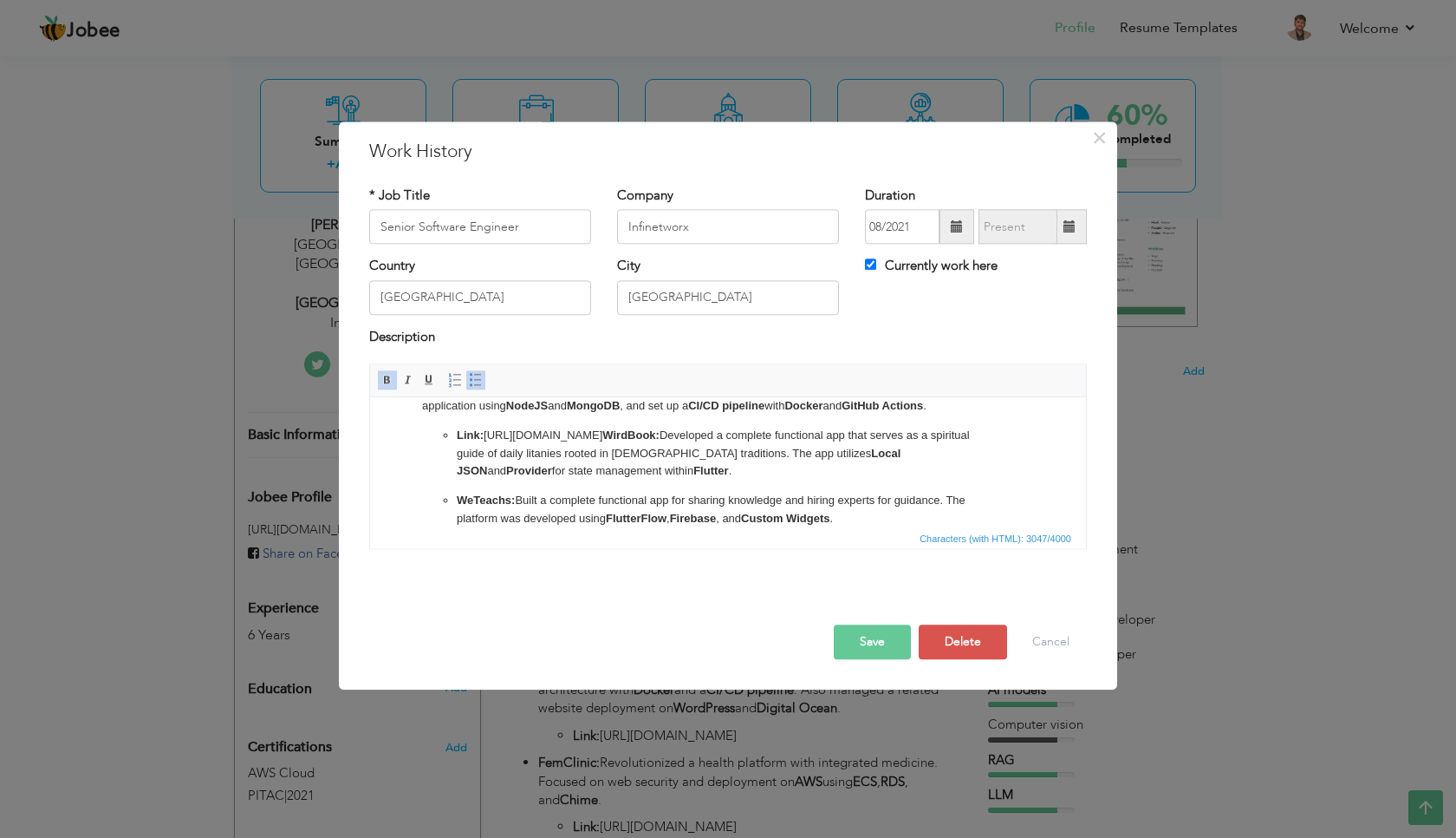
click at [610, 435] on strong "WirdBook:" at bounding box center [631, 435] width 57 height 13
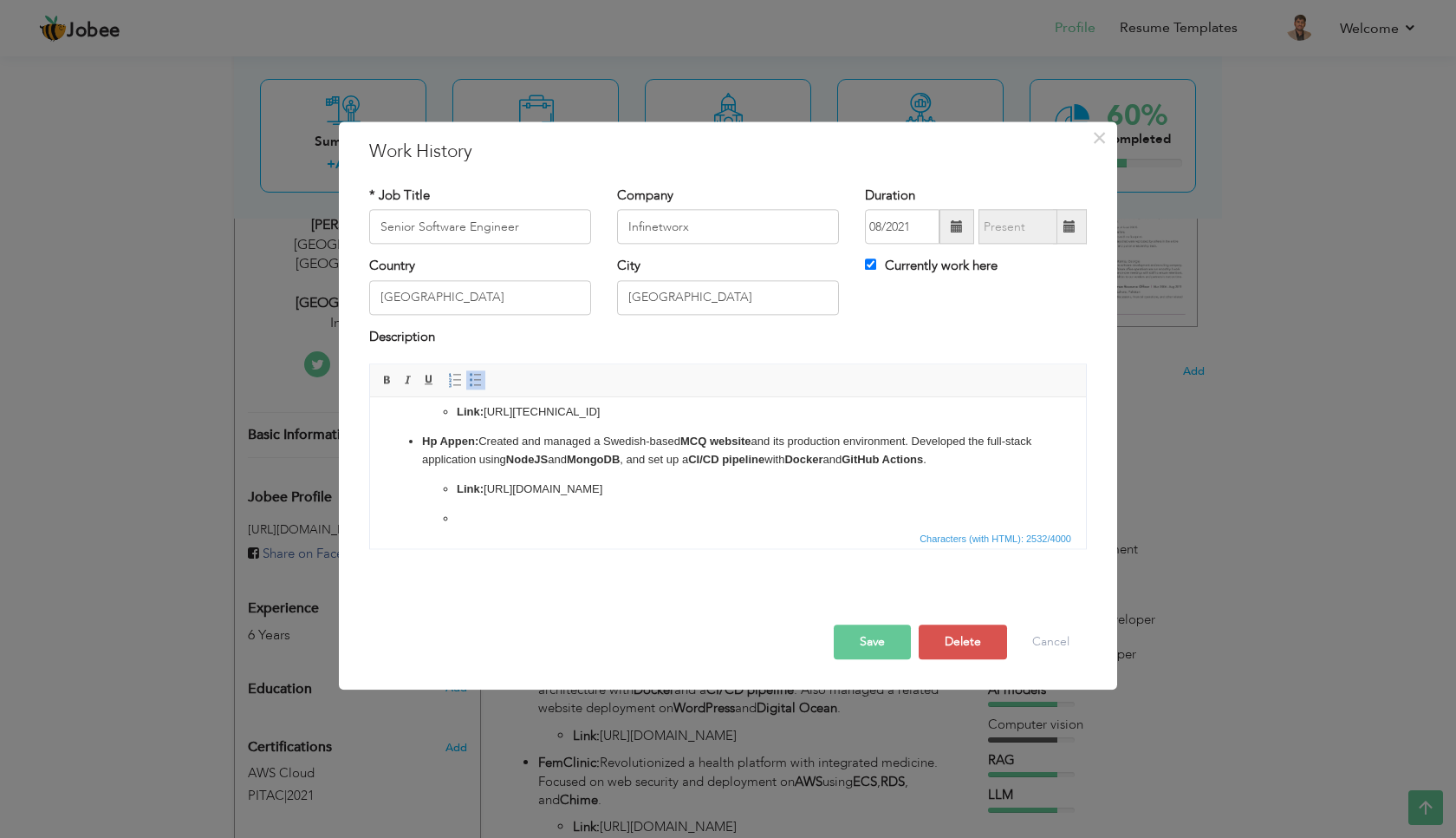
drag, startPoint x: 853, startPoint y: 524, endPoint x: 614, endPoint y: 432, distance: 256.1
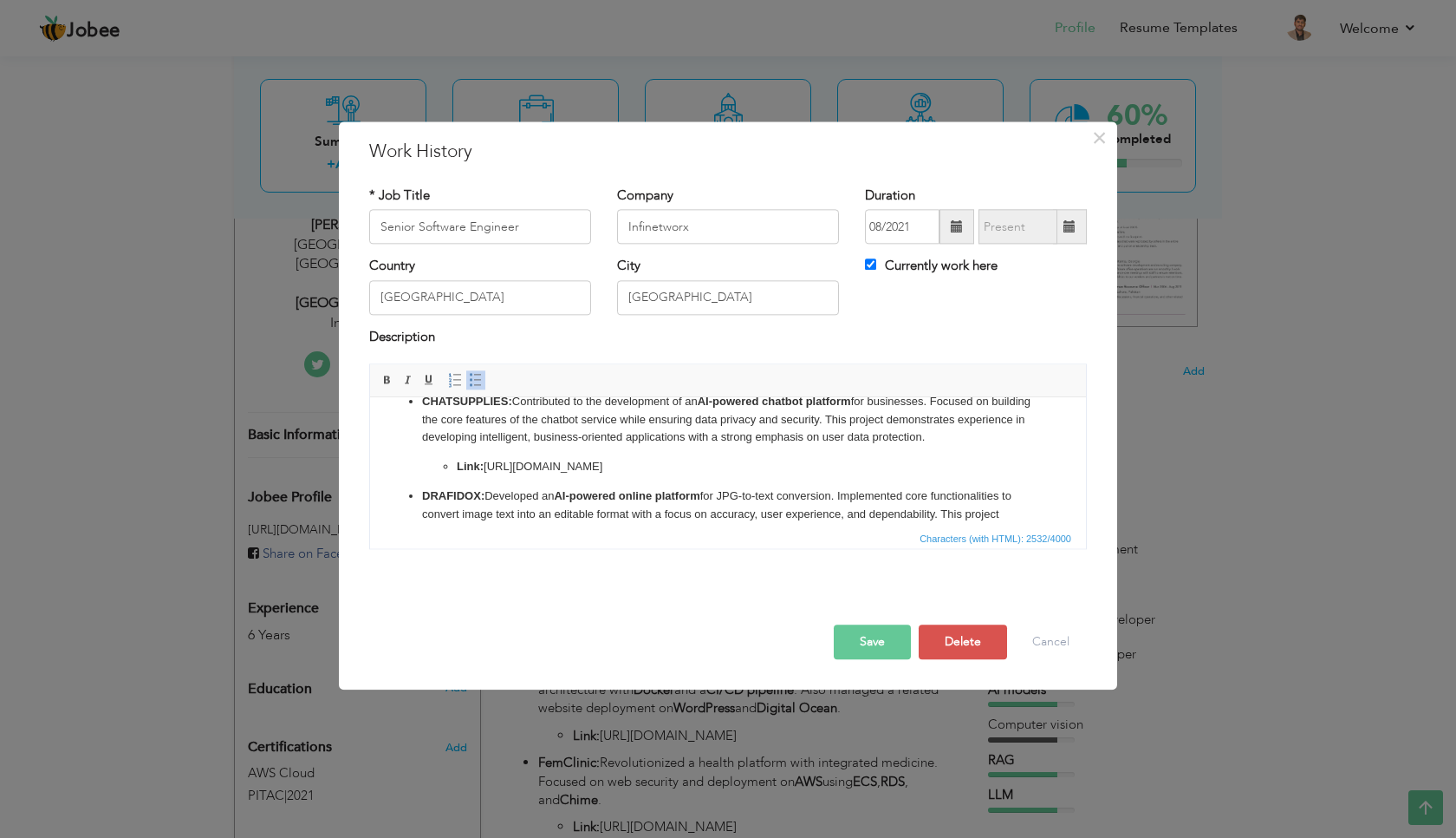
scroll to position [0, 0]
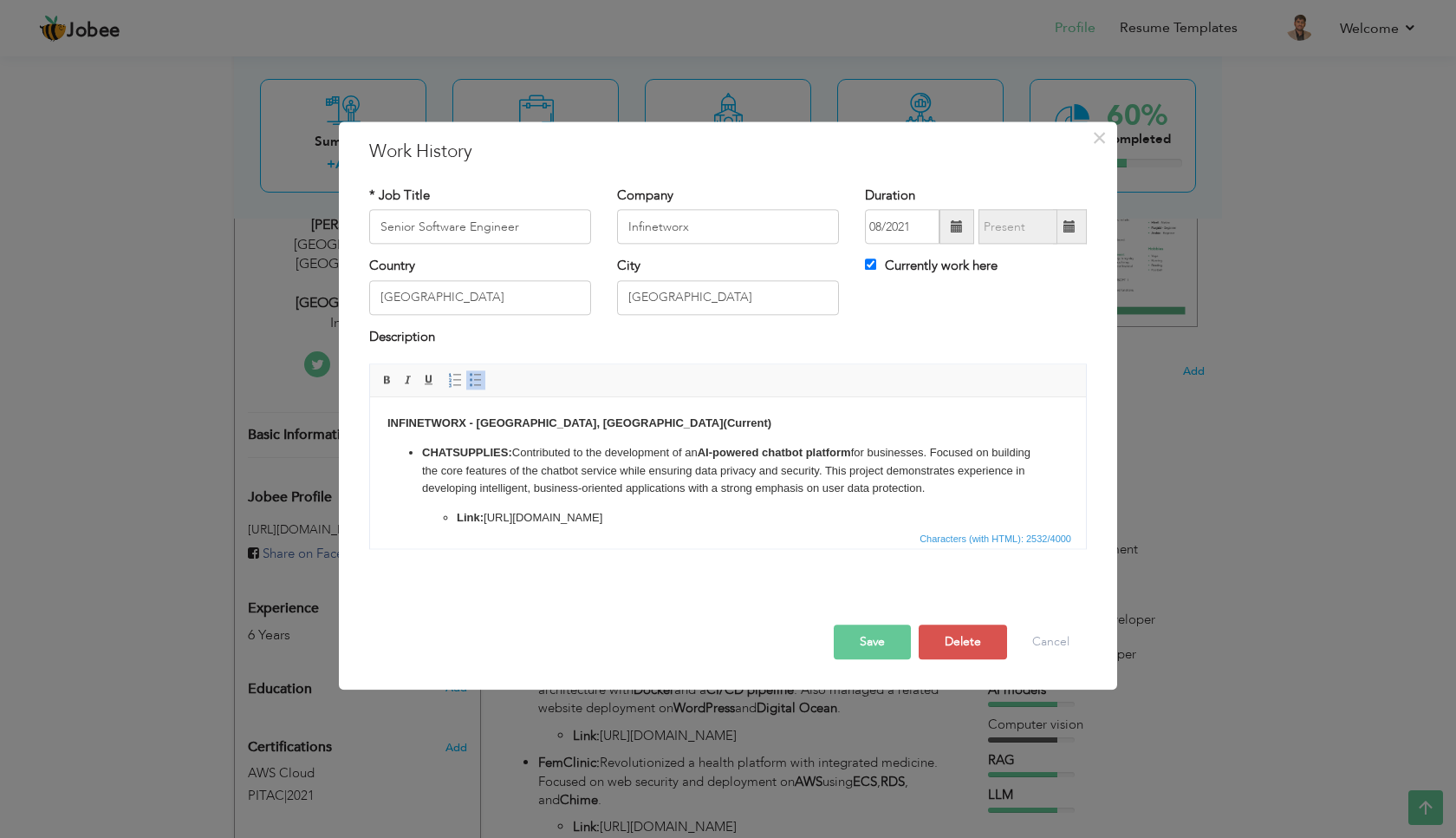
drag, startPoint x: 615, startPoint y: 496, endPoint x: 431, endPoint y: 436, distance: 193.5
click at [431, 436] on body "INFINETWORX - Lahore, Pakistan (Current) CHATSUPPLIES: Contributed to the devel…" at bounding box center [728, 695] width 681 height 561
copy body "(Current) CHATSUPPLIES: Contributed to the development of an AI-powered chatbot…"
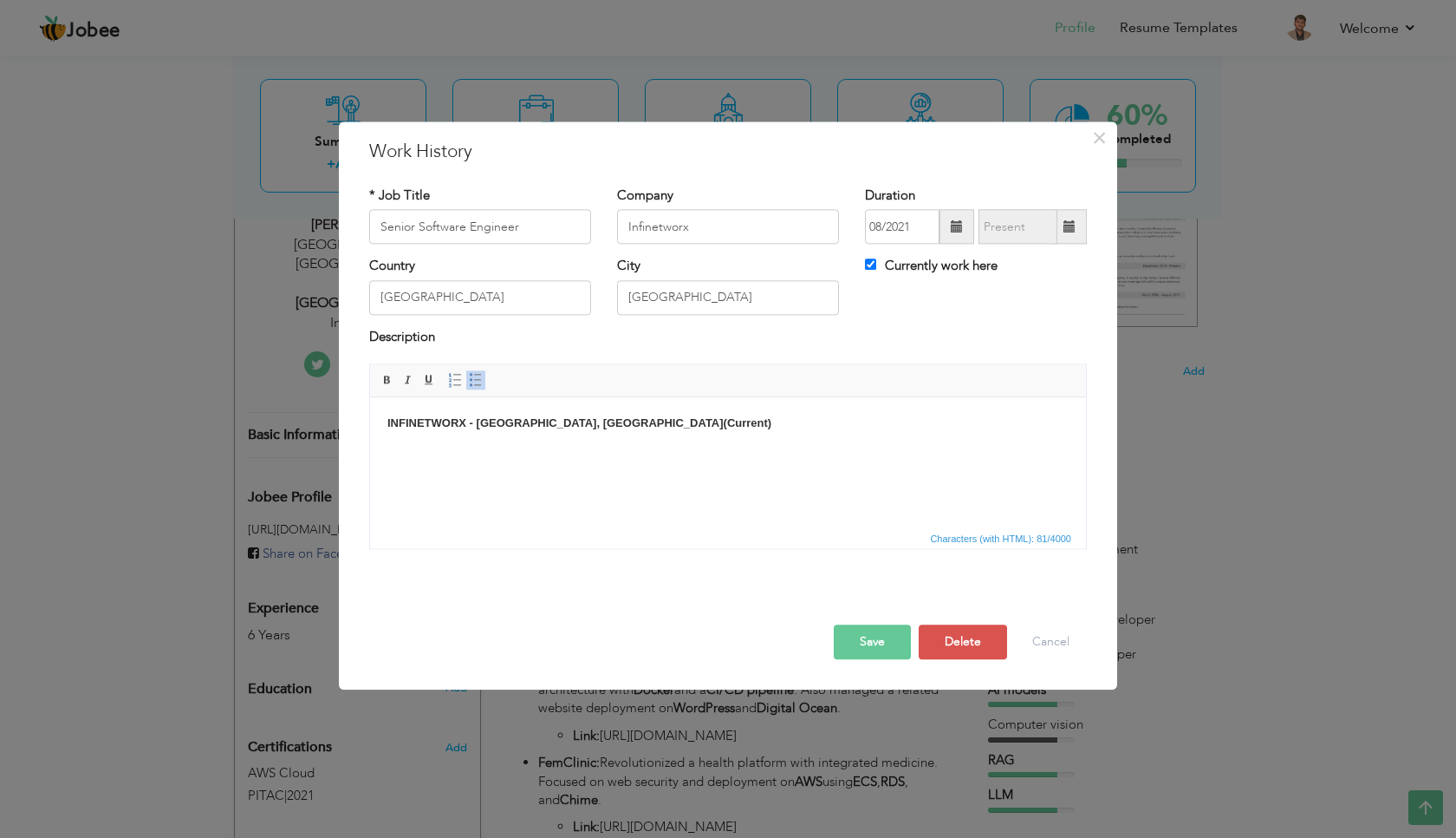
click at [622, 449] on html "INFINETWORX - Lahore, Pakistan (Current)" at bounding box center [728, 462] width 716 height 130
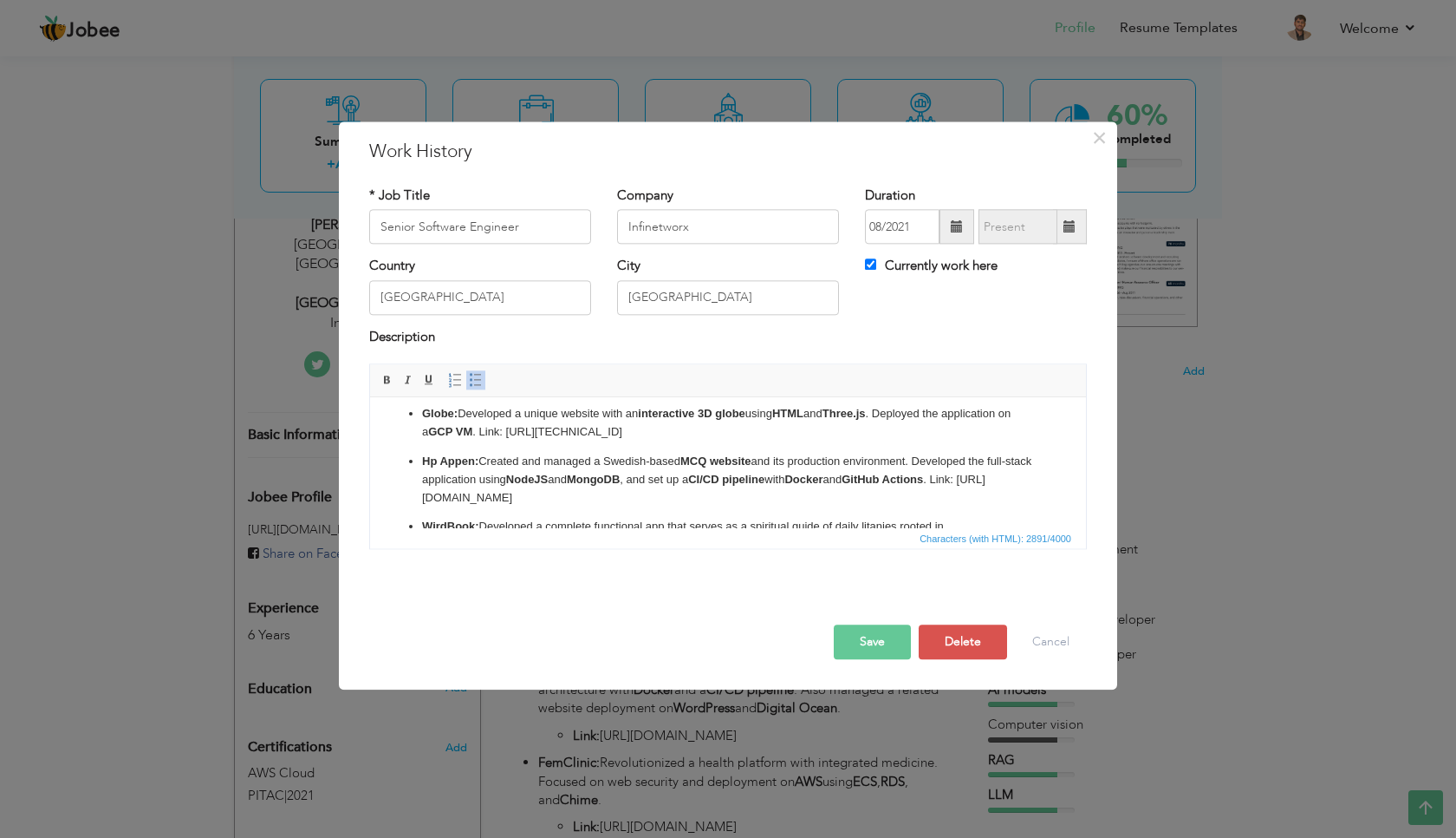
scroll to position [293, 0]
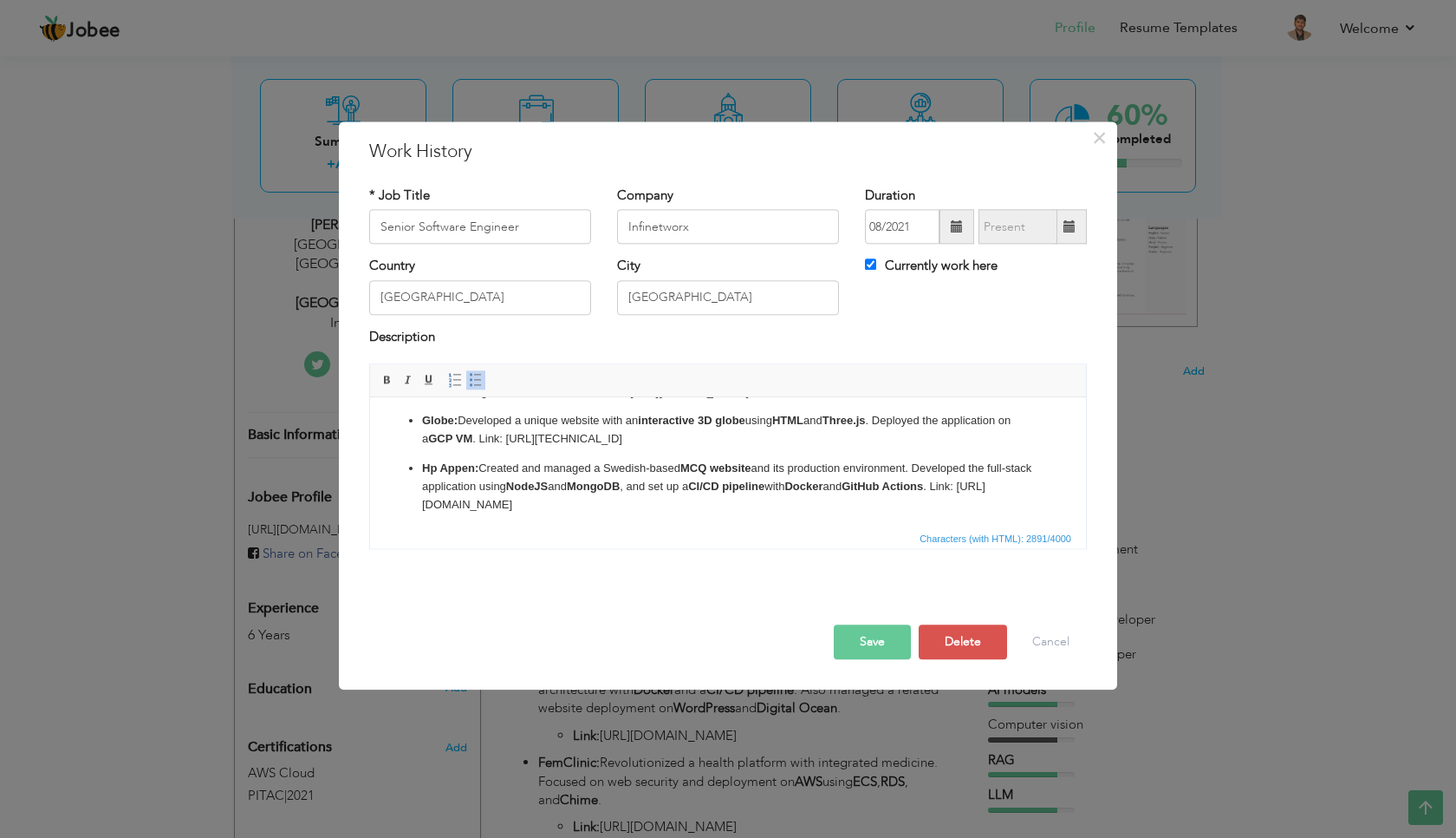
click at [480, 441] on p "Globe: Developed a unique website with an interactive 3D globe using HTML and T…" at bounding box center [728, 429] width 612 height 37
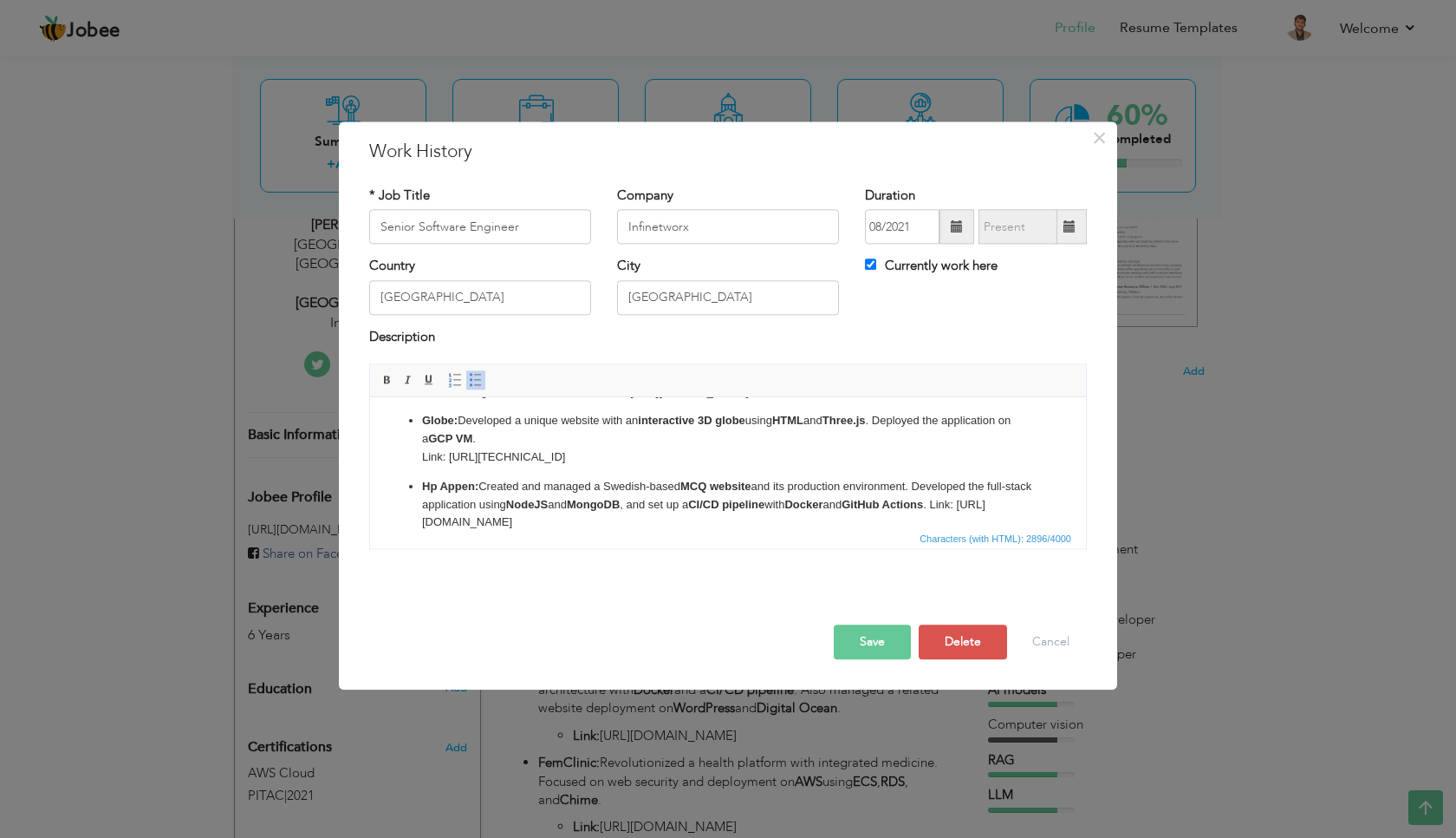
click at [987, 505] on p "Hp Appen: Created and managed a Swedish-based MCQ website and its production en…" at bounding box center [728, 504] width 612 height 54
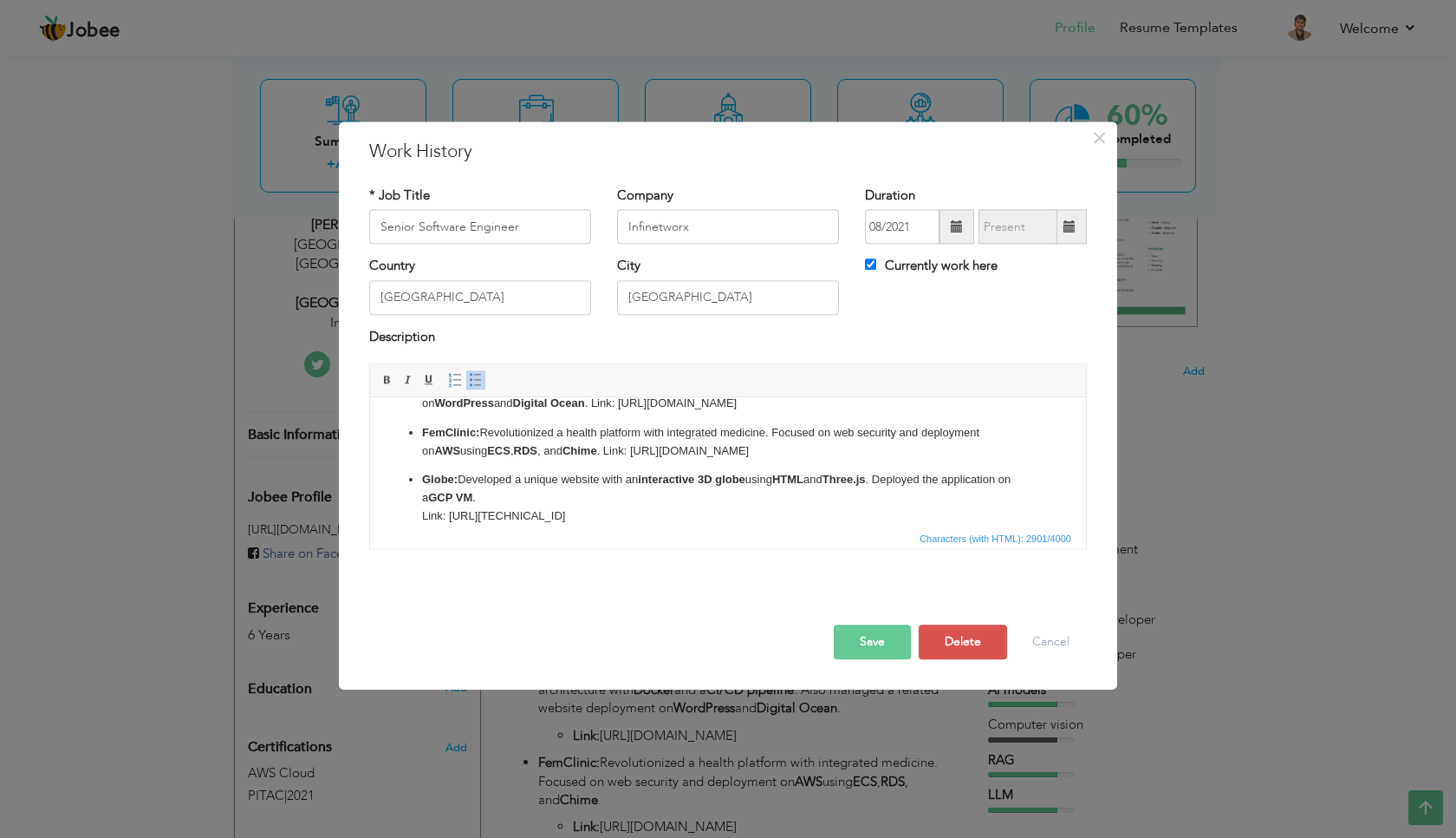
scroll to position [199, 0]
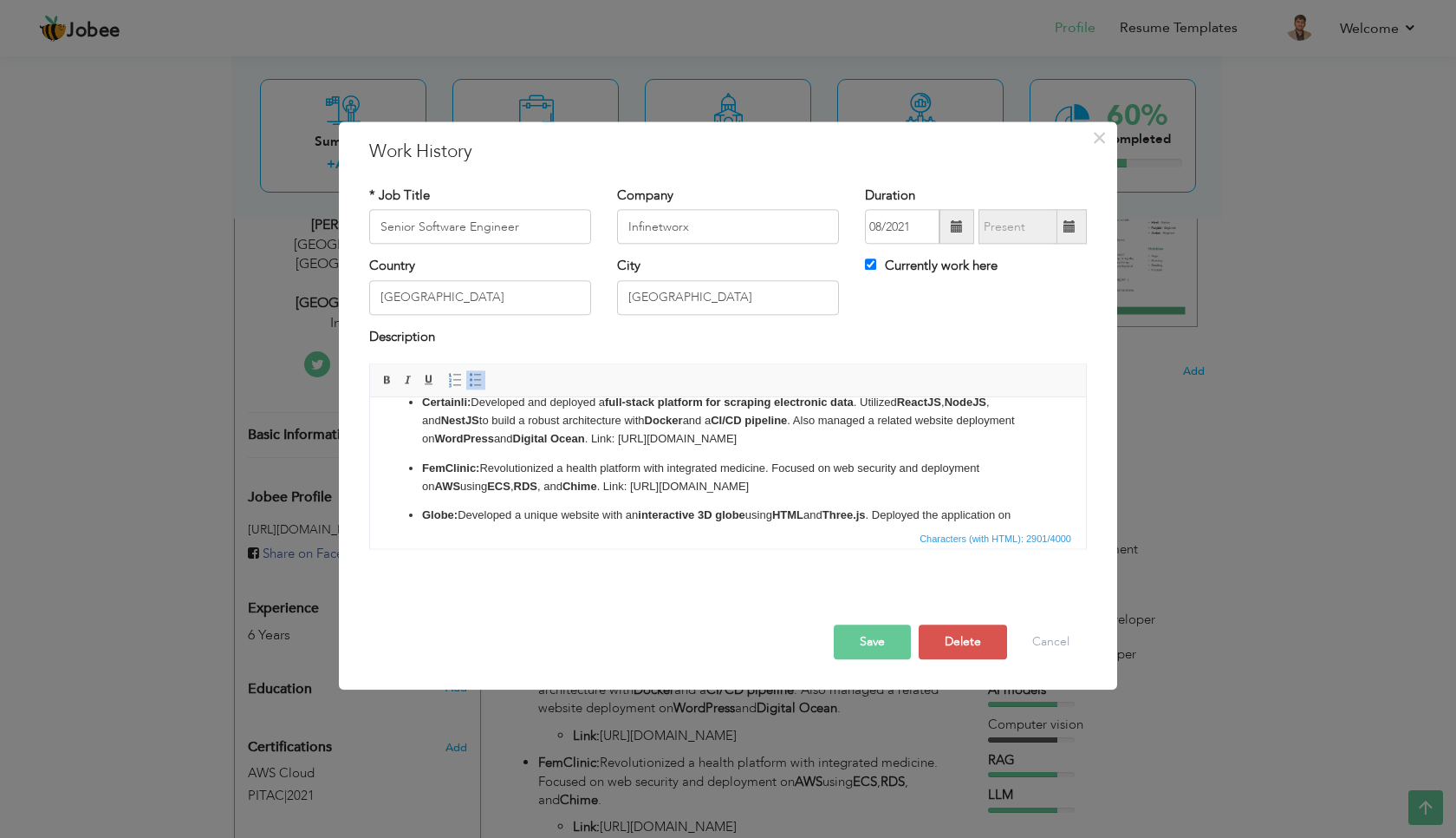
click at [575, 485] on p "FemClinic: Revolutionized a health platform with integrated medicine. Focused o…" at bounding box center [728, 477] width 612 height 37
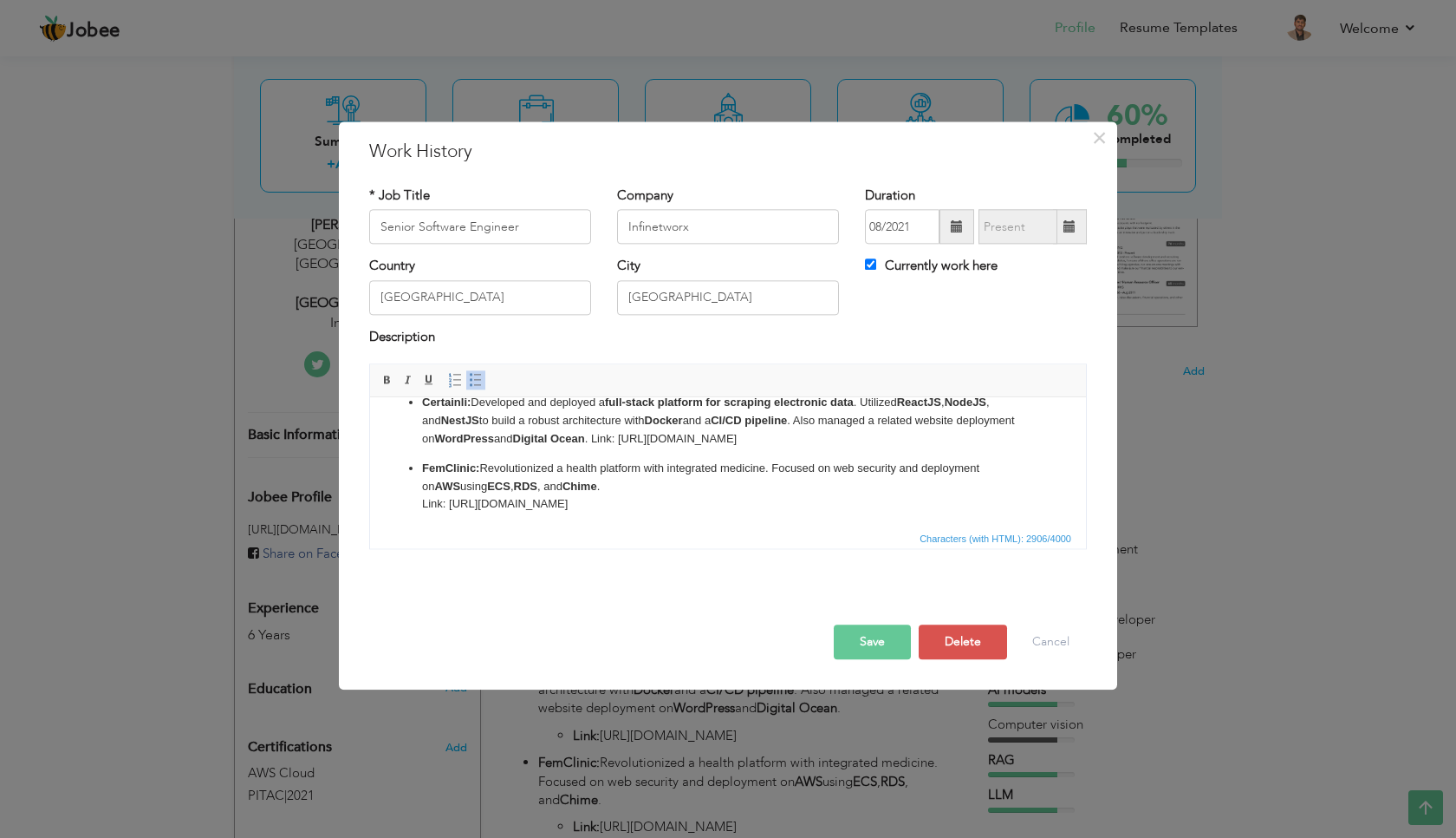
click at [585, 441] on p "Certainli: Developed and deployed a full-stack platform for scraping electronic…" at bounding box center [728, 420] width 612 height 54
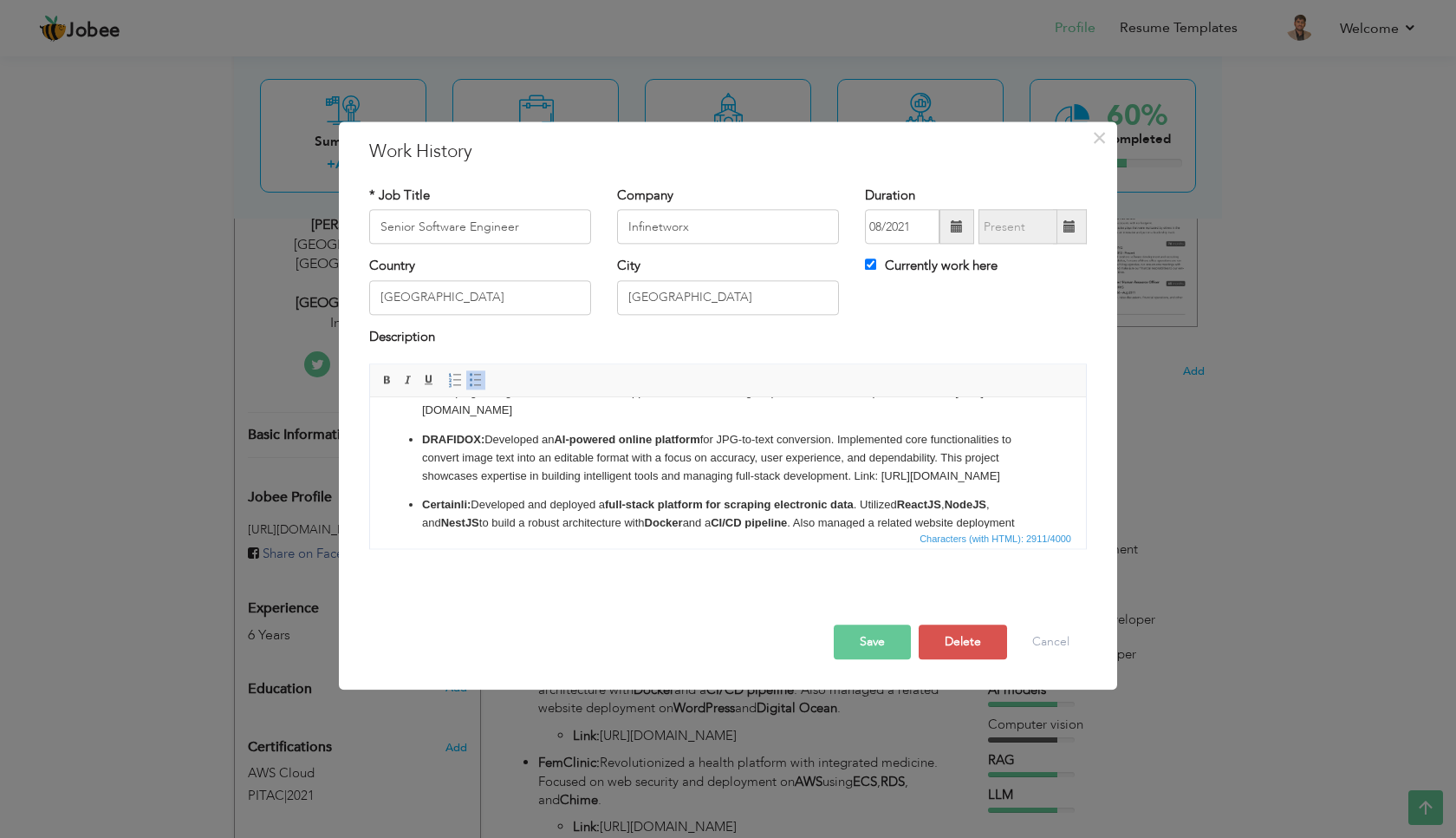
scroll to position [93, 0]
click at [856, 480] on p "DRAFIDOX: Developed an AI-powered online platform for JPG-to-text conversion. I…" at bounding box center [728, 460] width 612 height 54
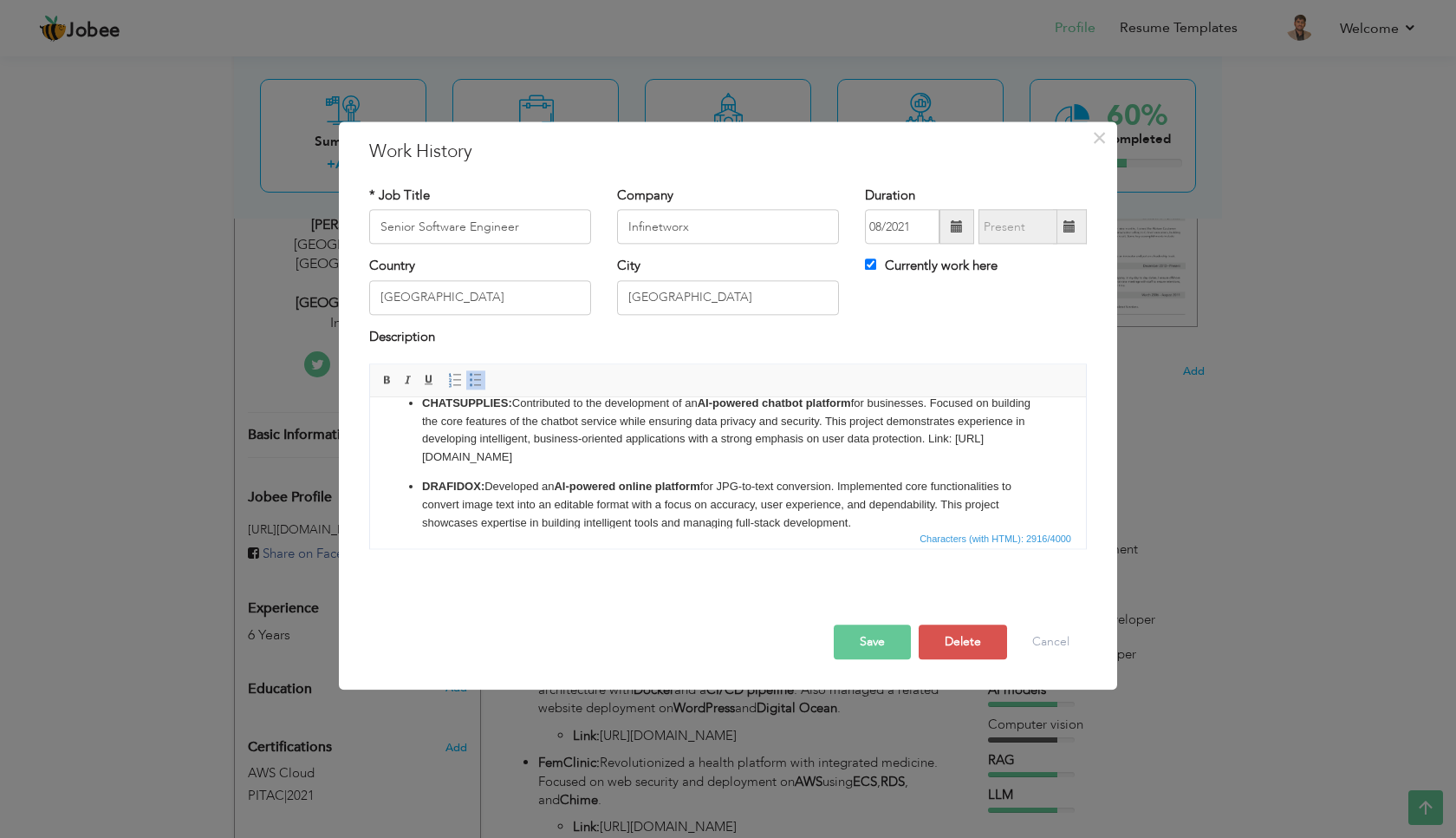
scroll to position [39, 0]
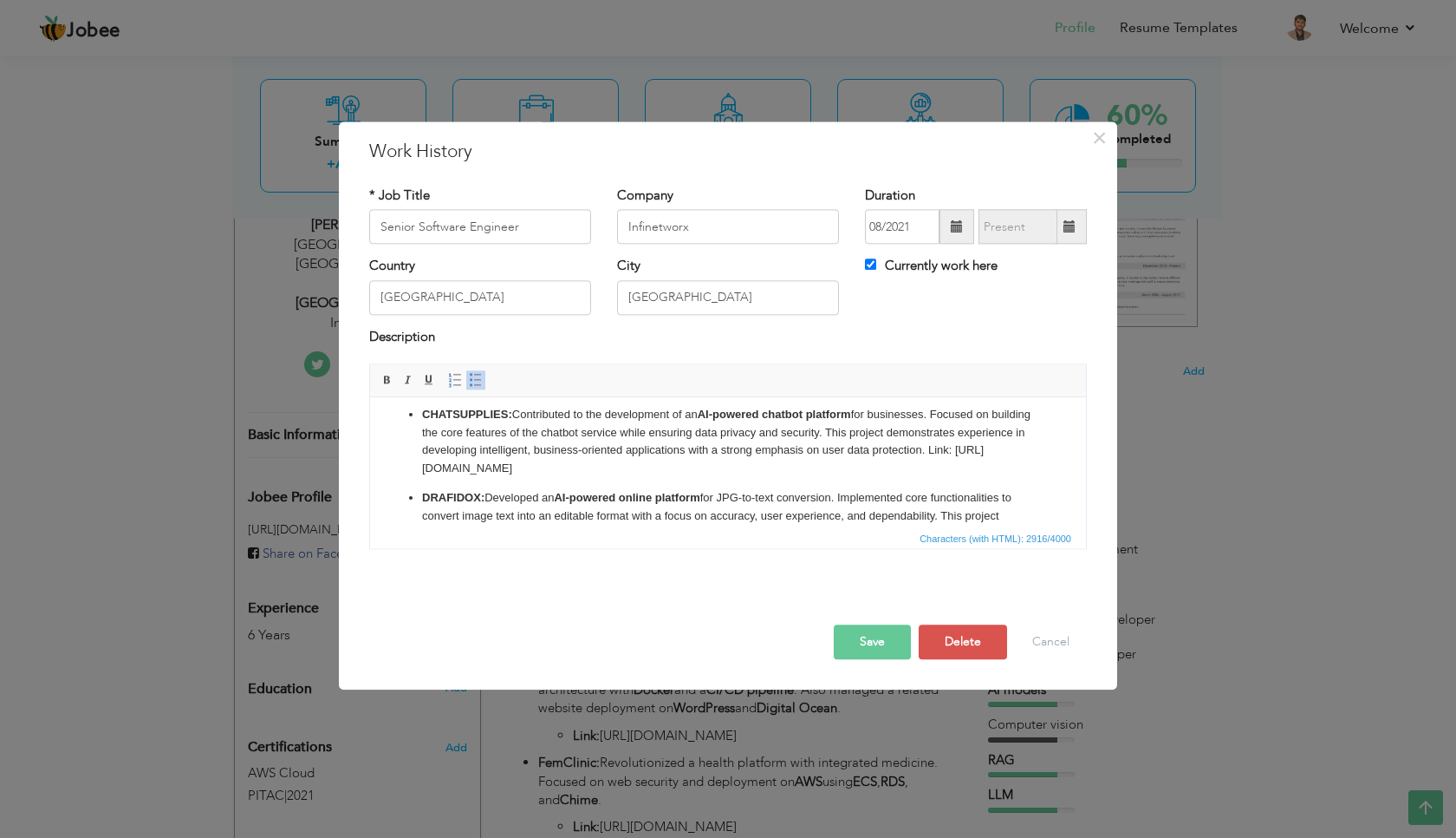
click at [1001, 447] on p "CHATSUPPLIES: Contributed to the development of an AI-powered chatbot platform …" at bounding box center [728, 442] width 612 height 72
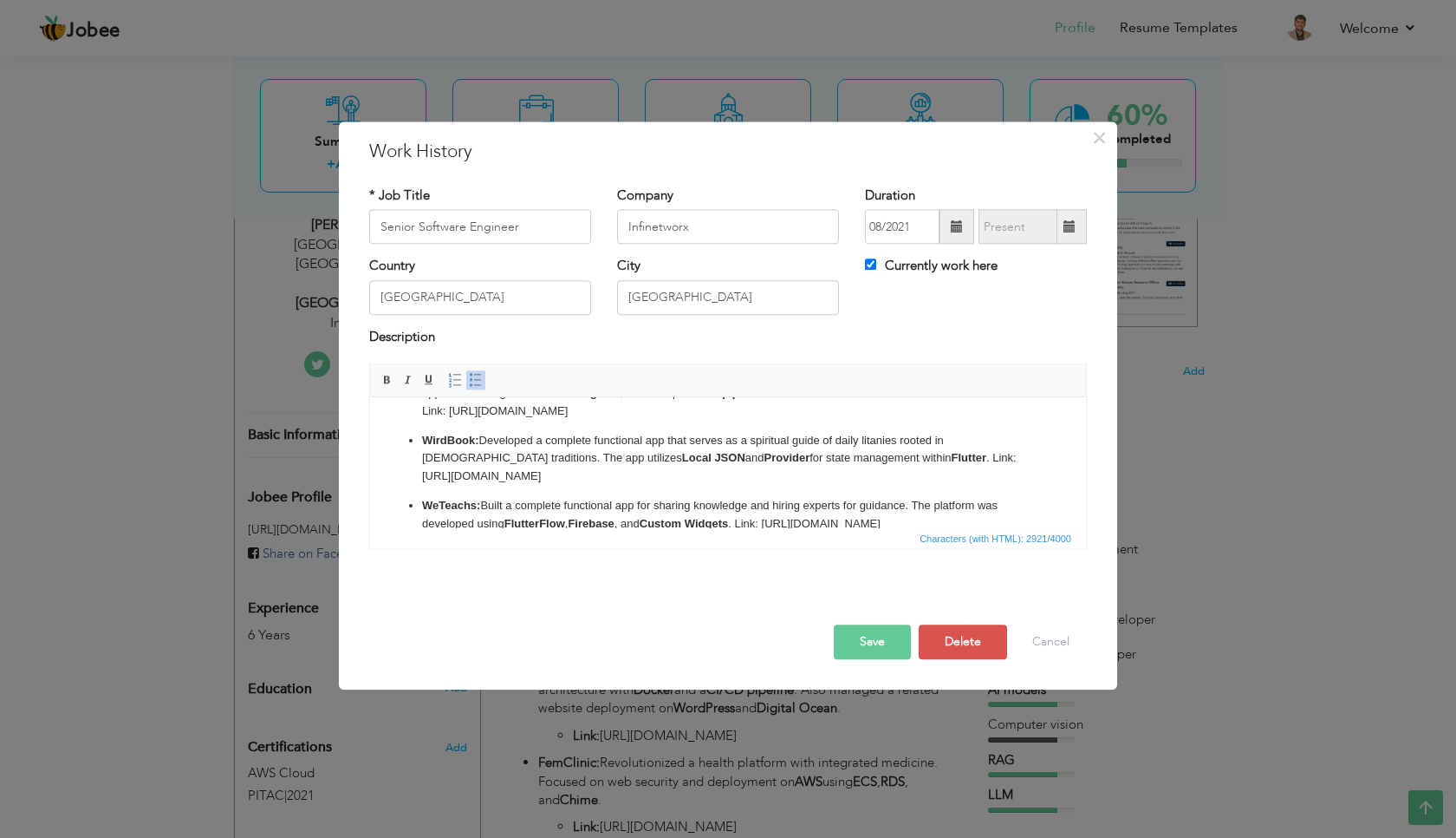
scroll to position [464, 0]
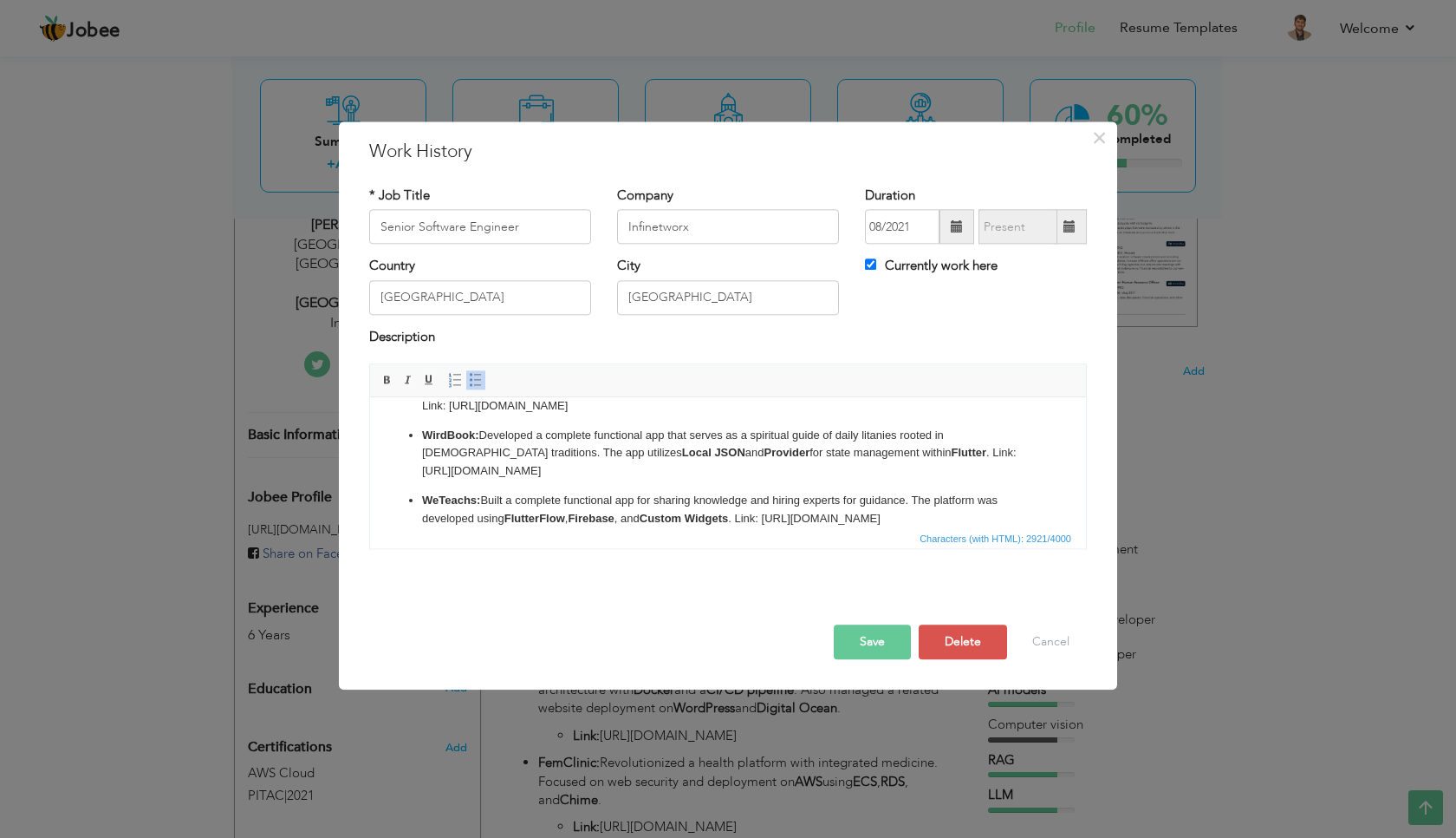
click at [883, 453] on p "WirdBook: Developed a complete functional app that serves as a spiritual guide …" at bounding box center [728, 453] width 612 height 54
click at [747, 522] on p "WeTeachs: Built a complete functional app for sharing knowledge and hiring expe…" at bounding box center [728, 509] width 612 height 37
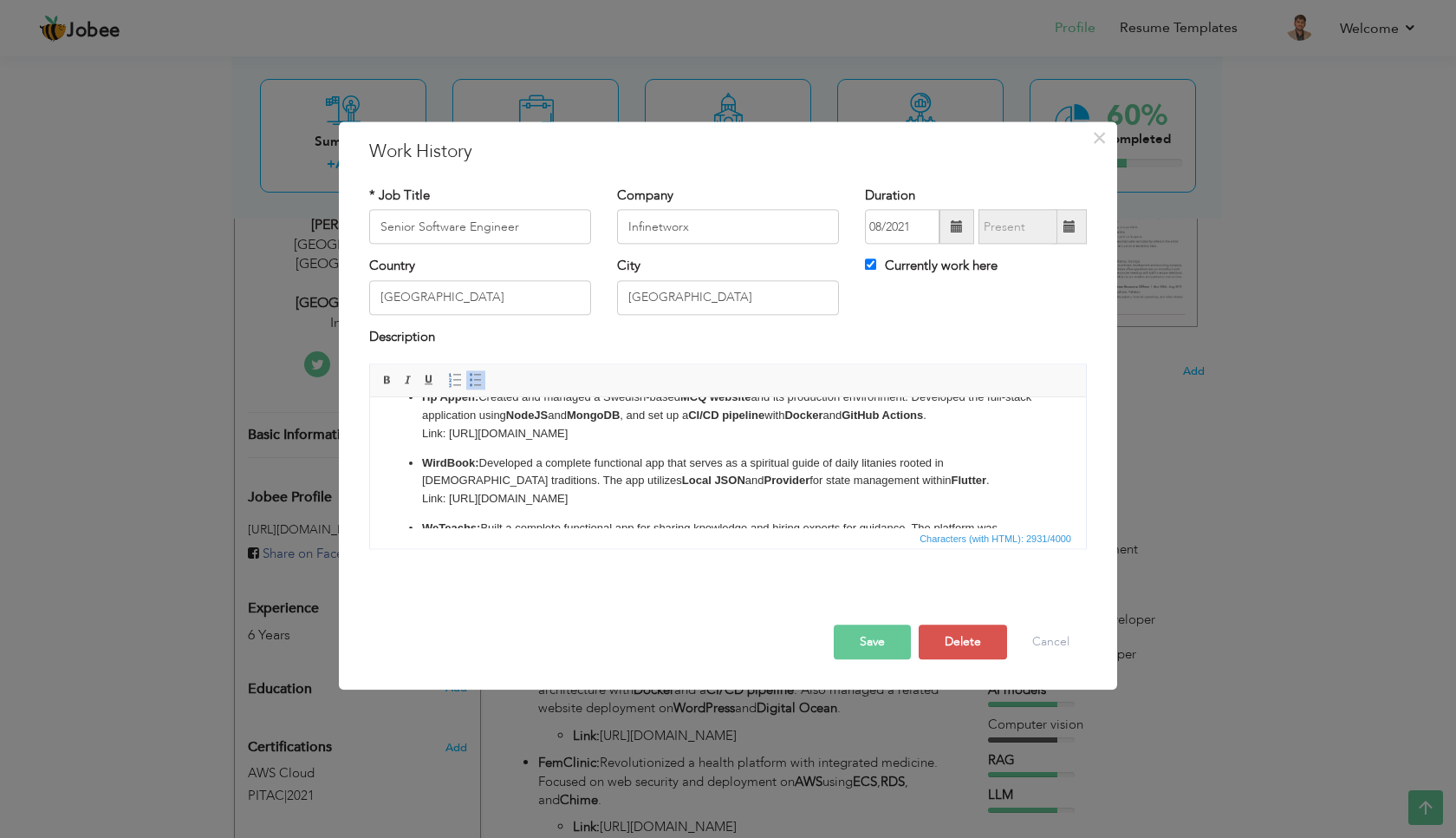
scroll to position [482, 0]
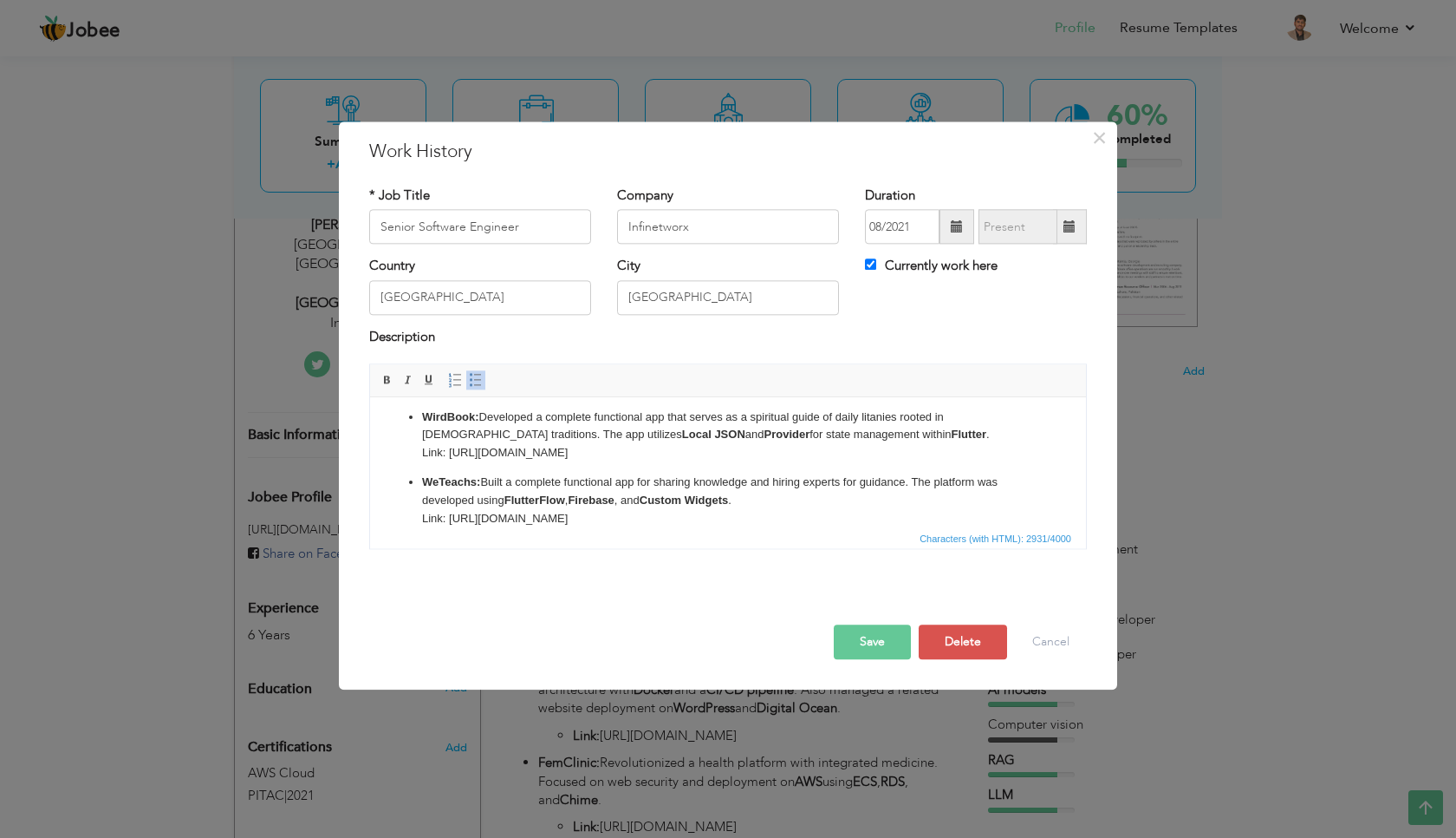
click at [544, 517] on p "WeTeachs: Built a complete functional app for sharing knowledge and hiring expe…" at bounding box center [728, 500] width 612 height 54
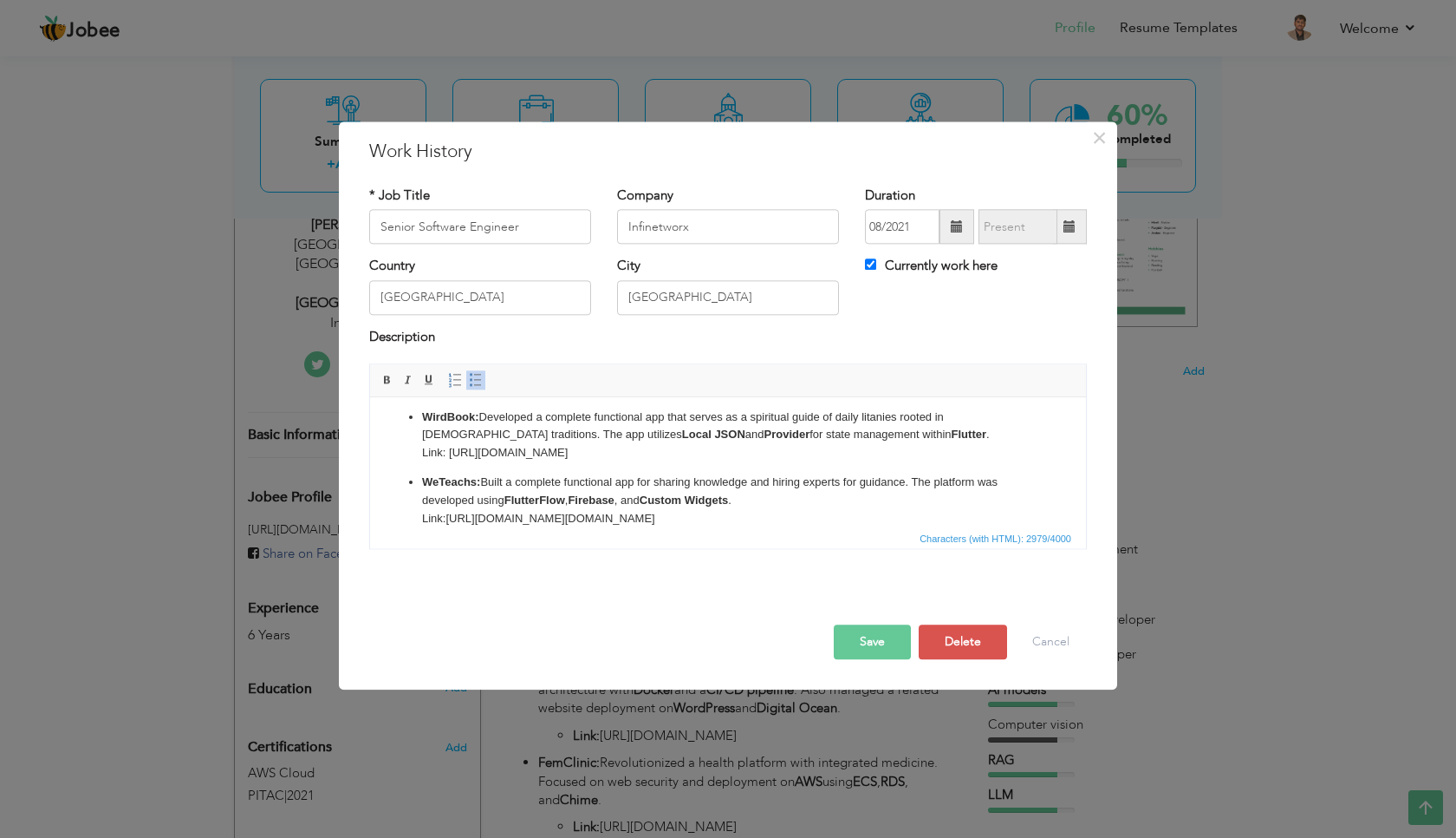
drag, startPoint x: 616, startPoint y: 524, endPoint x: 451, endPoint y: 524, distance: 165.0
click at [451, 524] on p "WeTeachs: Built a complete functional app for sharing knowledge and hiring expe…" at bounding box center [728, 500] width 612 height 54
drag, startPoint x: 1809, startPoint y: 763, endPoint x: 447, endPoint y: 459, distance: 1395.5
click at [447, 459] on p "WirdBook: Developed a complete functional app that serves as a spiritual guide …" at bounding box center [728, 435] width 612 height 54
click at [445, 455] on p "WirdBook: Developed a complete functional app that serves as a spiritual guide …" at bounding box center [728, 435] width 612 height 54
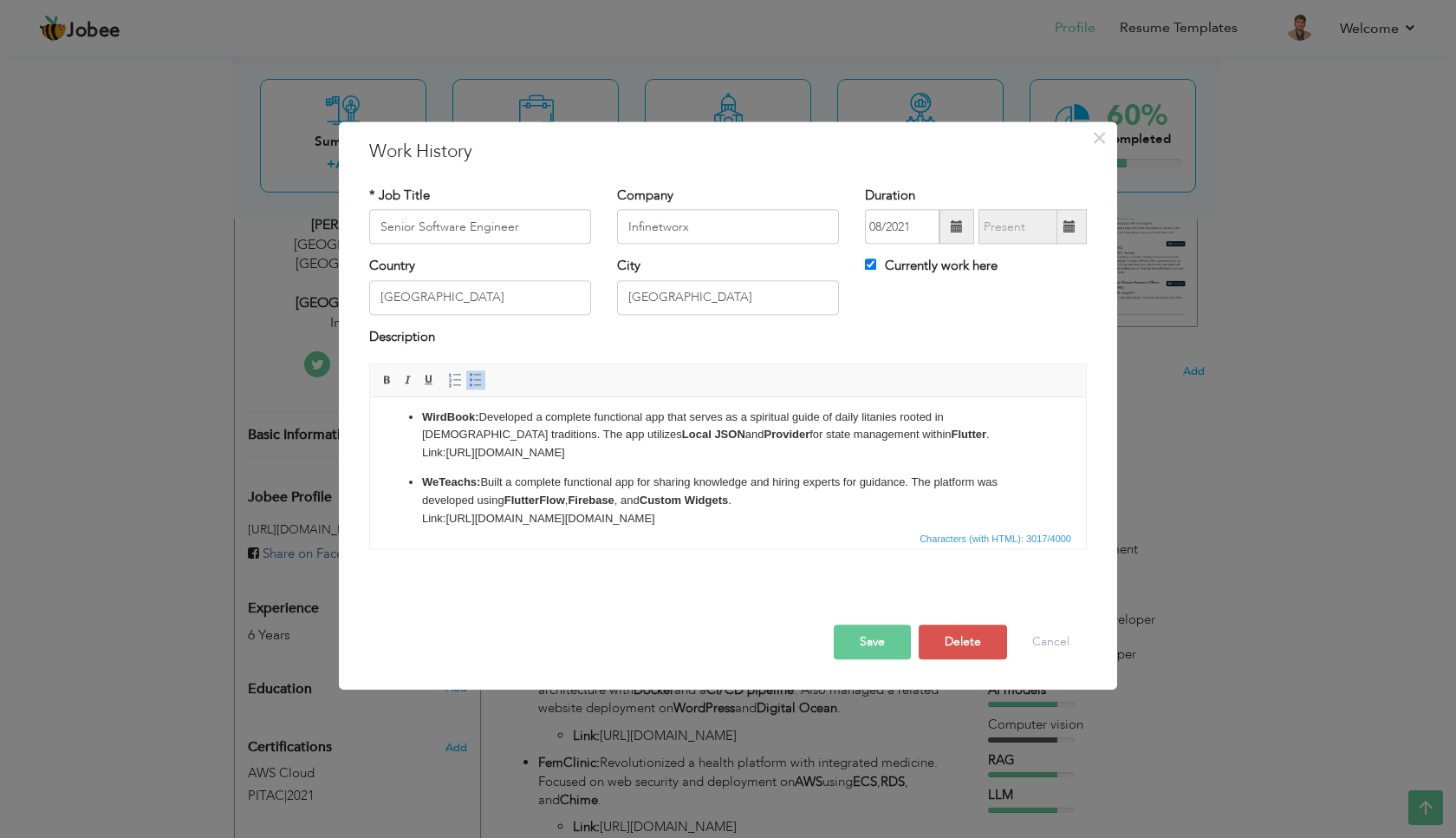
click at [876, 643] on button "Save" at bounding box center [872, 642] width 77 height 35
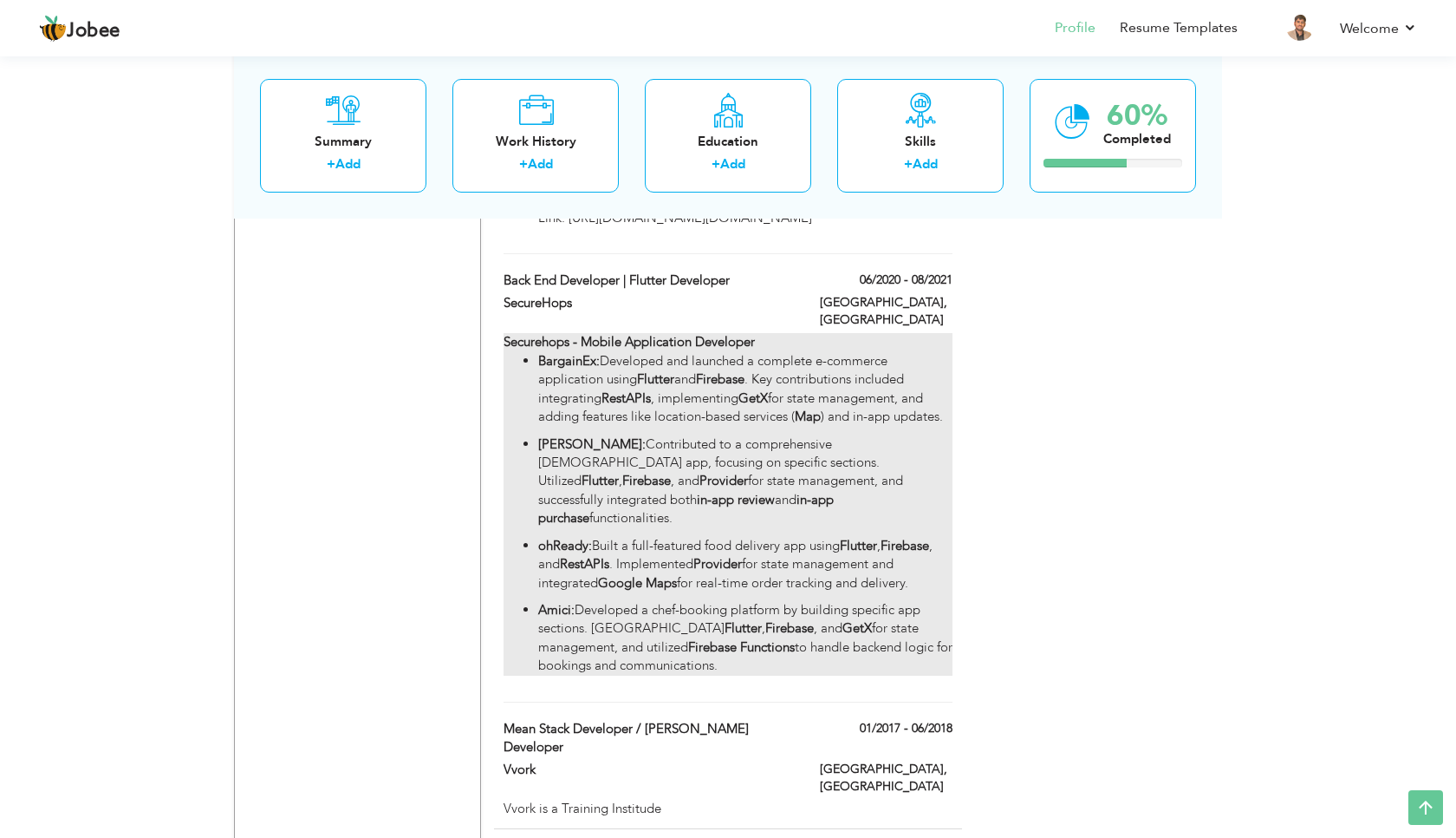
scroll to position [1215, 0]
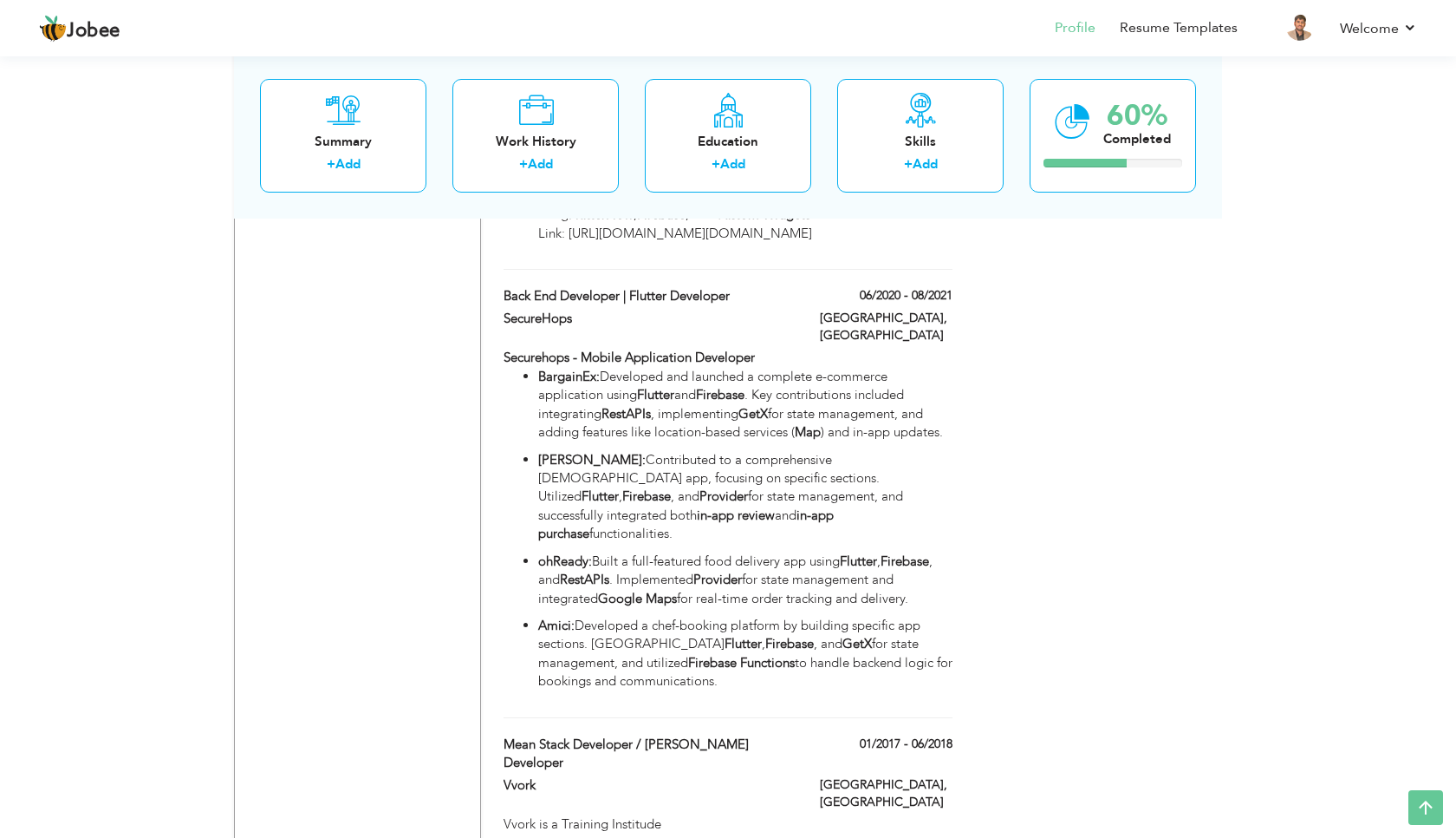
click at [1128, 453] on div "Choose a Template ‹" at bounding box center [1098, -1] width 247 height 1775
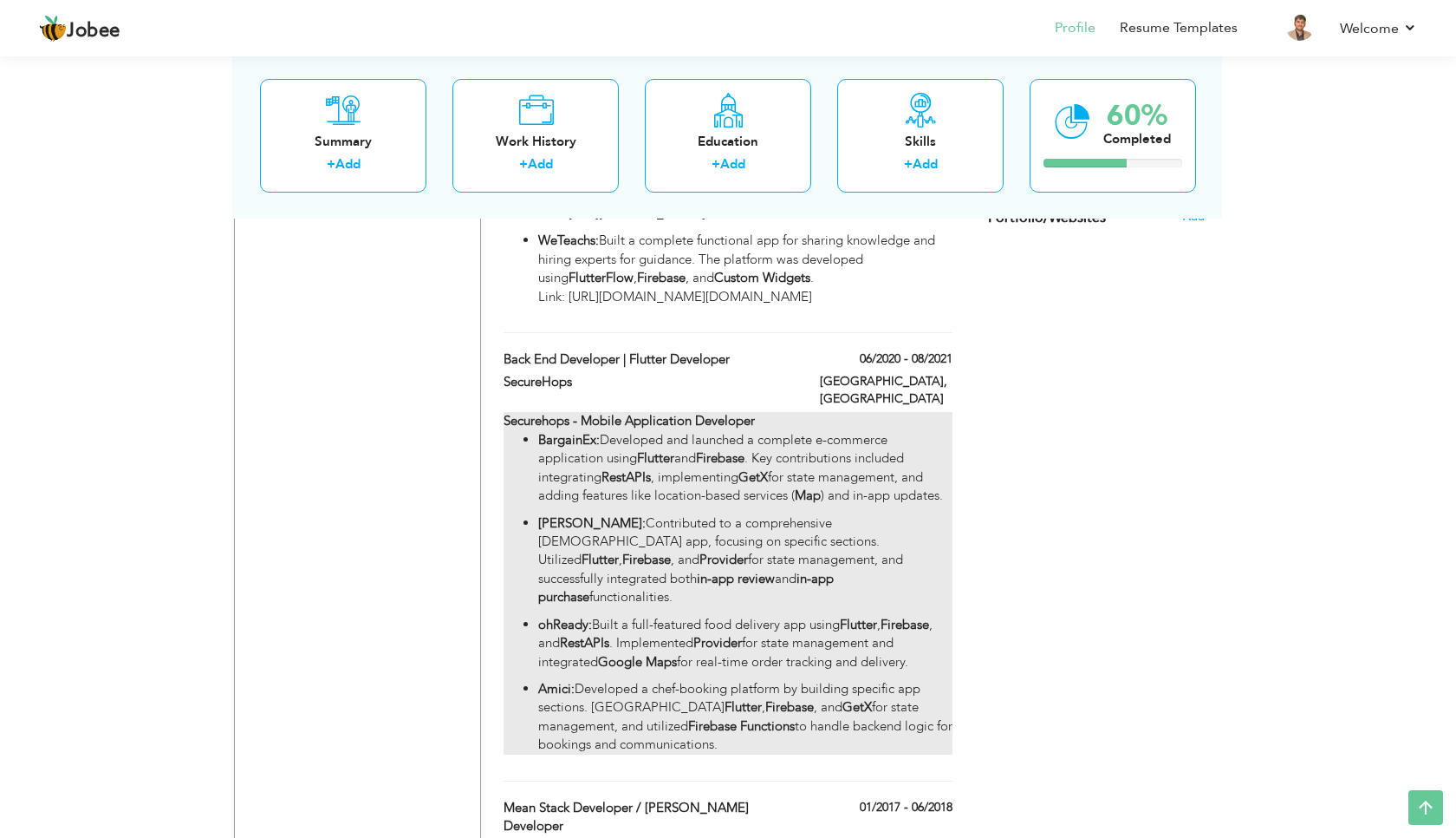
scroll to position [1151, 0]
click at [817, 474] on p "BargainEx: Developed and launched a complete e-commerce application using Flutt…" at bounding box center [745, 469] width 414 height 74
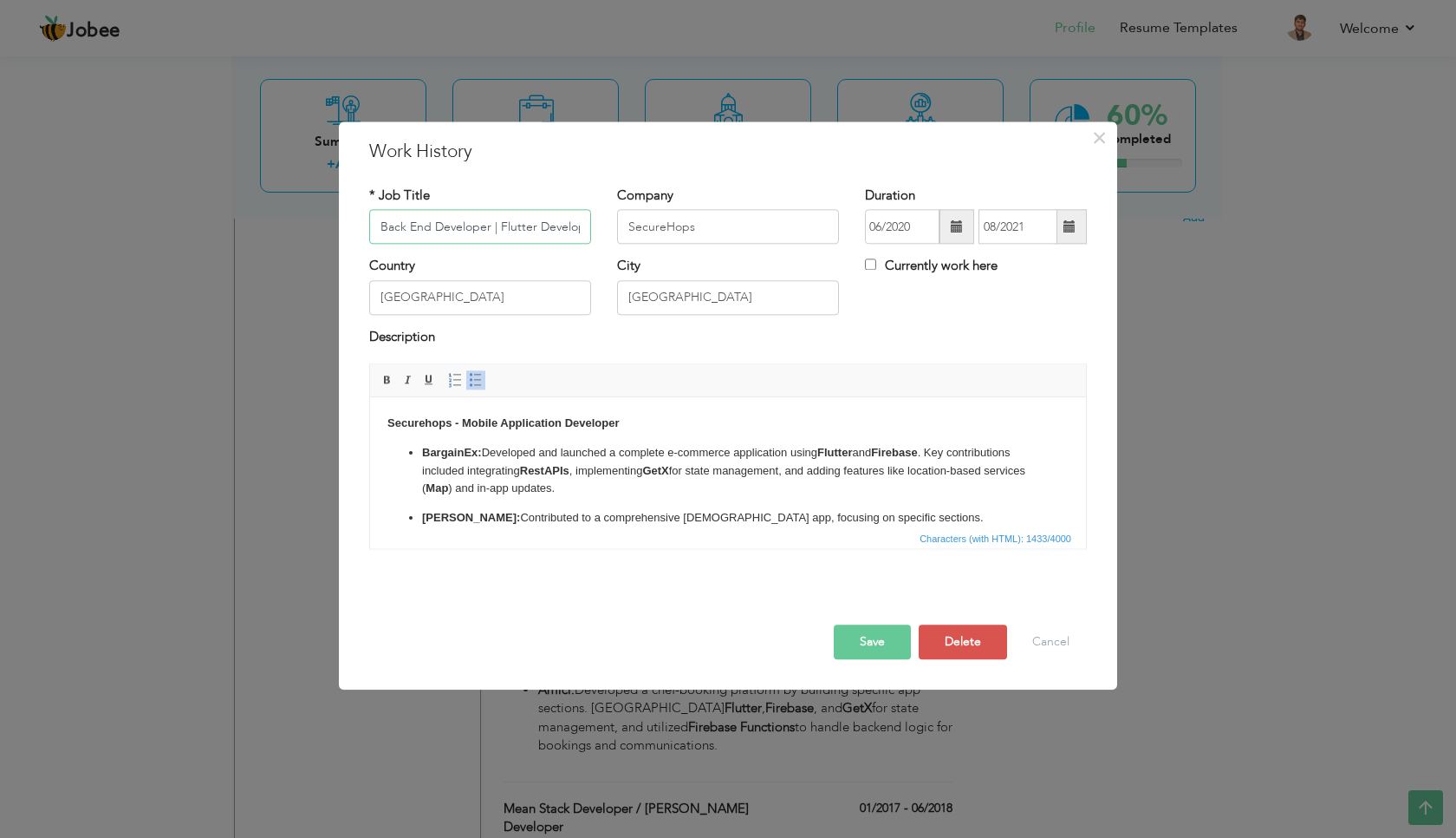
scroll to position [0, 14]
click at [651, 497] on p "BargainEx: Developed and launched a complete e-commerce application using Flutt…" at bounding box center [728, 471] width 612 height 54
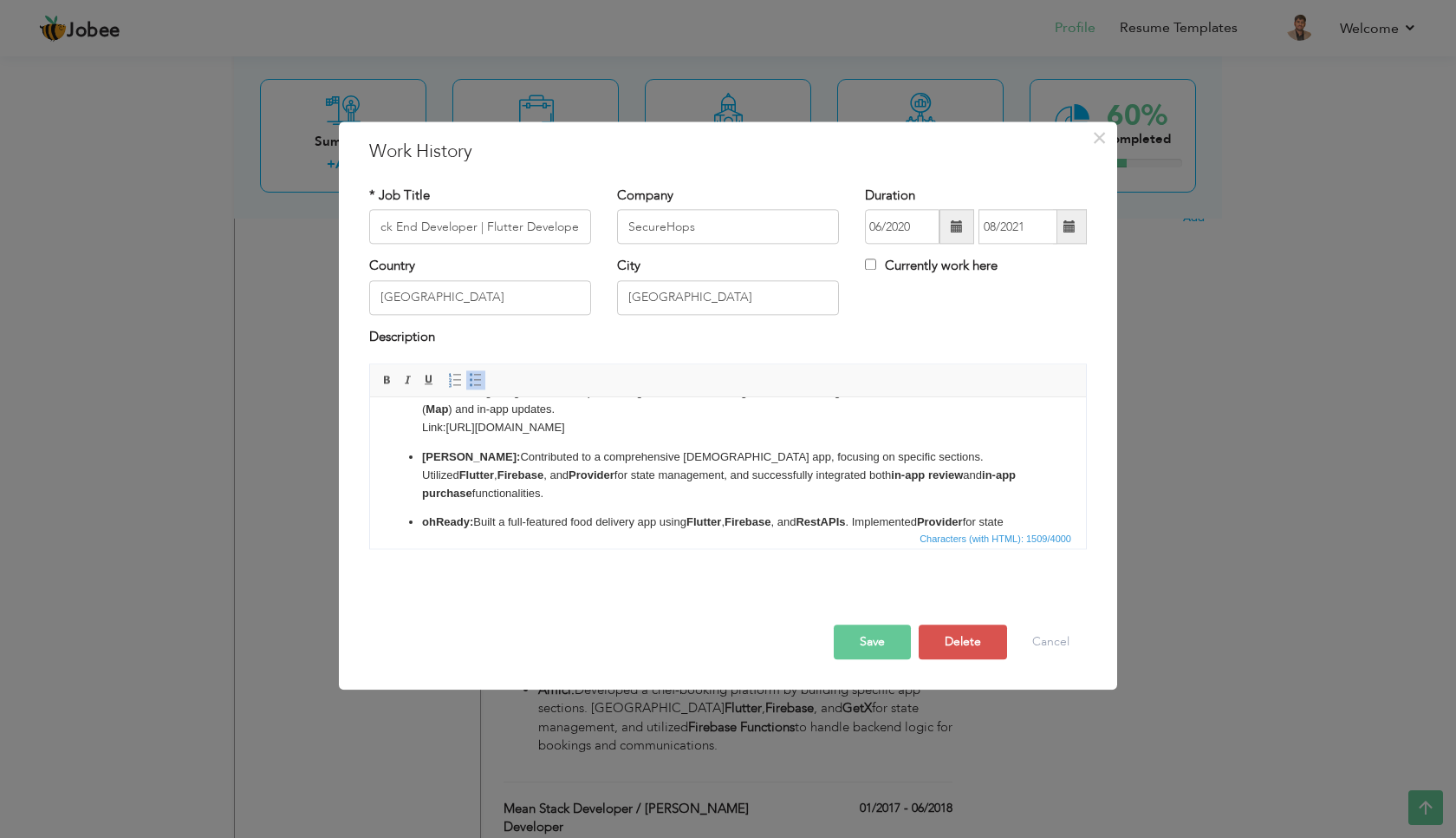
scroll to position [94, 0]
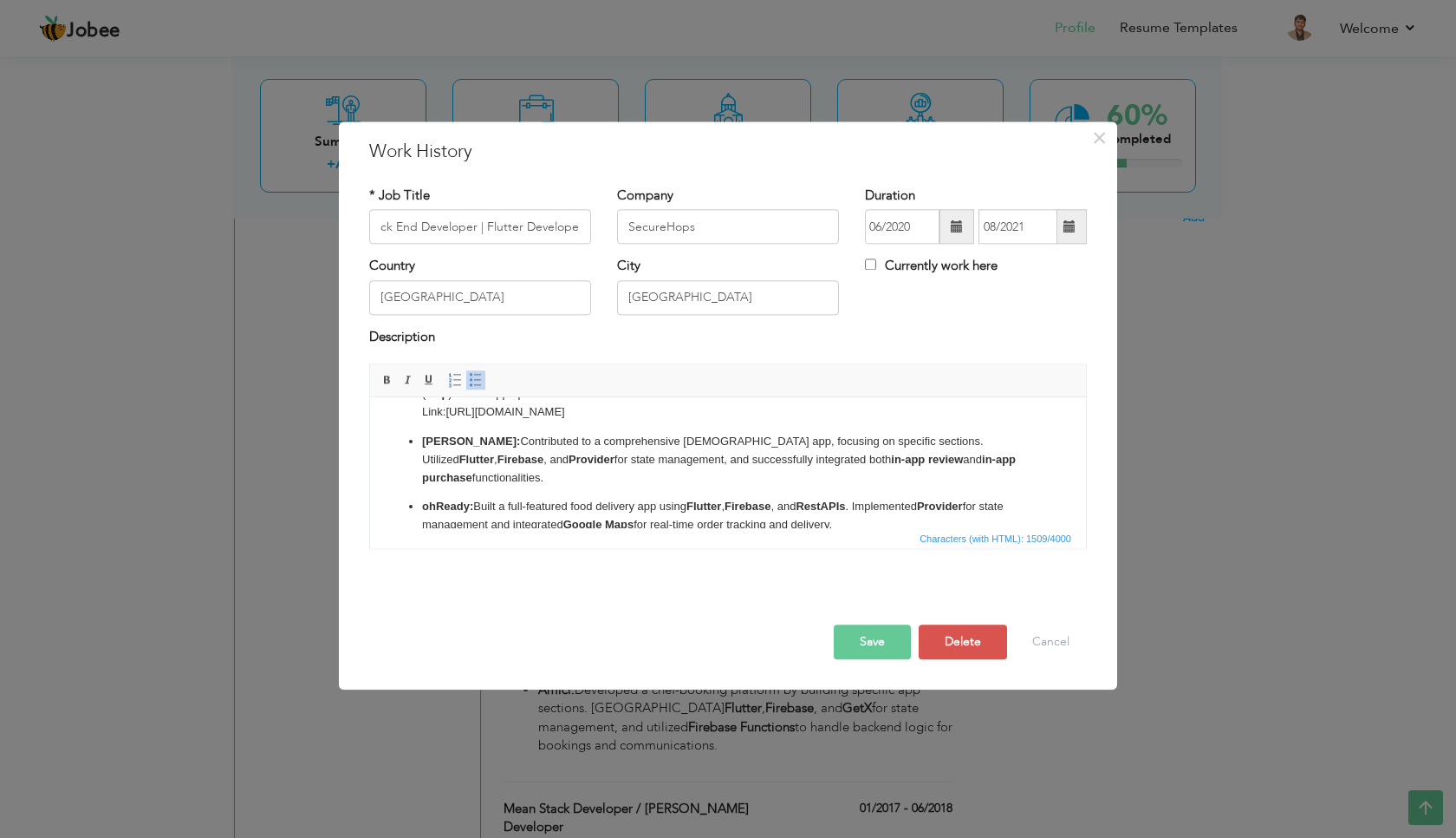
click at [1020, 459] on p "Salamy: Contributed to a comprehensive Islamic app, focusing on specific sectio…" at bounding box center [728, 459] width 612 height 54
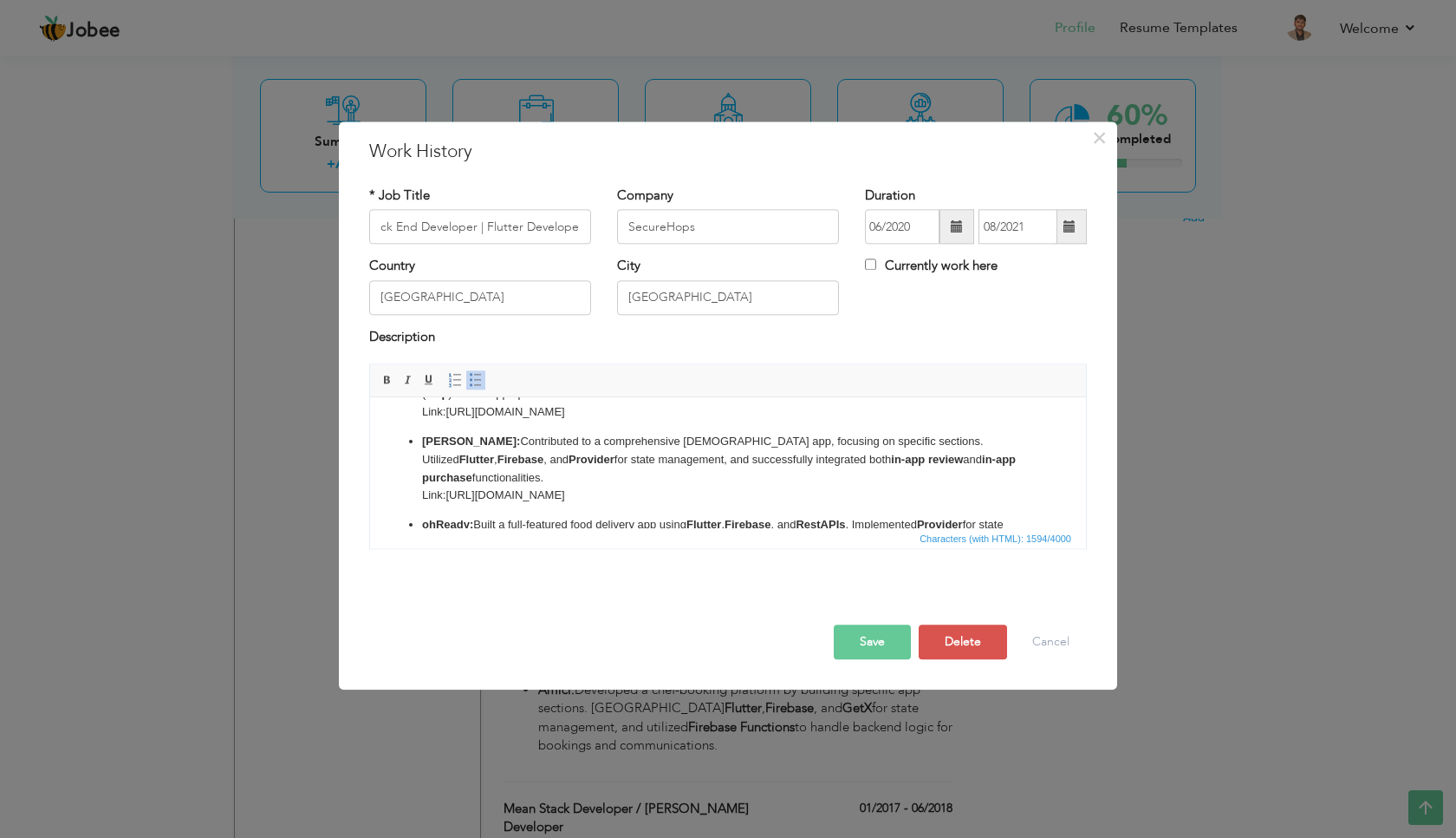
click at [823, 475] on p "Salamy: Contributed to a comprehensive Islamic app, focusing on specific sectio…" at bounding box center [728, 469] width 612 height 72
click at [819, 480] on p "Salamy: Contributed to a comprehensive Islamic app, focusing on specific sectio…" at bounding box center [728, 469] width 612 height 72
click at [424, 477] on p "Salamy: Contributed to a comprehensive Islamic app, focusing on specific sectio…" at bounding box center [728, 478] width 612 height 90
click at [467, 499] on p "Salamy: Contributed to a comprehensive Islamic app, focusing on specific sectio…" at bounding box center [728, 478] width 612 height 90
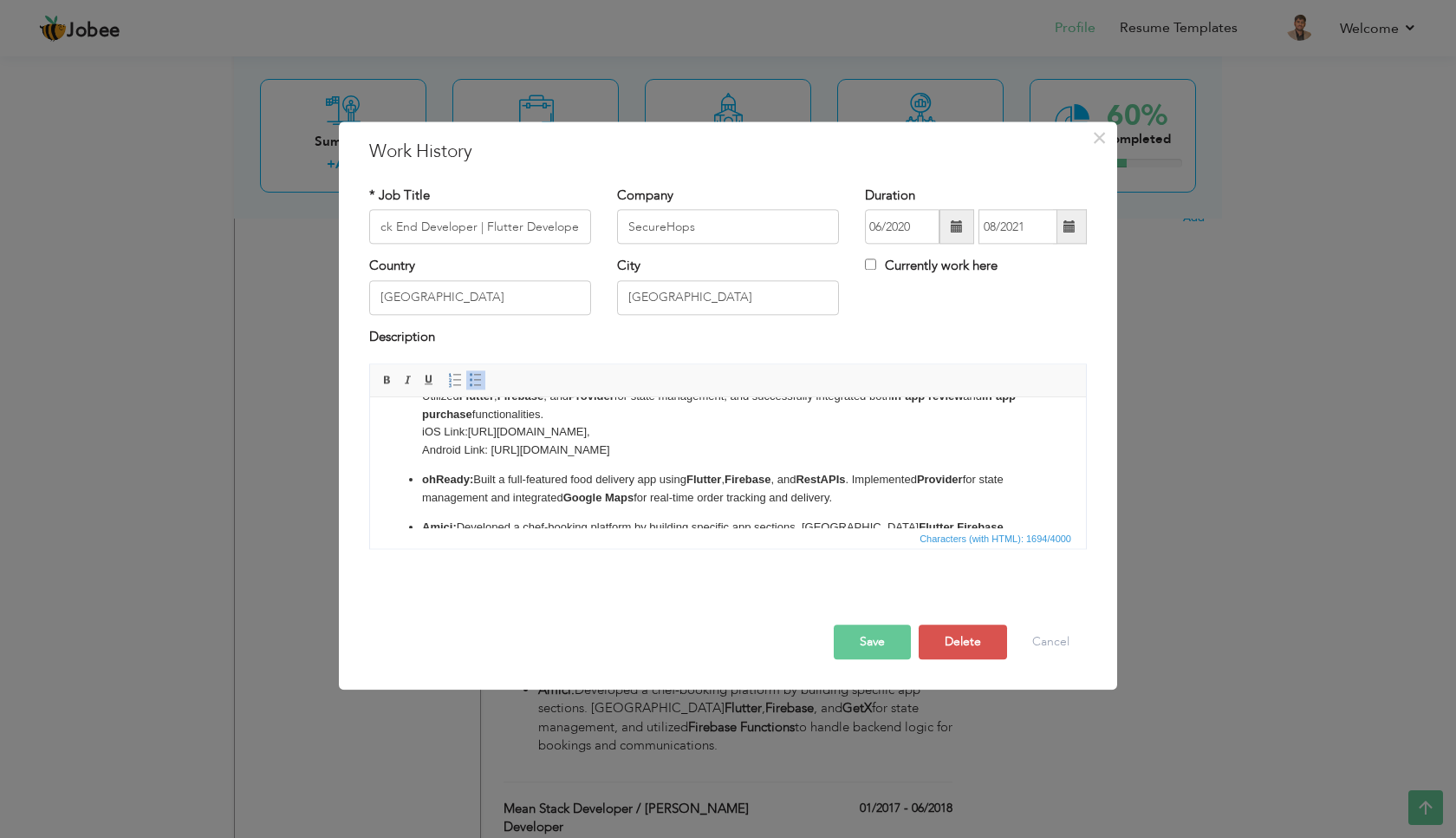
scroll to position [167, 0]
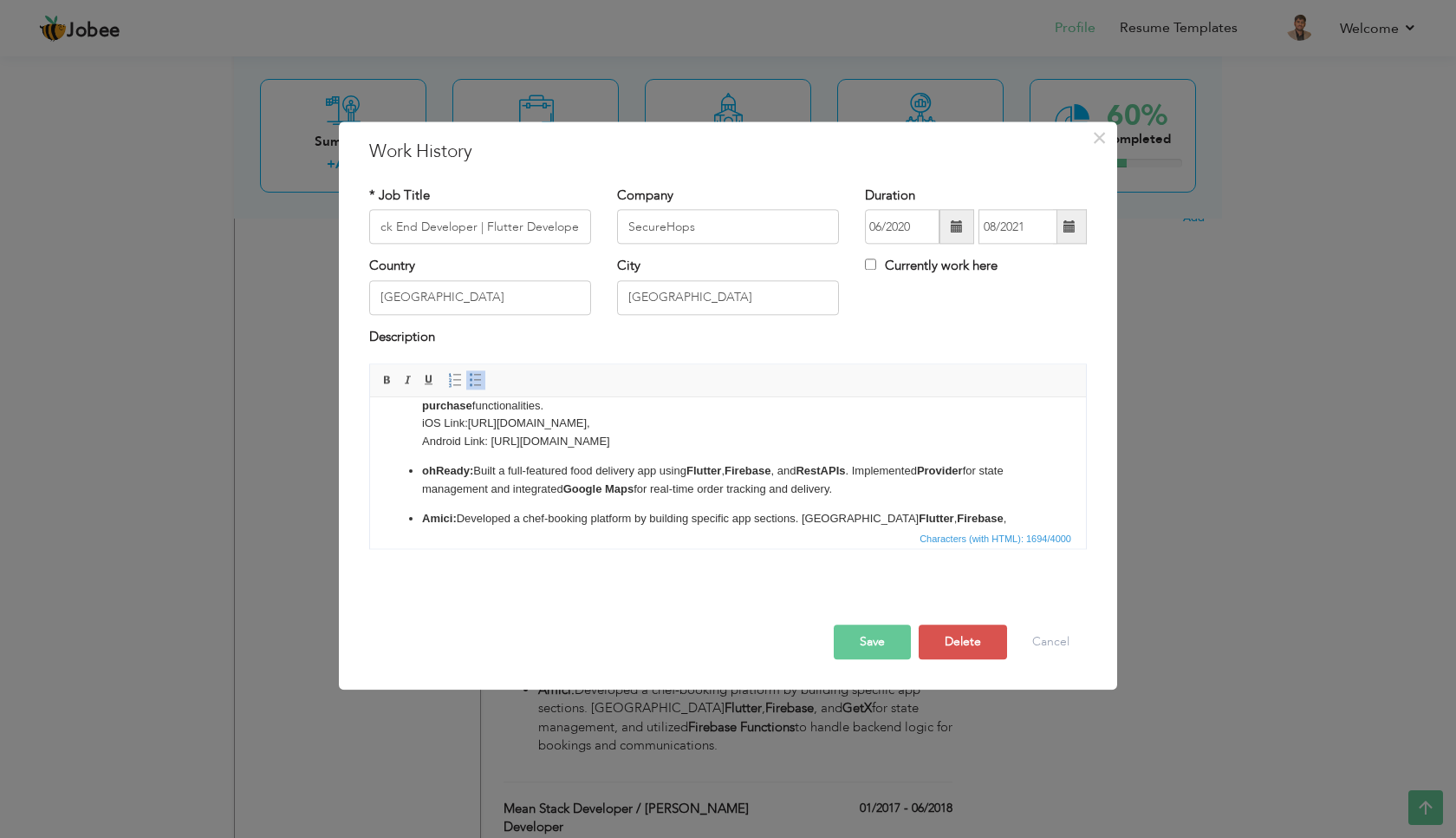
click at [861, 462] on p "ohReady: Built a full-featured food delivery app using Flutter , Firebase , and…" at bounding box center [728, 480] width 612 height 37
click at [860, 466] on p "ohReady: Built a full-featured food delivery app using Flutter , Firebase , and…" at bounding box center [728, 480] width 612 height 37
copy p "iOS Link: https://apps.apple.com/pk/app/salamly-muslim-social-app/id1612064624,…"
drag, startPoint x: 893, startPoint y: 427, endPoint x: 422, endPoint y: 411, distance: 471.3
click at [422, 411] on ul "BargainEx: Developed and launched a complete e-commerce application using Flutt…" at bounding box center [728, 429] width 681 height 304
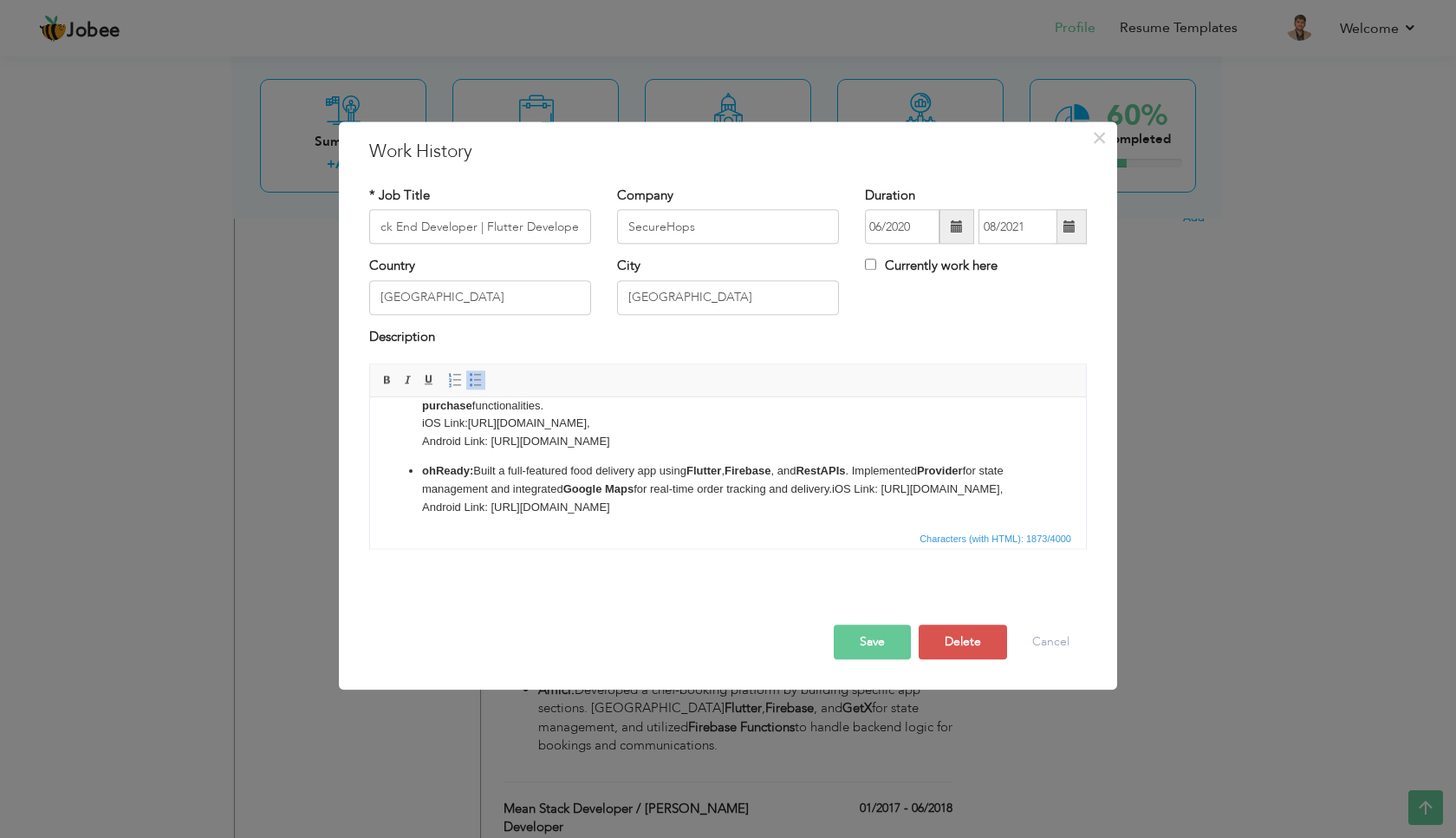
drag, startPoint x: 454, startPoint y: 492, endPoint x: 415, endPoint y: 491, distance: 39.0
click at [415, 491] on ul "BargainEx: Developed and launched a complete e-commerce application using Flutt…" at bounding box center [728, 429] width 681 height 304
click at [838, 474] on p "ohReady: Built a full-featured food delivery app using Flutter , Firebase , and…" at bounding box center [728, 489] width 612 height 54
drag, startPoint x: 472, startPoint y: 488, endPoint x: 842, endPoint y: 487, distance: 370.0
click at [842, 487] on p "ohReady: Built a full-featured food delivery app using Flutter , Firebase , and…" at bounding box center [728, 498] width 612 height 72
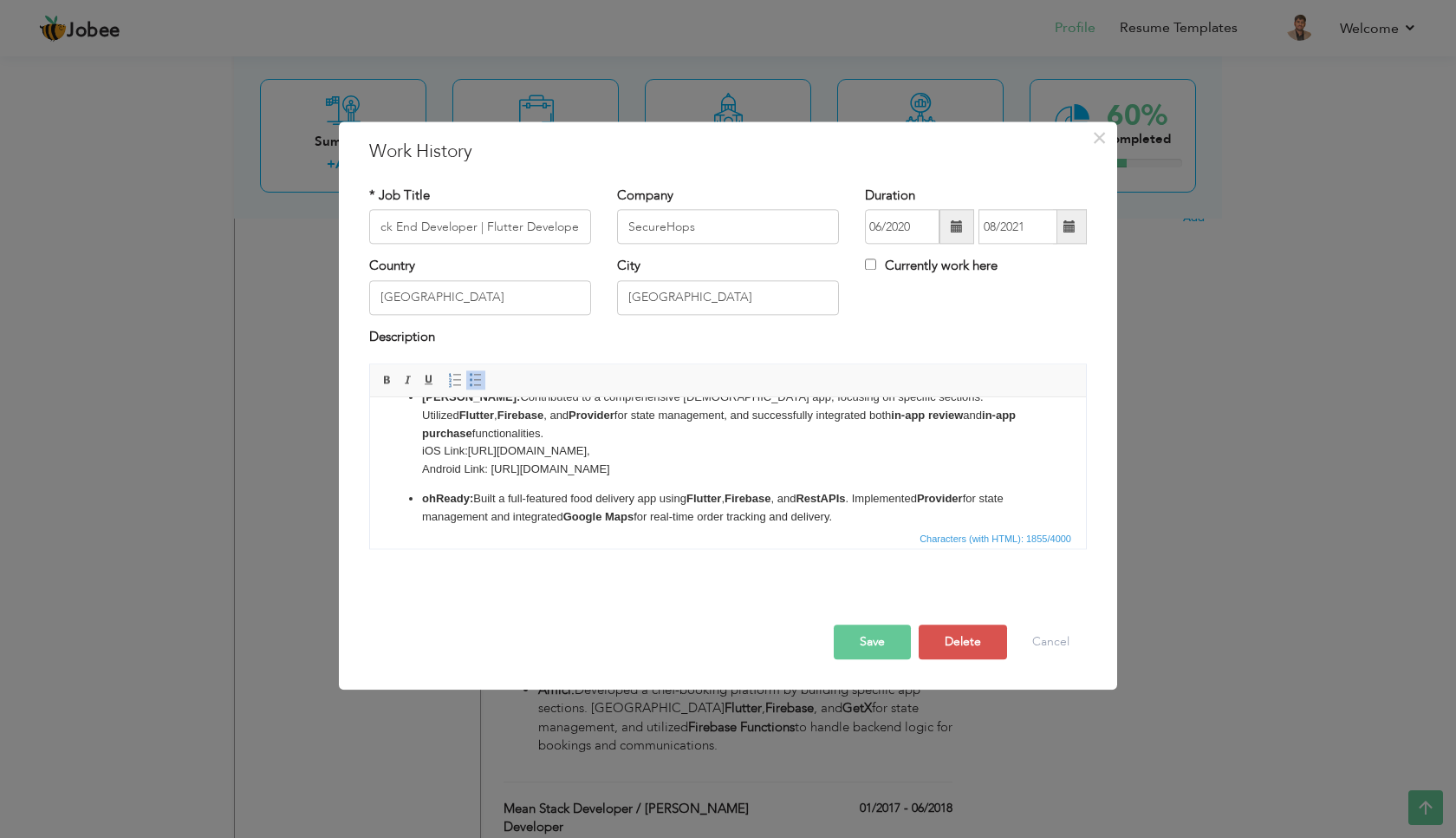
scroll to position [134, 0]
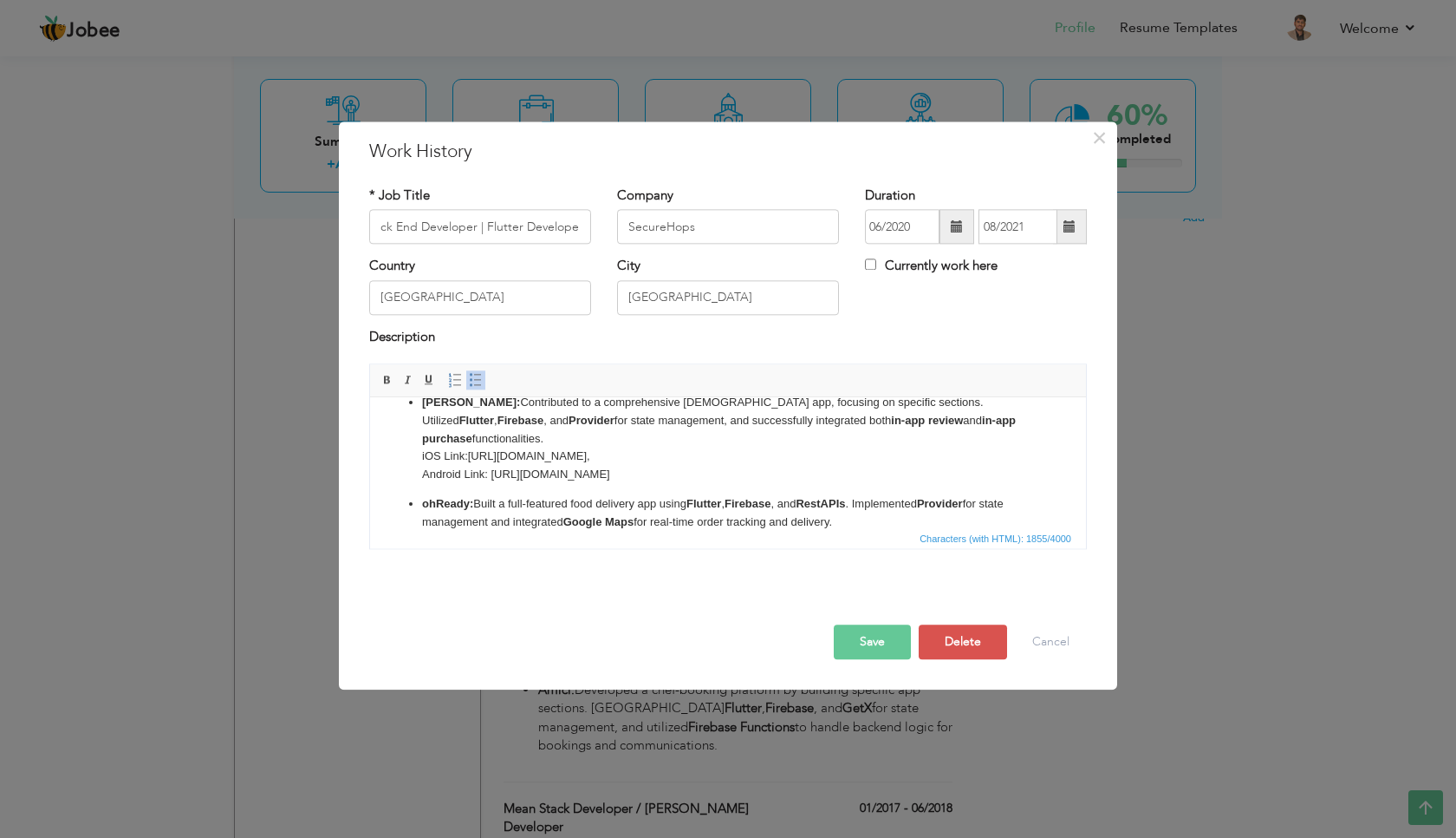
click at [840, 442] on p "Salamy: Contributed to a comprehensive Islamic app, focusing on specific sectio…" at bounding box center [728, 439] width 612 height 90
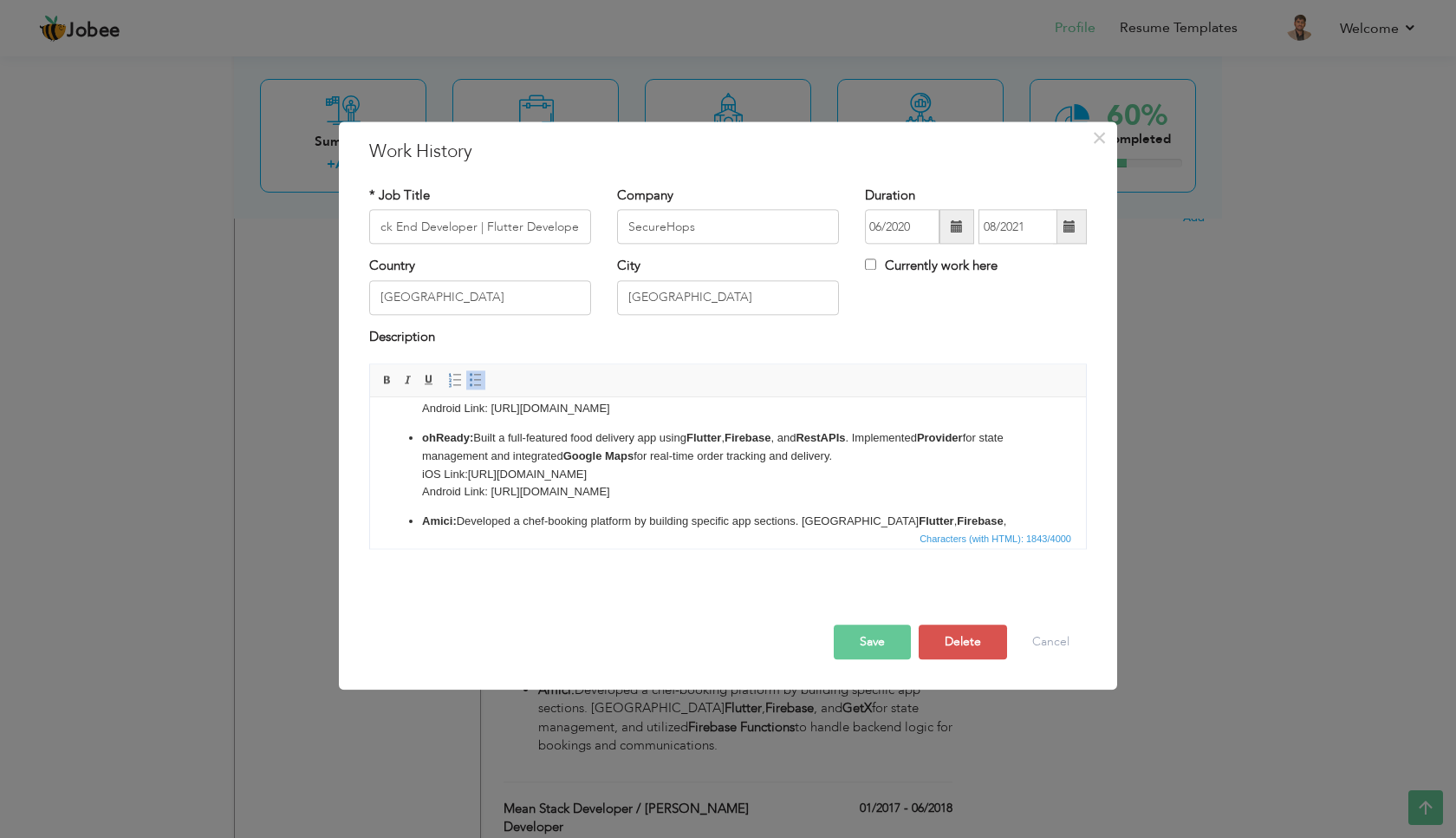
scroll to position [203, 0]
drag, startPoint x: 869, startPoint y: 473, endPoint x: 423, endPoint y: 475, distance: 446.0
click at [423, 475] on ul "BargainEx: Developed and launched a complete e-commerce application using Flutt…" at bounding box center [728, 402] width 681 height 323
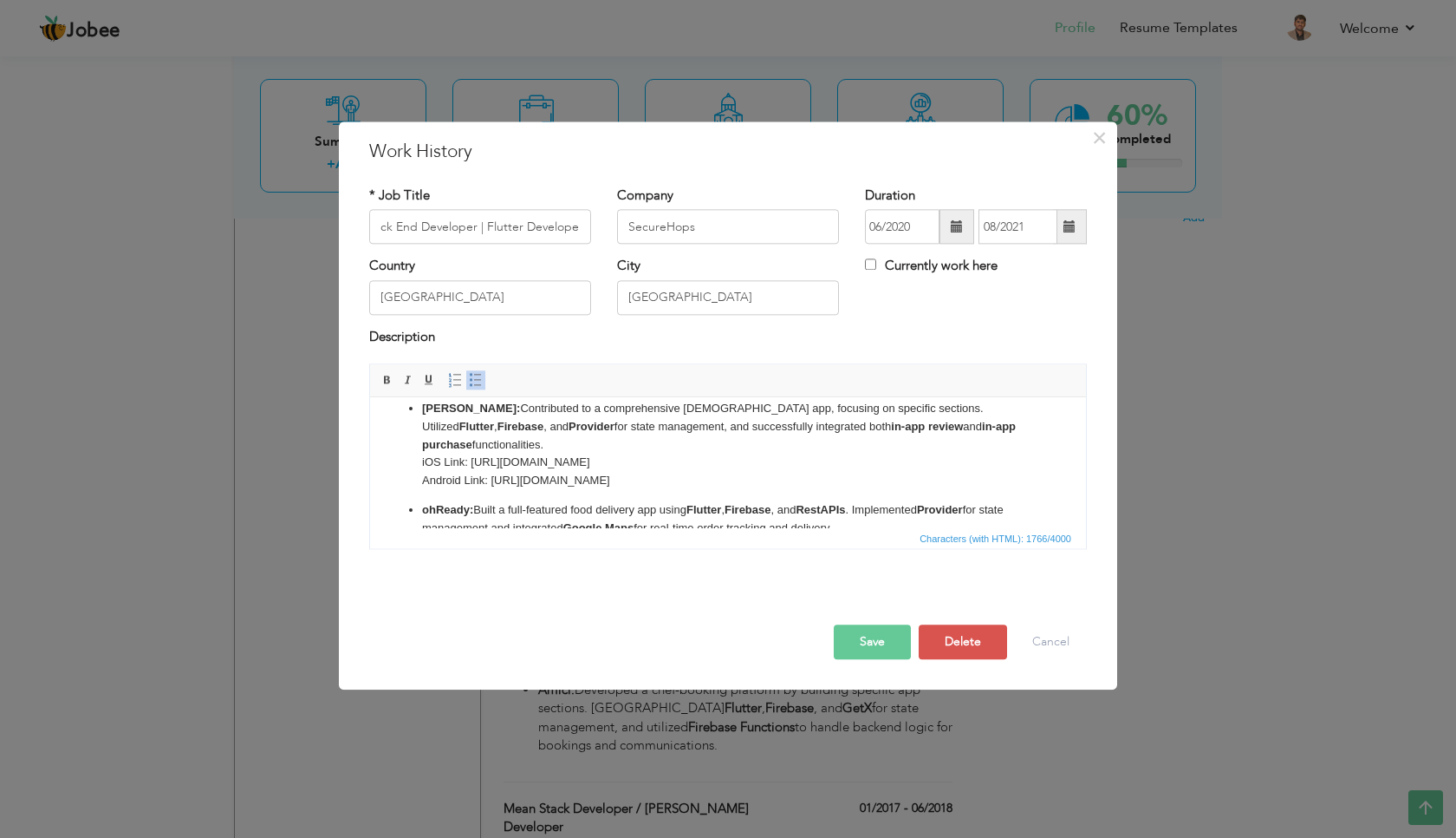
scroll to position [72, 0]
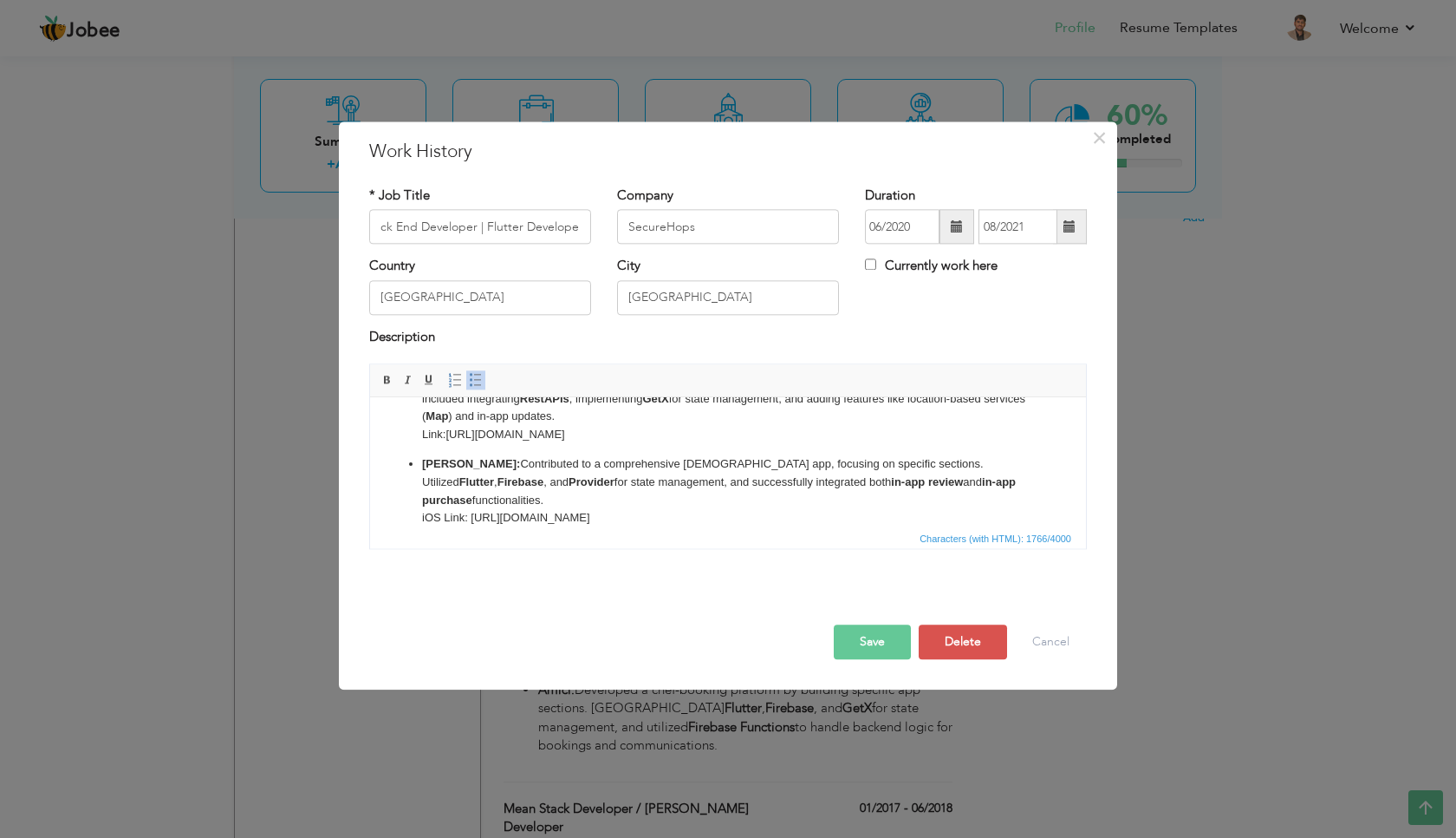
click at [872, 651] on button "Save" at bounding box center [872, 642] width 77 height 35
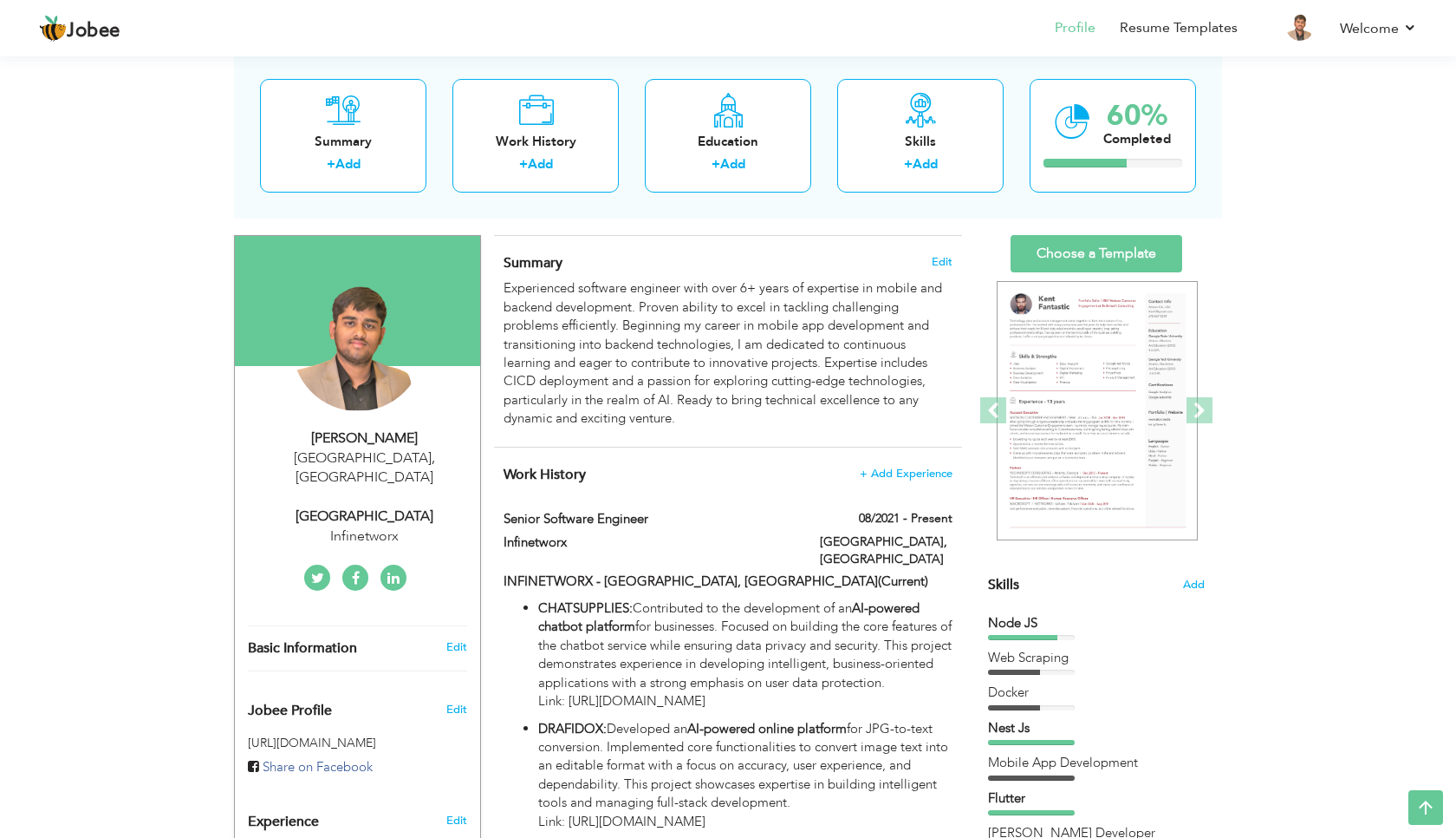
scroll to position [88, 0]
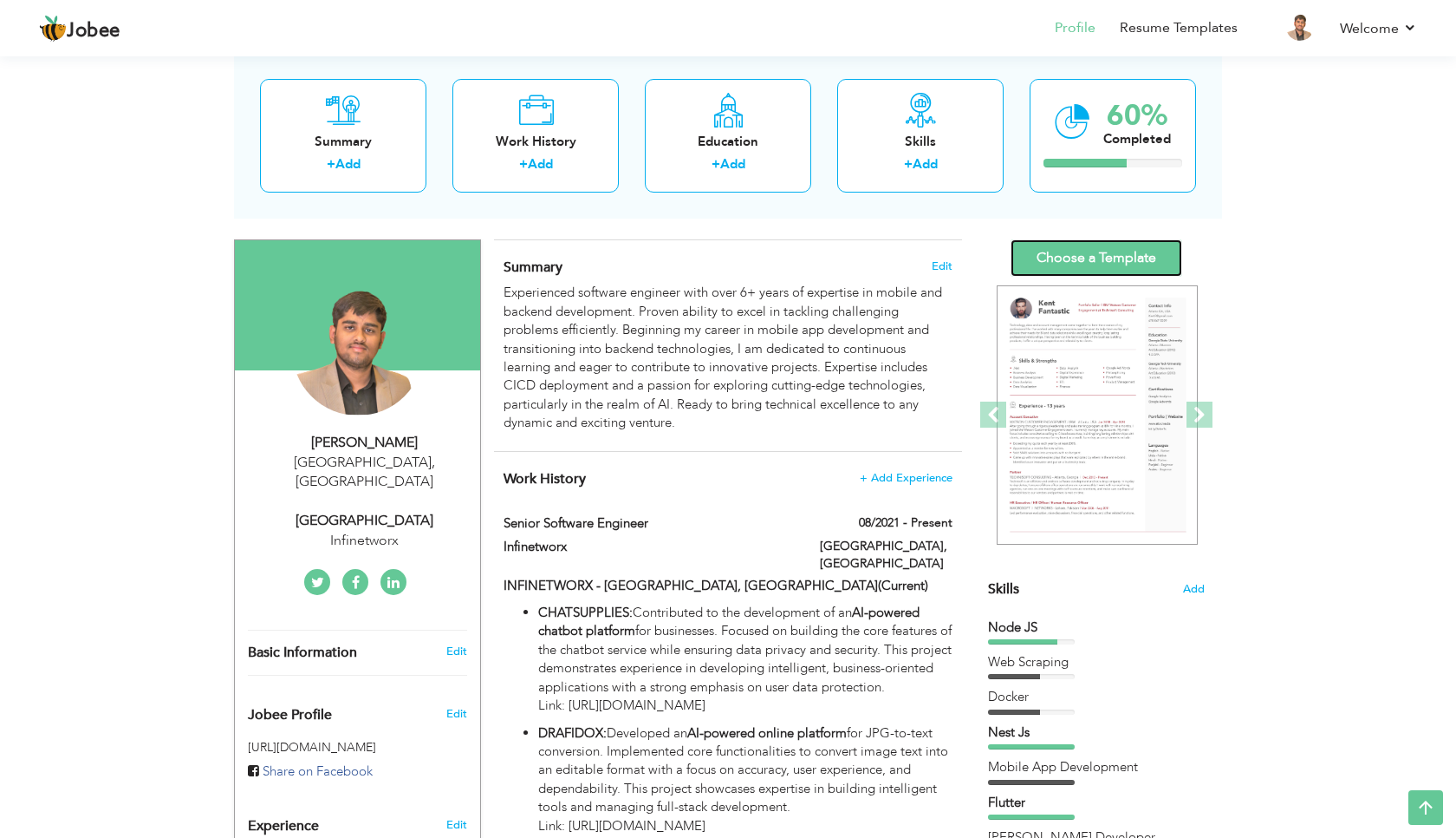
click at [1164, 257] on link "Choose a Template" at bounding box center [1096, 258] width 171 height 38
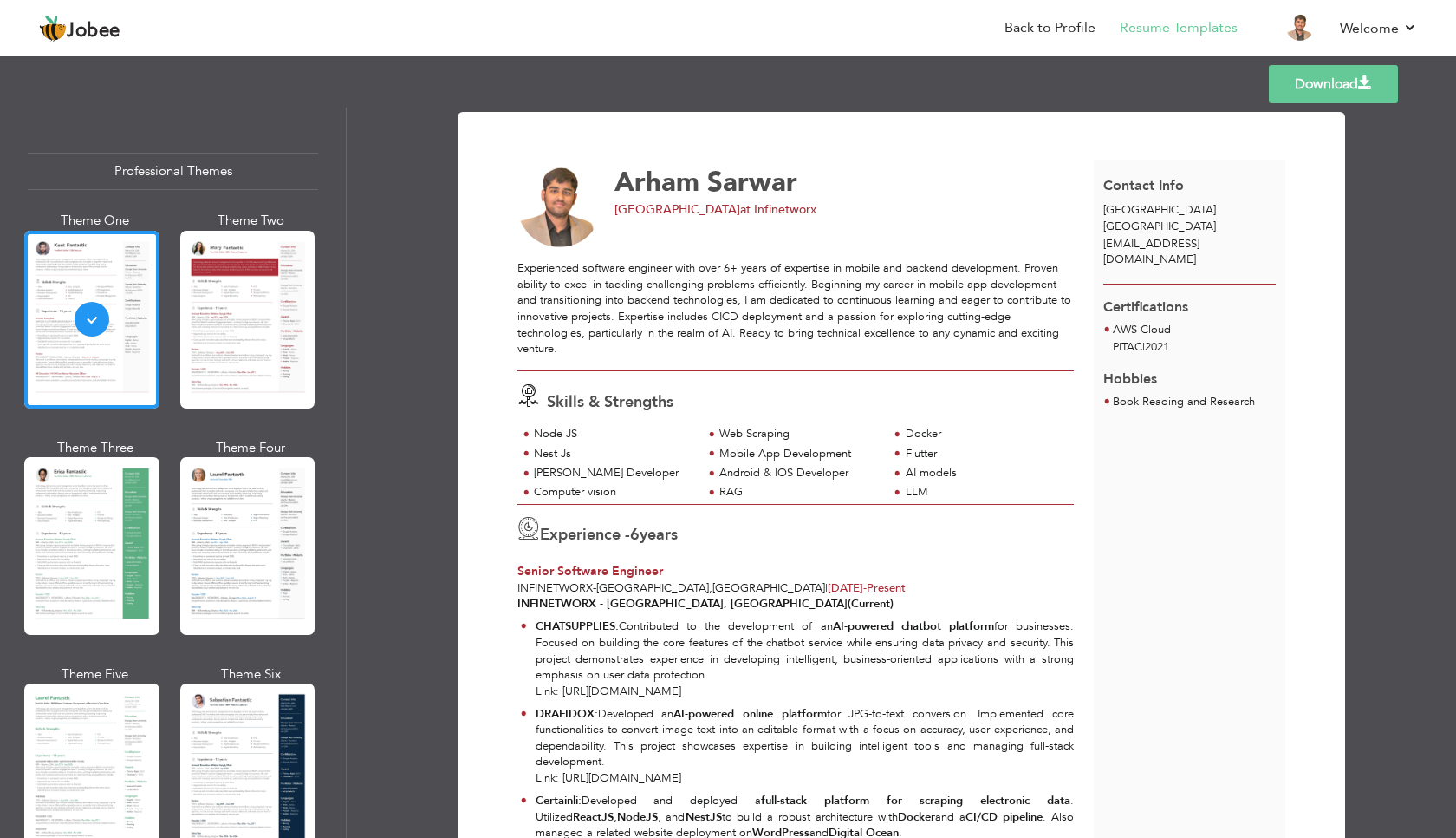
click at [1333, 92] on link "Download" at bounding box center [1333, 84] width 129 height 39
